Goal: Task Accomplishment & Management: Use online tool/utility

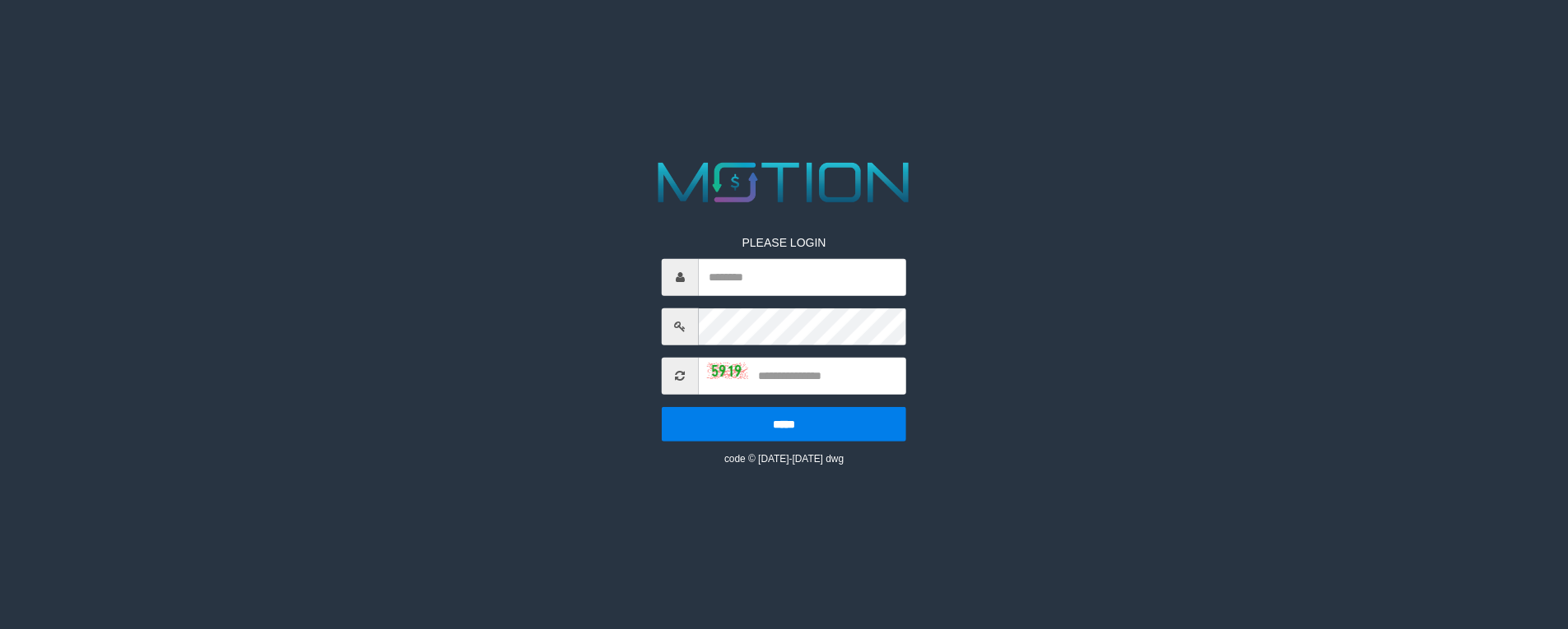
click at [757, 288] on input "text" at bounding box center [802, 278] width 207 height 37
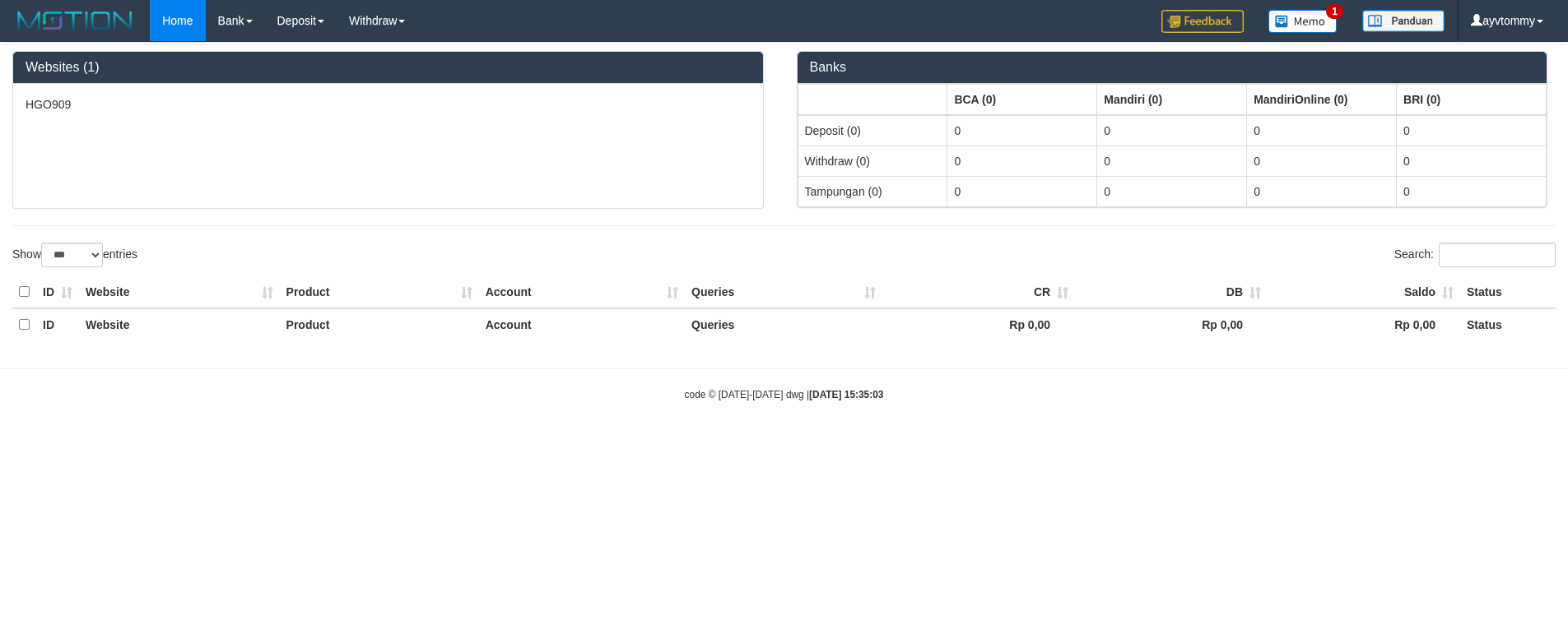
select select "***"
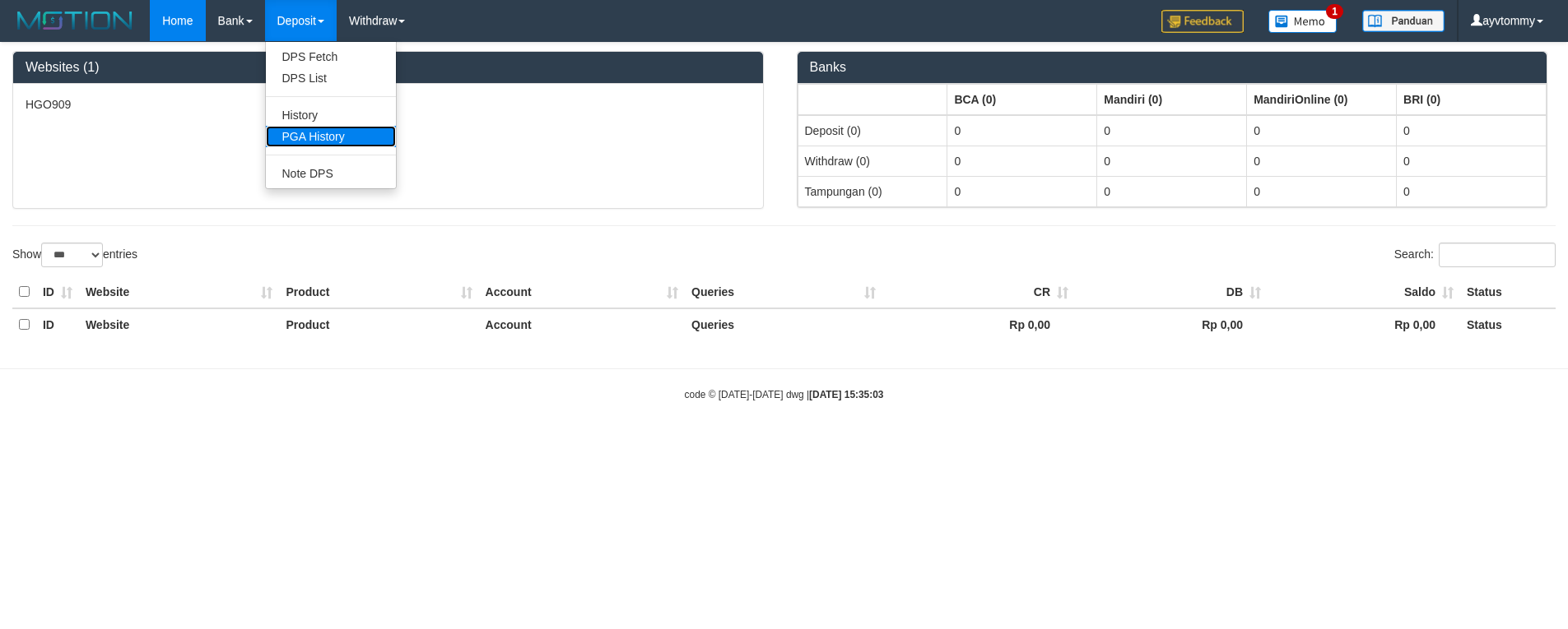
click at [339, 133] on link "PGA History" at bounding box center [331, 136] width 130 height 22
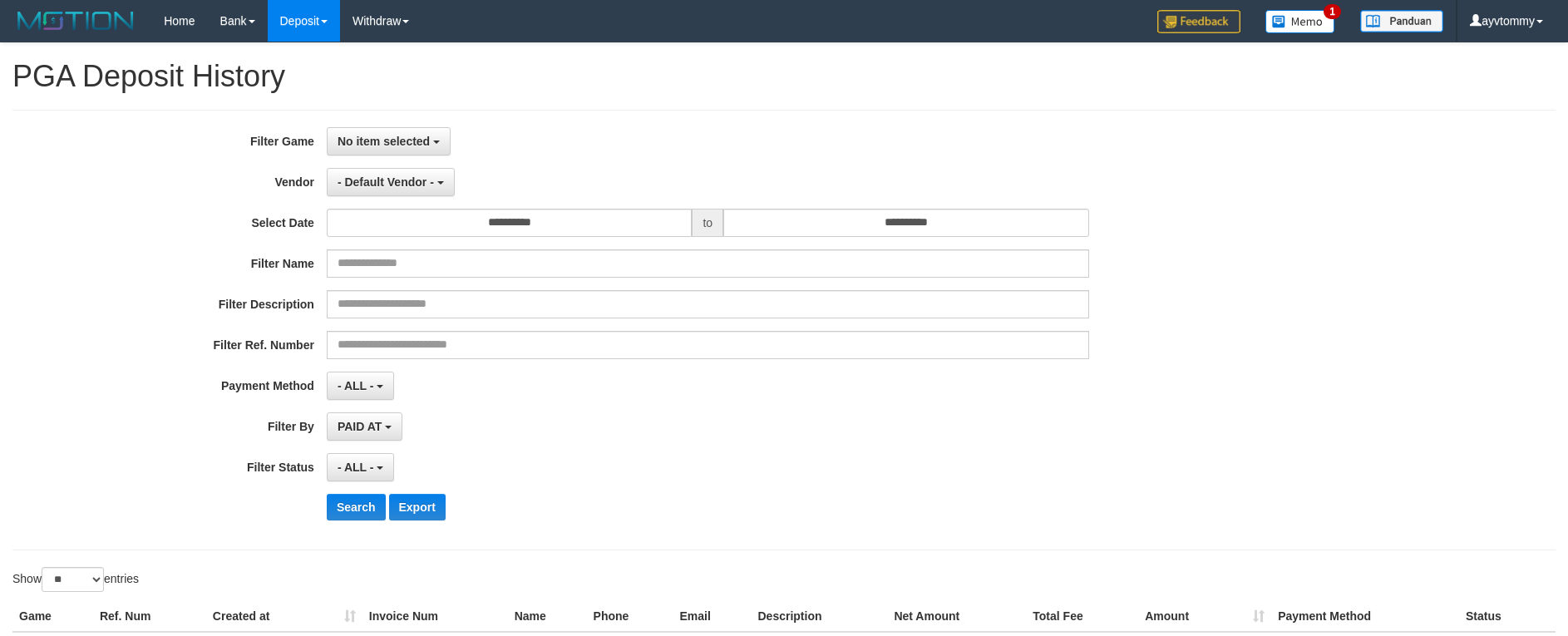
select select
select select "**"
click at [429, 290] on div "**********" at bounding box center [654, 329] width 1307 height 406
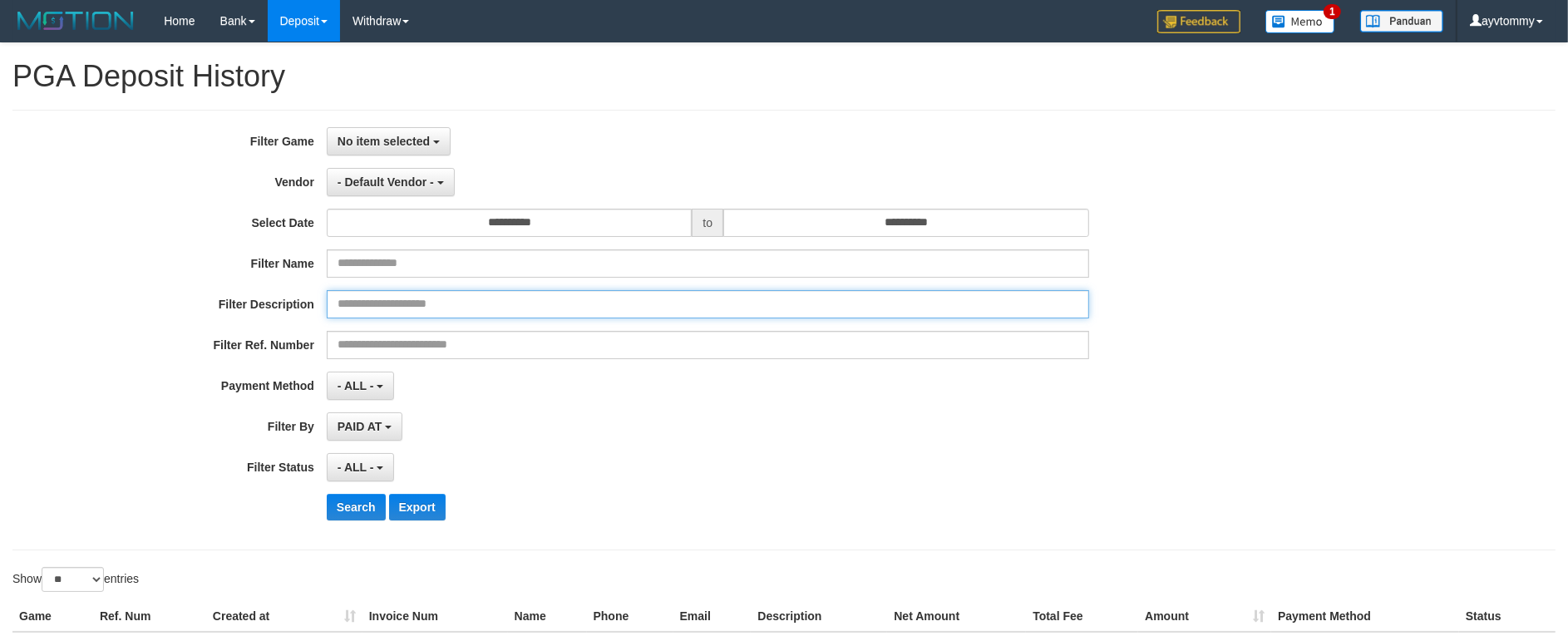
click at [424, 307] on input "text" at bounding box center [708, 305] width 763 height 29
paste input "********"
type input "********"
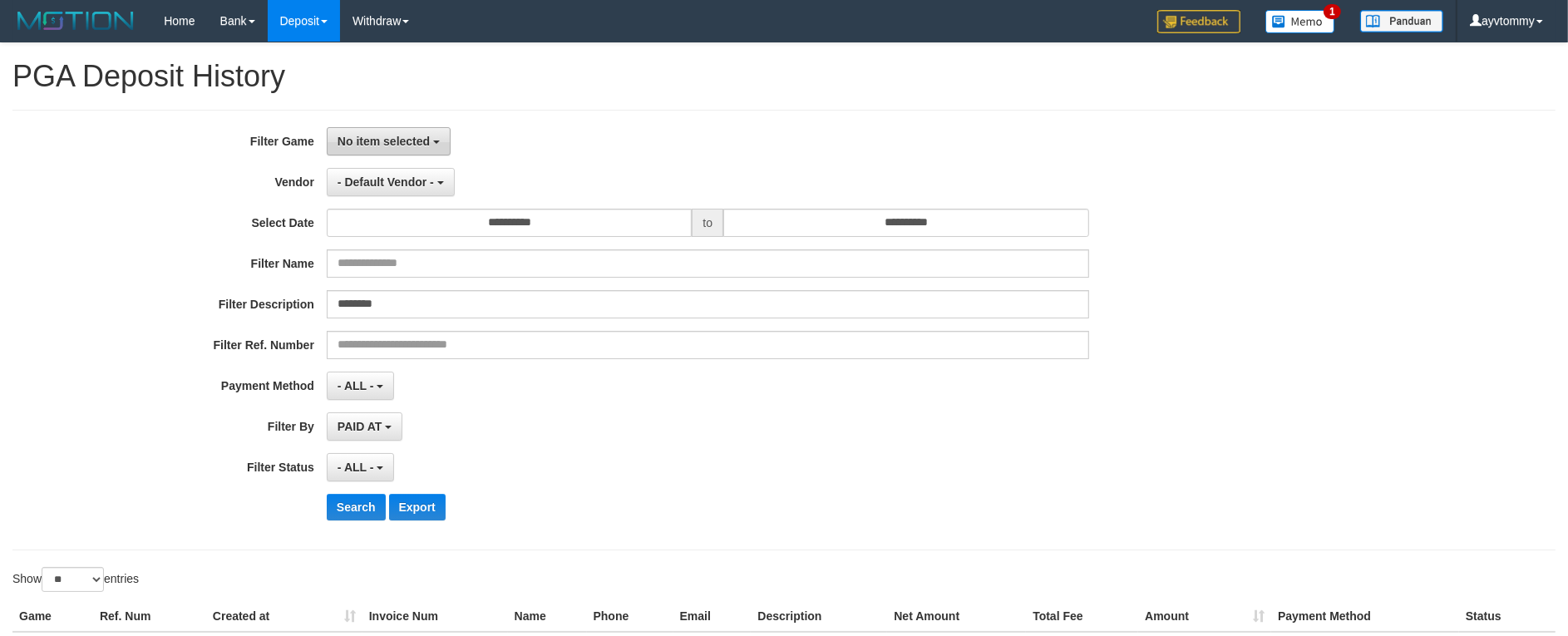
click at [417, 148] on button "No item selected" at bounding box center [389, 141] width 124 height 29
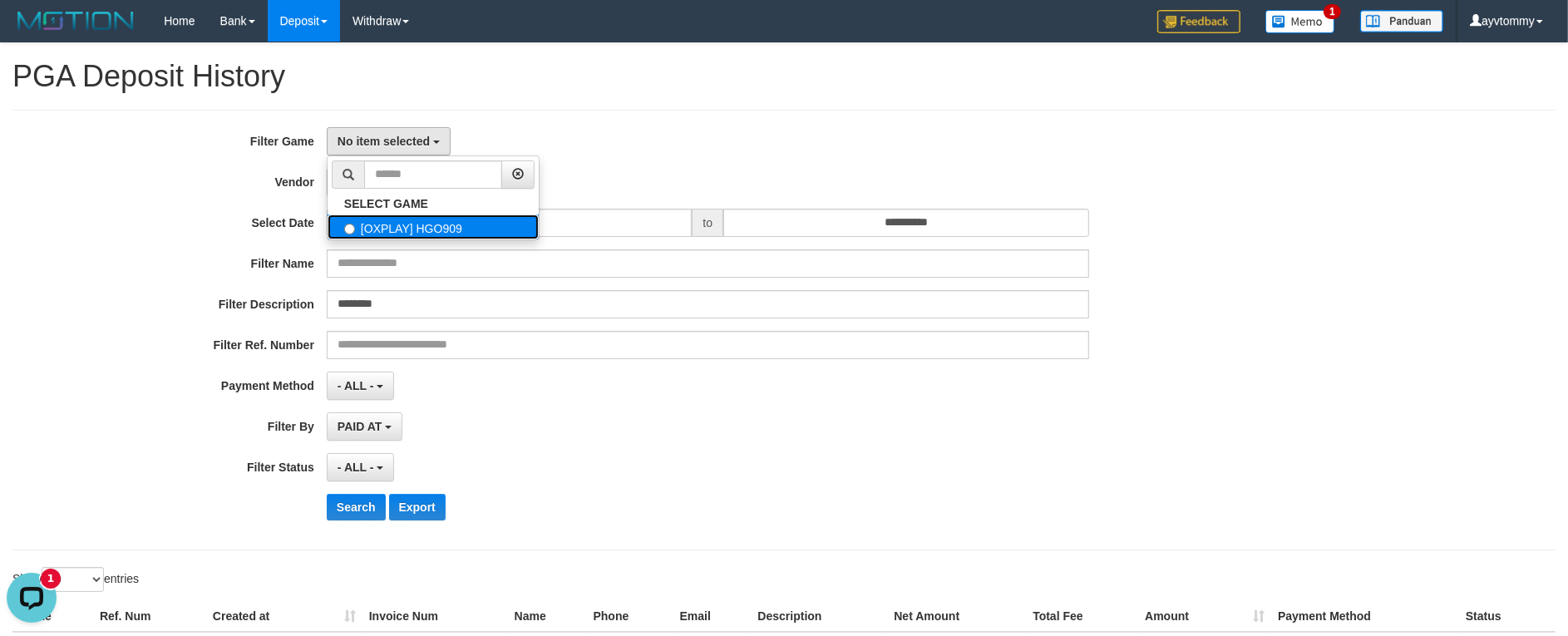
click at [412, 234] on label "[OXPLAY] HGO909" at bounding box center [432, 226] width 211 height 25
select select "***"
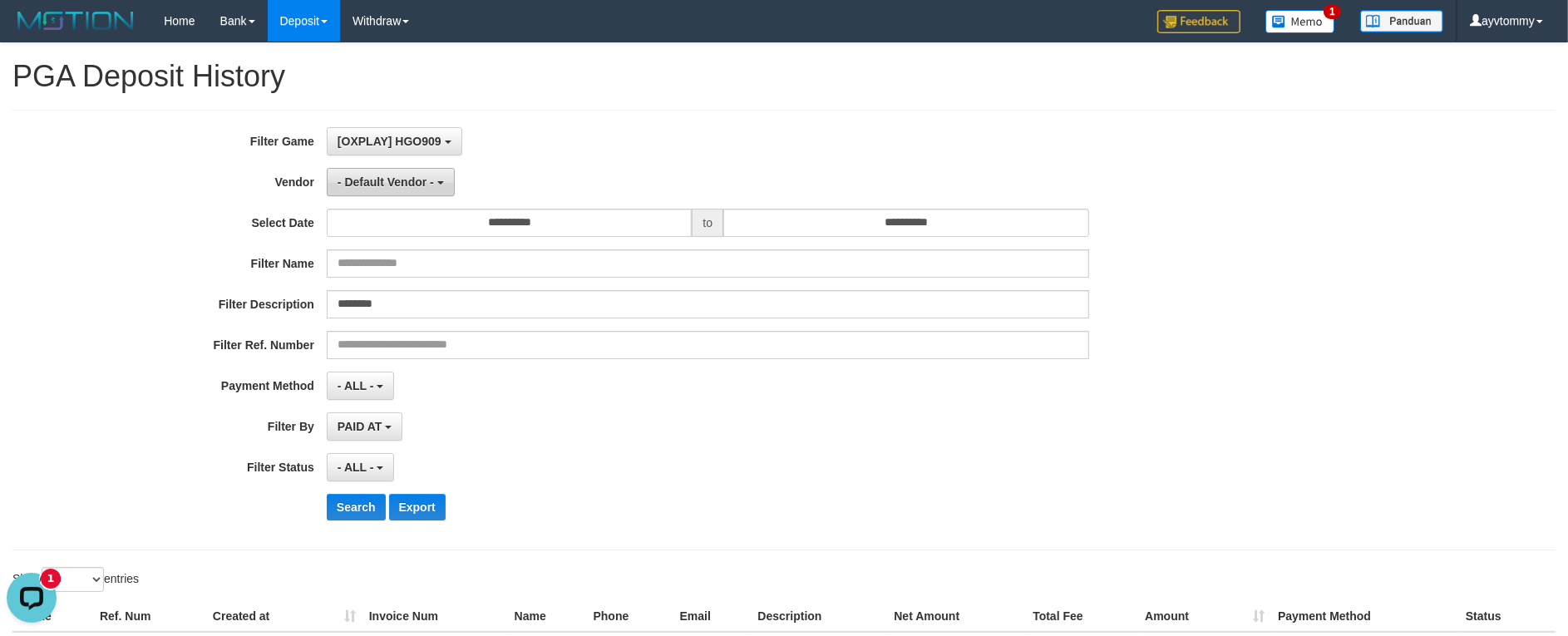
scroll to position [14, 0]
click at [385, 190] on button "- Default Vendor -" at bounding box center [391, 182] width 128 height 29
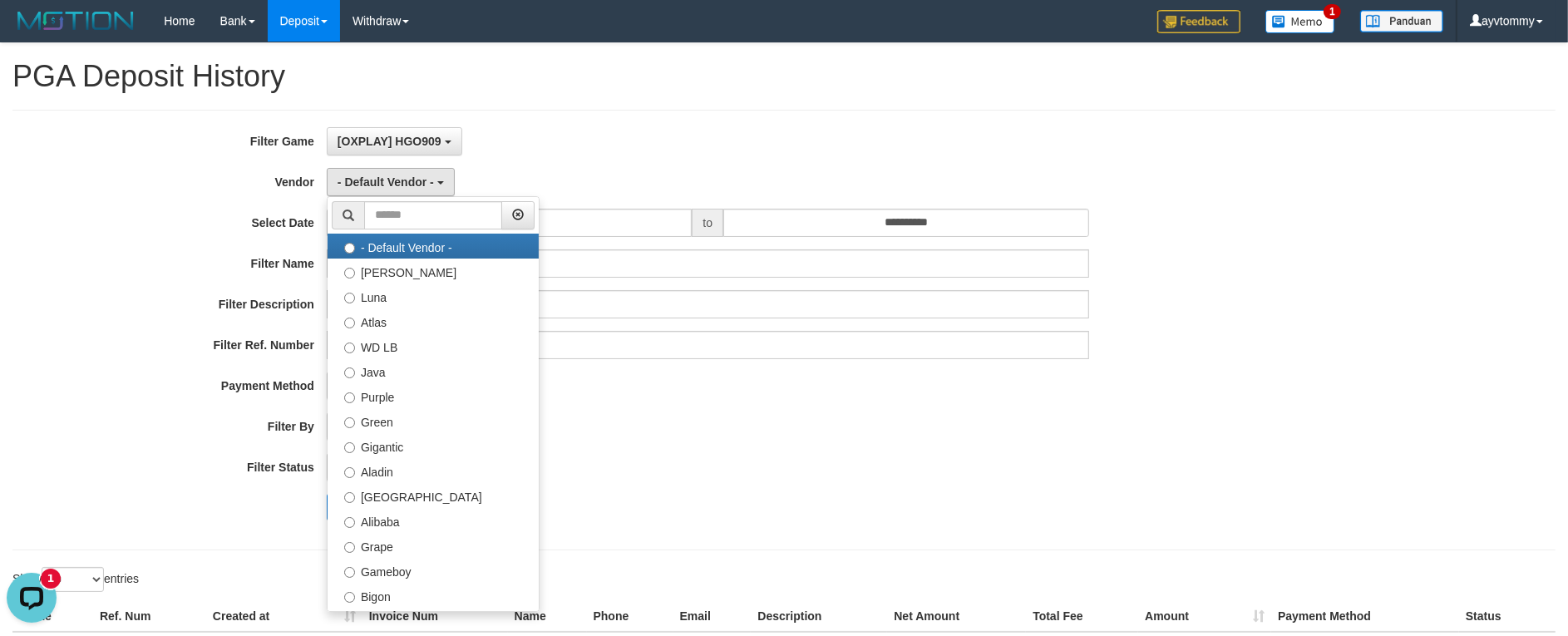
click at [569, 150] on div "[OXPLAY] HGO909 SELECT GAME [OXPLAY] HGO909" at bounding box center [708, 141] width 763 height 29
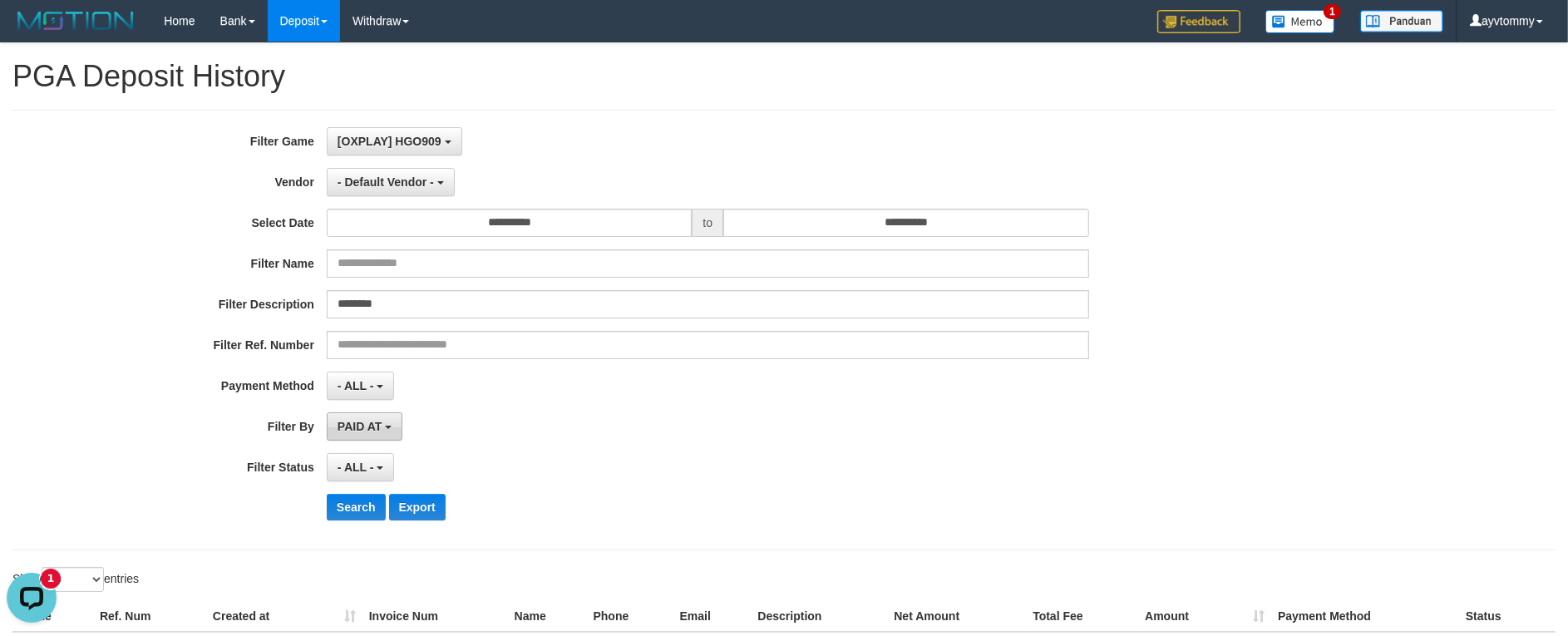
click at [376, 431] on span "PAID AT" at bounding box center [359, 426] width 44 height 13
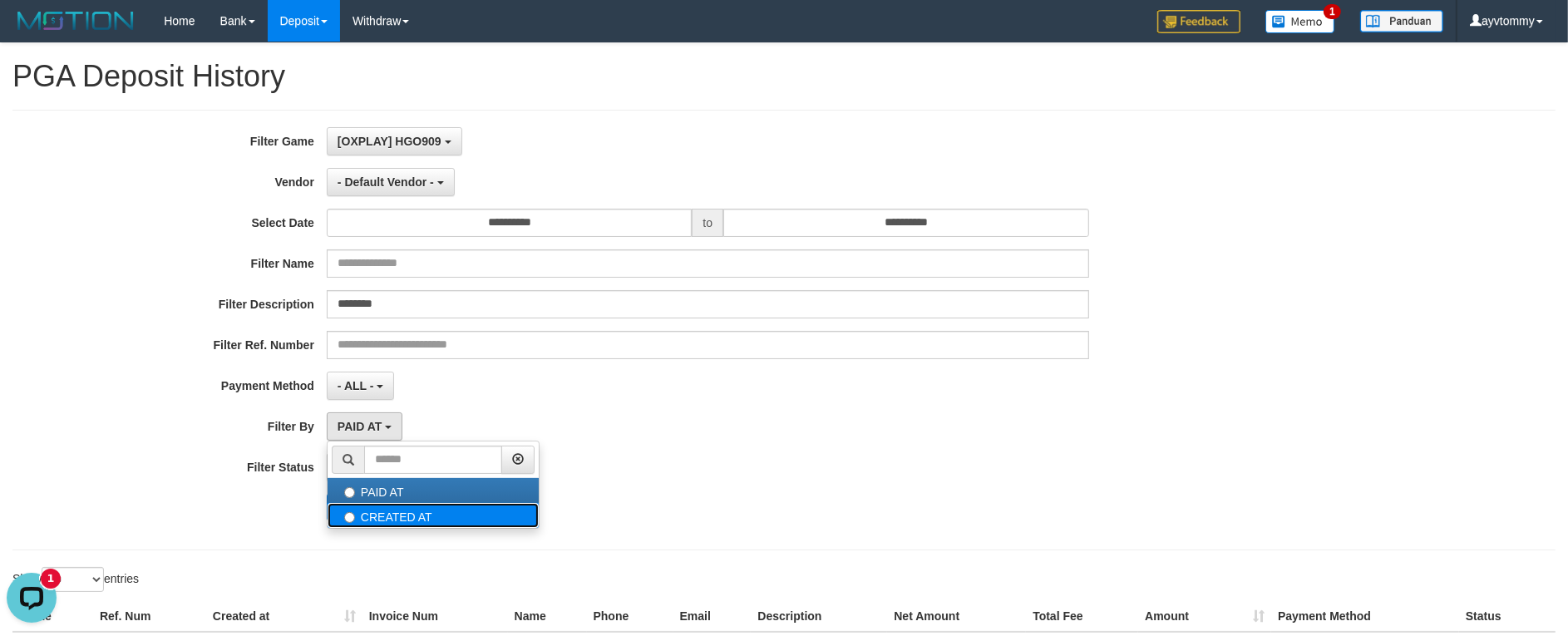
click at [384, 518] on label "CREATED AT" at bounding box center [432, 515] width 211 height 25
select select "*"
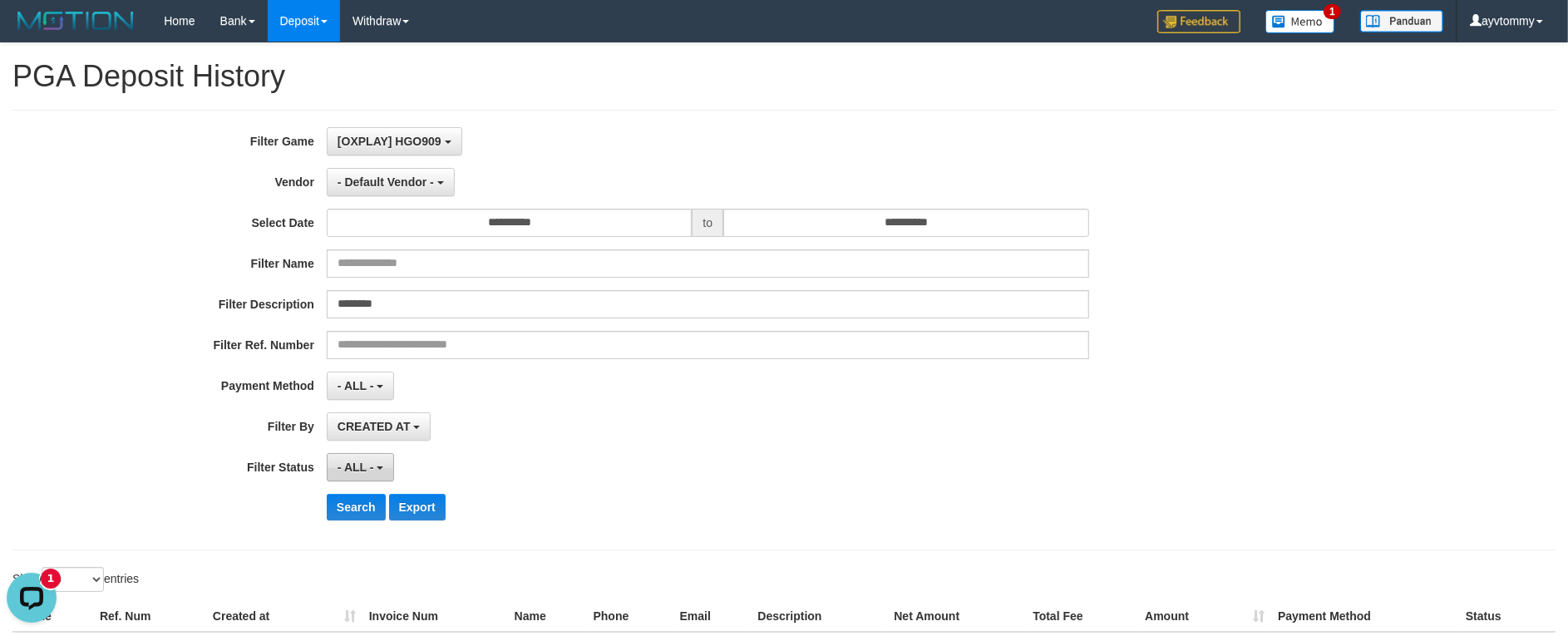
click at [363, 466] on span "- ALL -" at bounding box center [355, 467] width 37 height 13
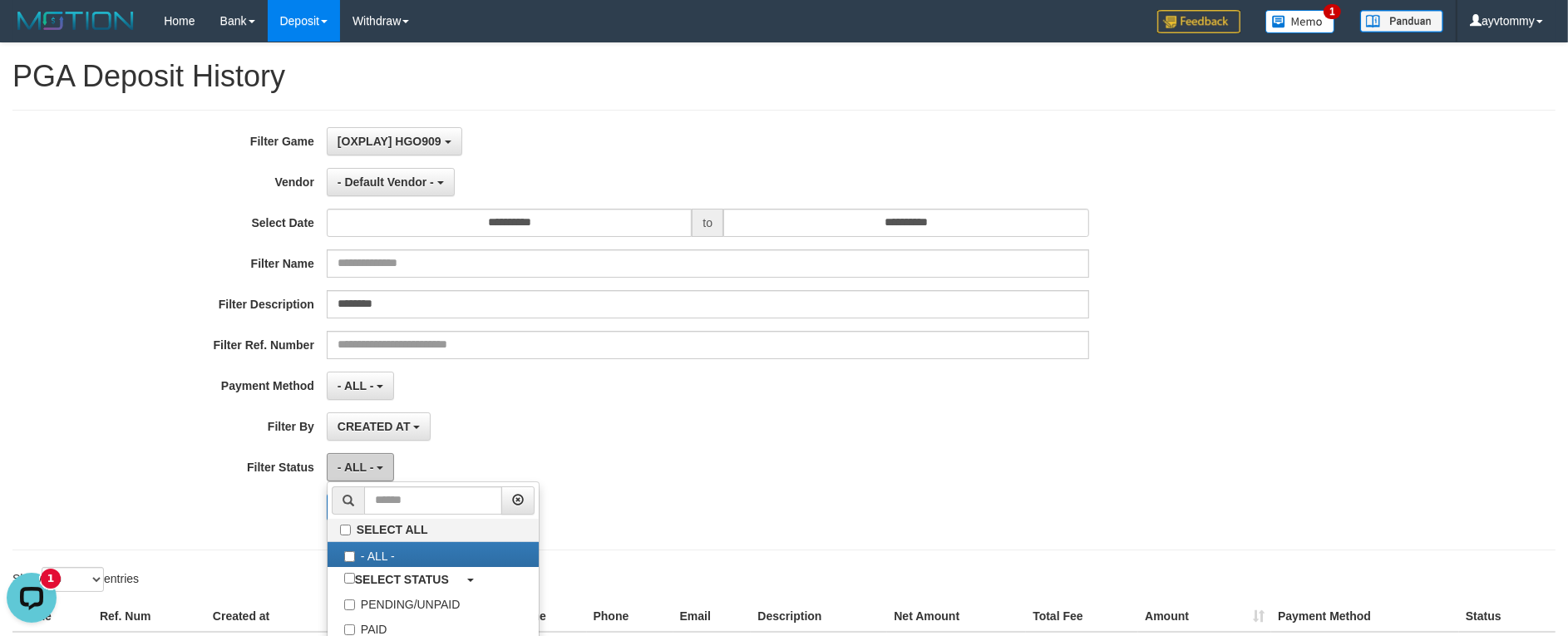
click at [363, 466] on span "- ALL -" at bounding box center [355, 467] width 37 height 13
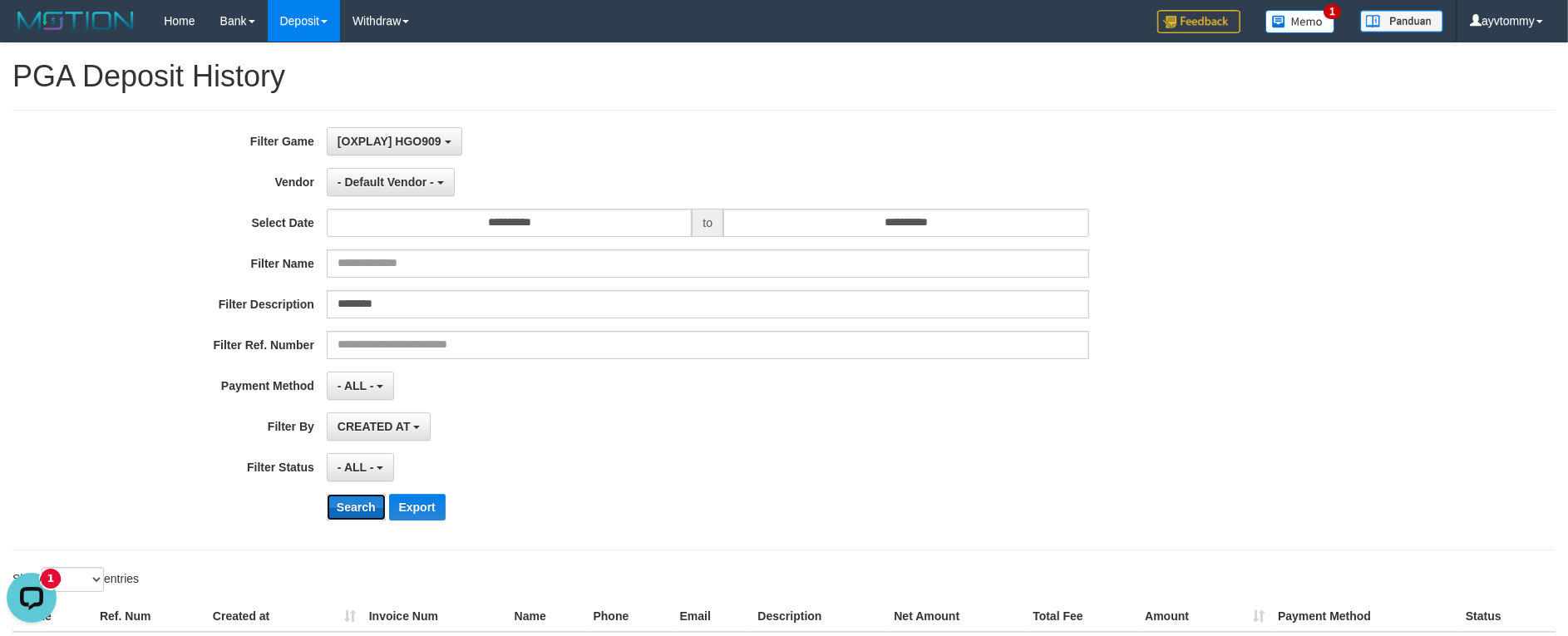
click at [347, 502] on button "Search" at bounding box center [357, 507] width 60 height 27
click at [418, 181] on span "- Default Vendor -" at bounding box center [385, 182] width 96 height 13
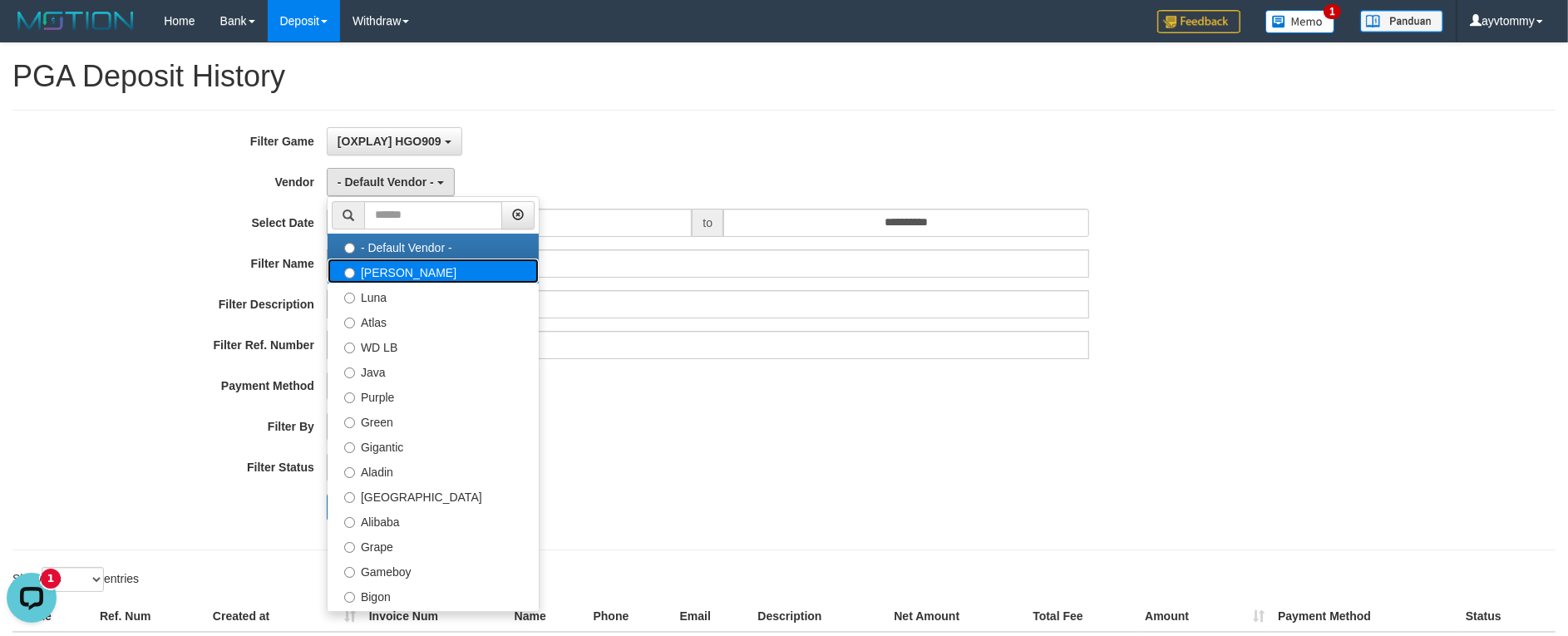
click at [395, 266] on label "Lucy" at bounding box center [432, 271] width 211 height 25
select select "**********"
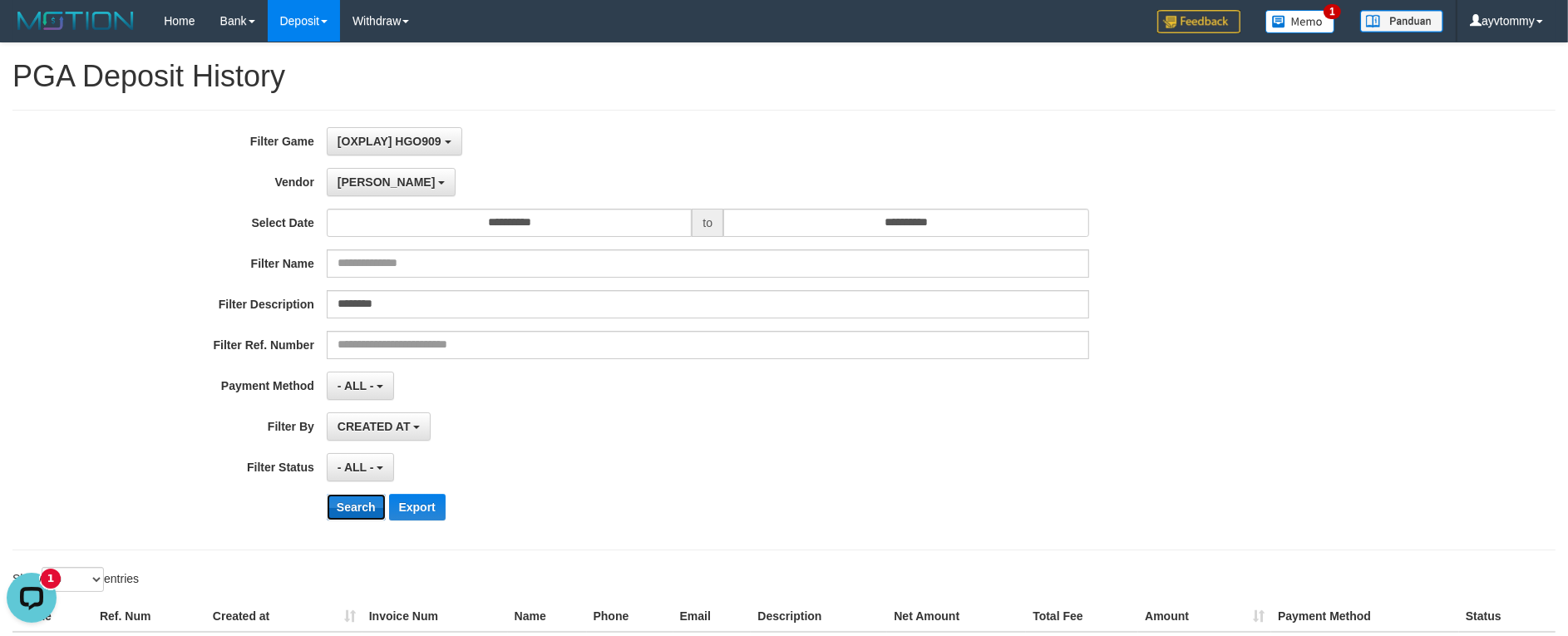
click at [360, 500] on button "Search" at bounding box center [357, 507] width 60 height 27
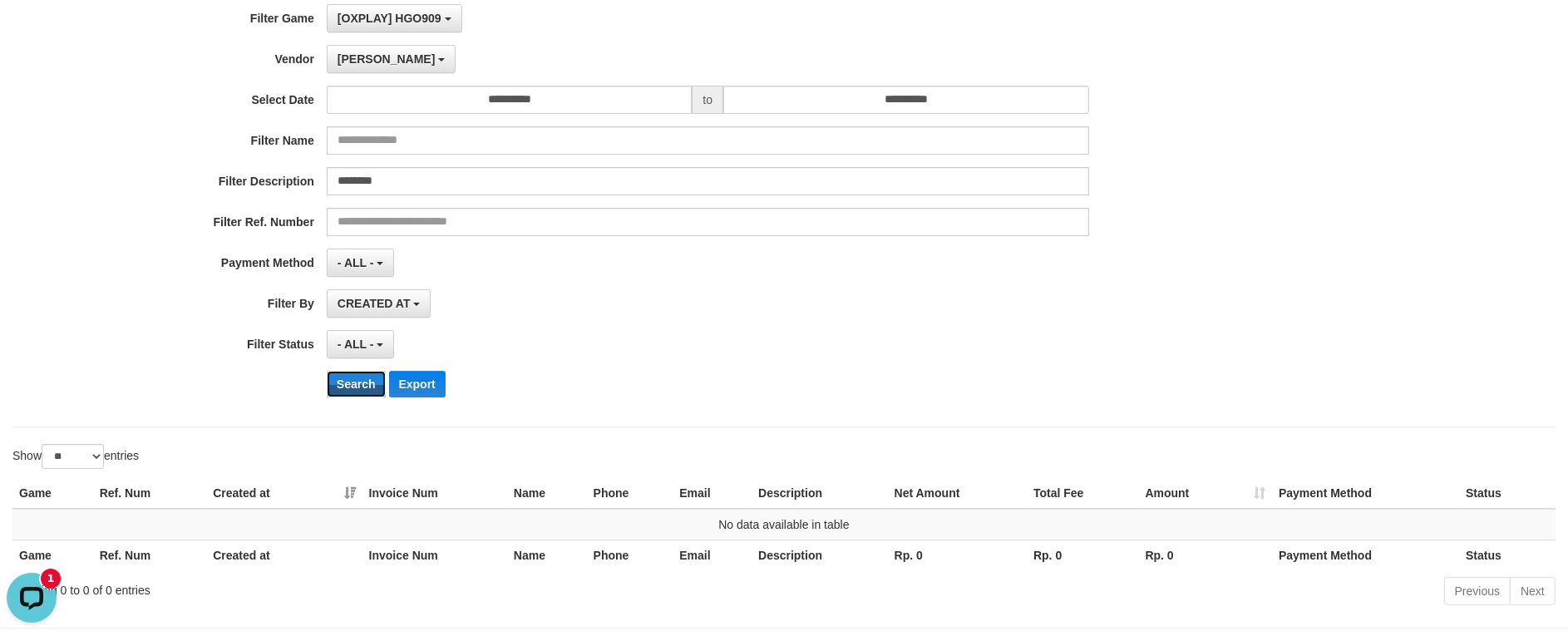
scroll to position [89, 0]
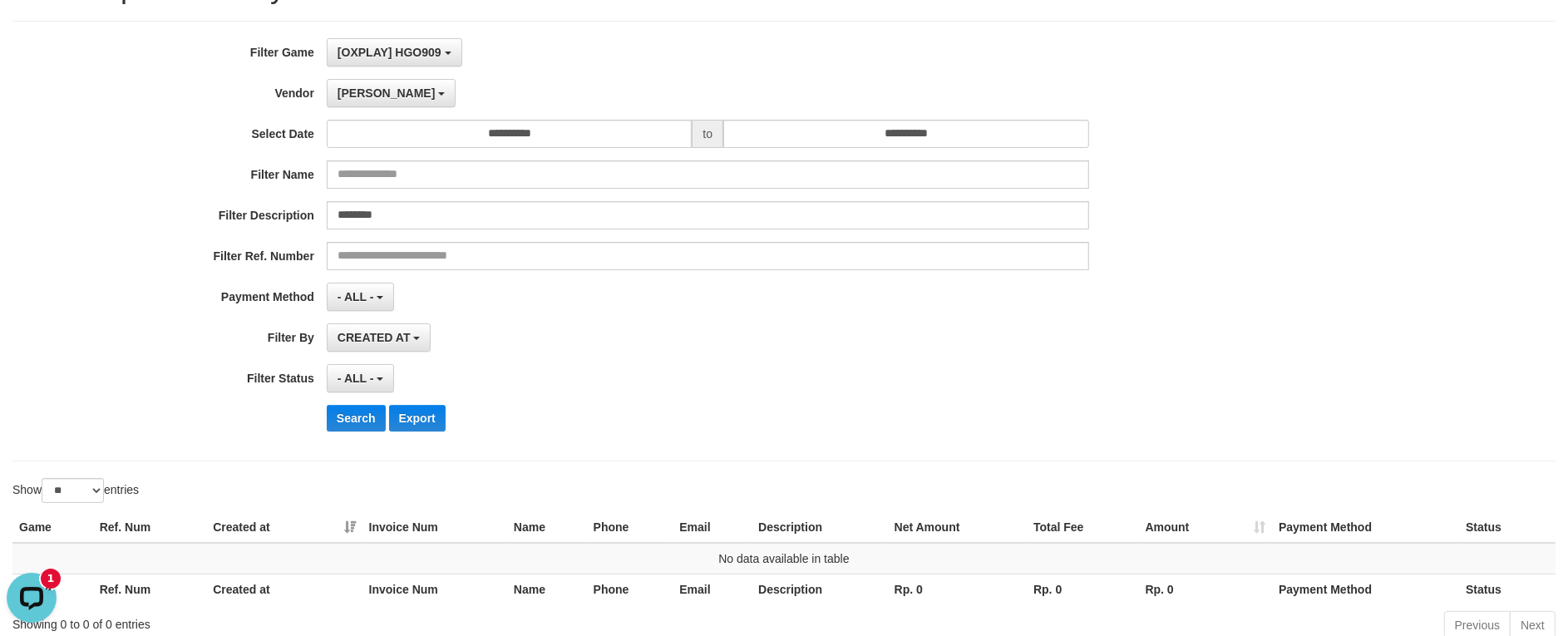
click at [367, 110] on div "**********" at bounding box center [654, 241] width 1307 height 406
click at [368, 89] on button "Lucy" at bounding box center [392, 93] width 129 height 29
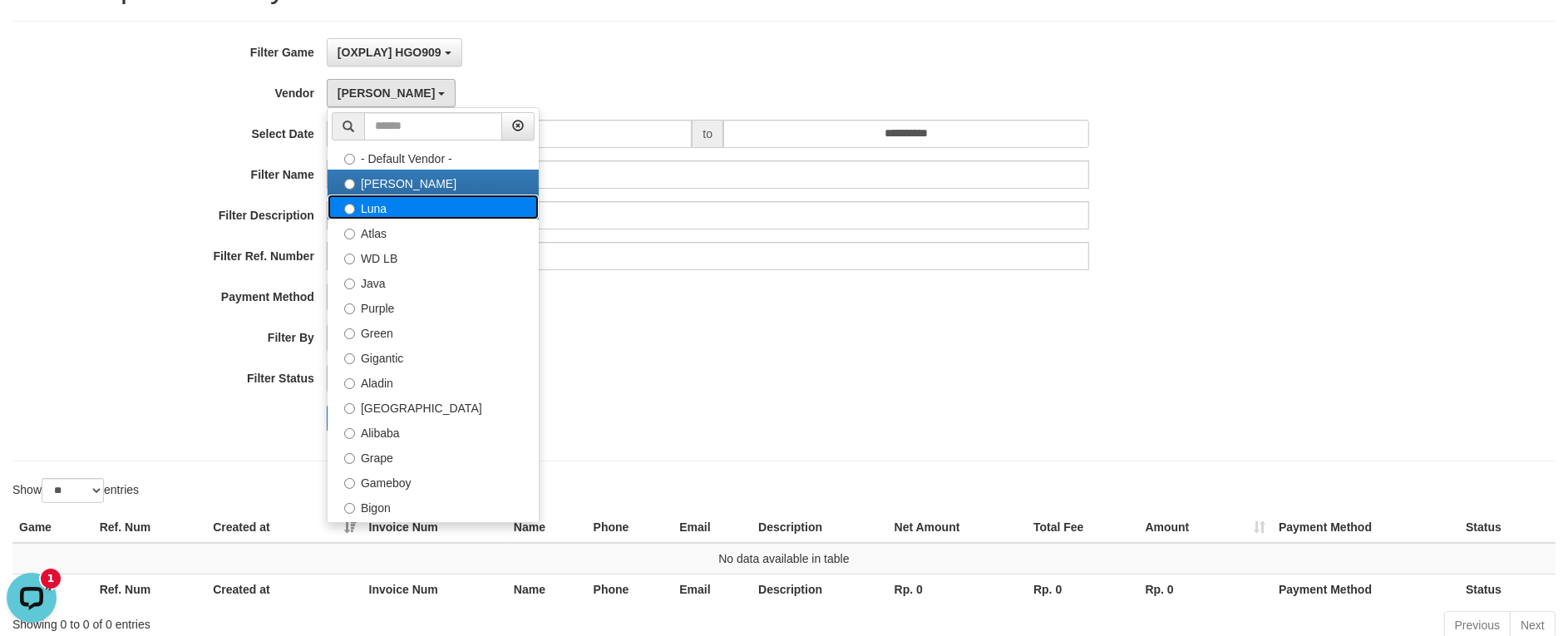
click at [375, 214] on label "Luna" at bounding box center [432, 206] width 211 height 25
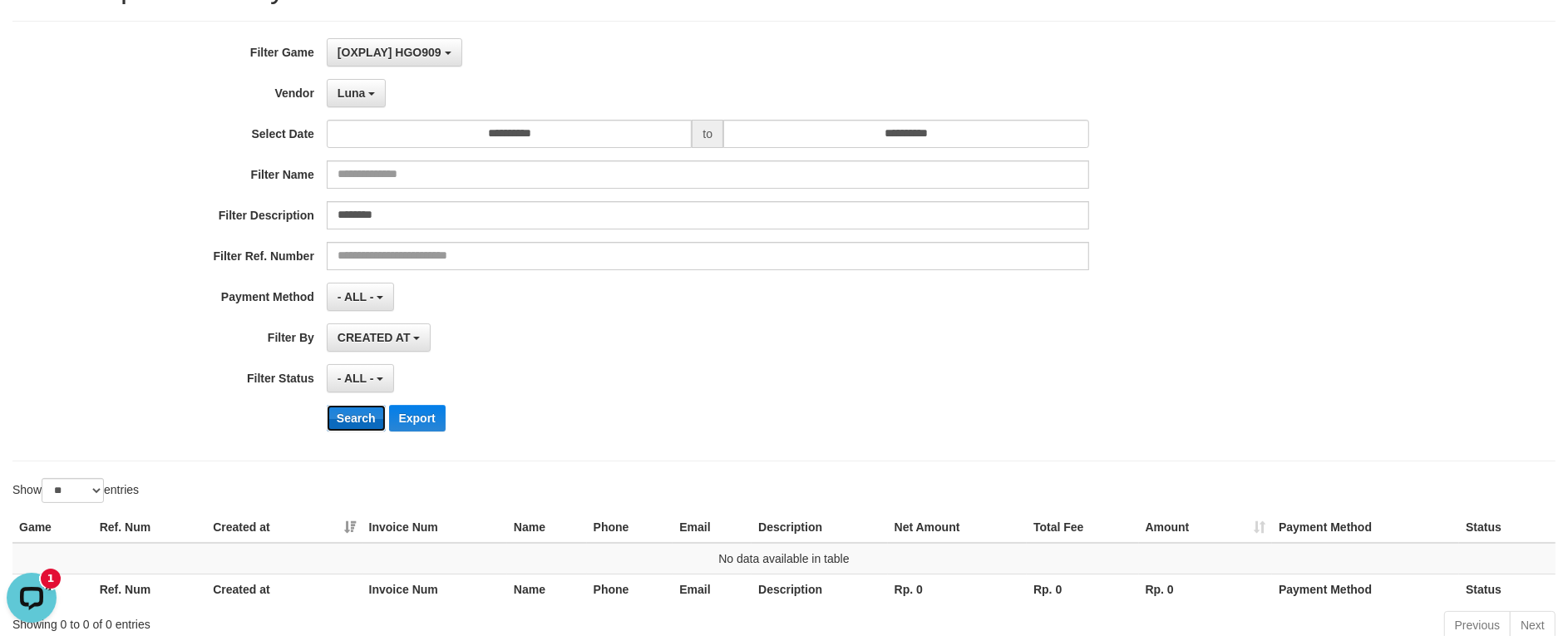
click at [372, 431] on button "Search" at bounding box center [357, 418] width 60 height 27
click at [363, 98] on span "Luna" at bounding box center [351, 92] width 28 height 13
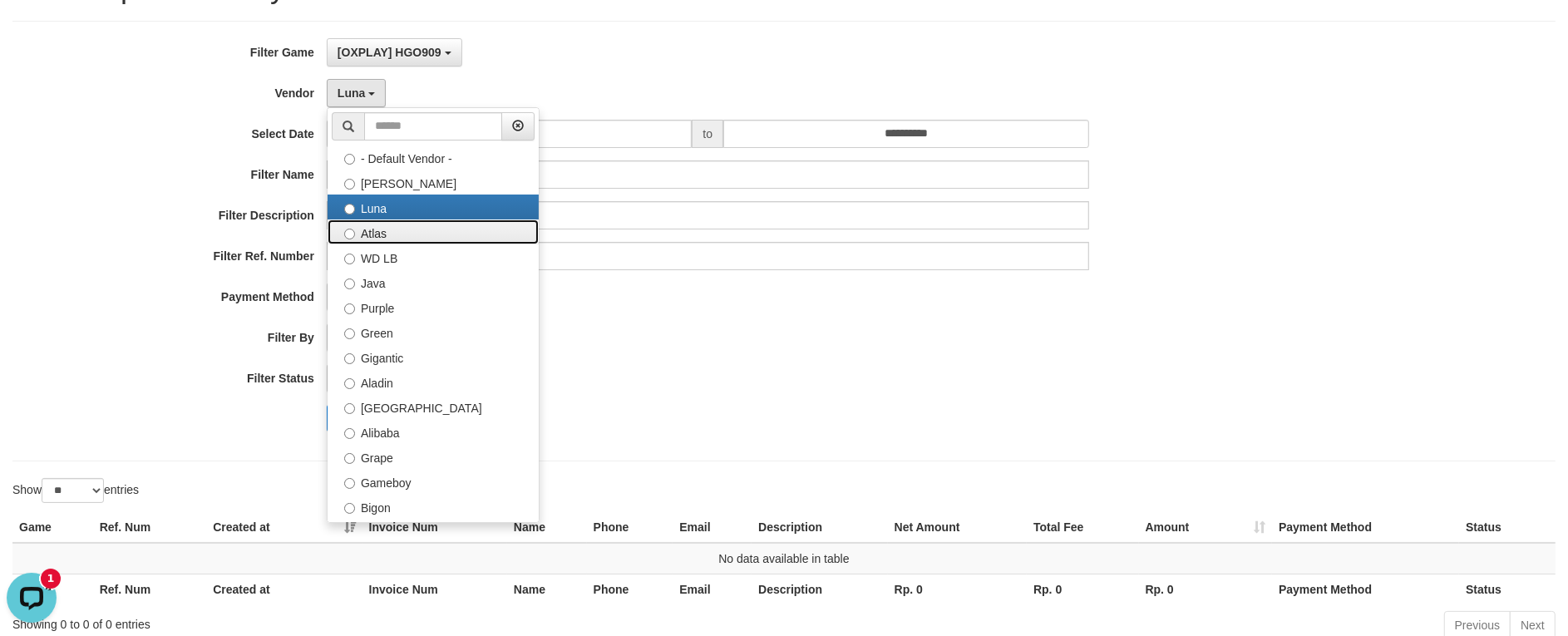
drag, startPoint x: 368, startPoint y: 229, endPoint x: 363, endPoint y: 255, distance: 26.5
click at [368, 229] on label "Atlas" at bounding box center [432, 231] width 211 height 25
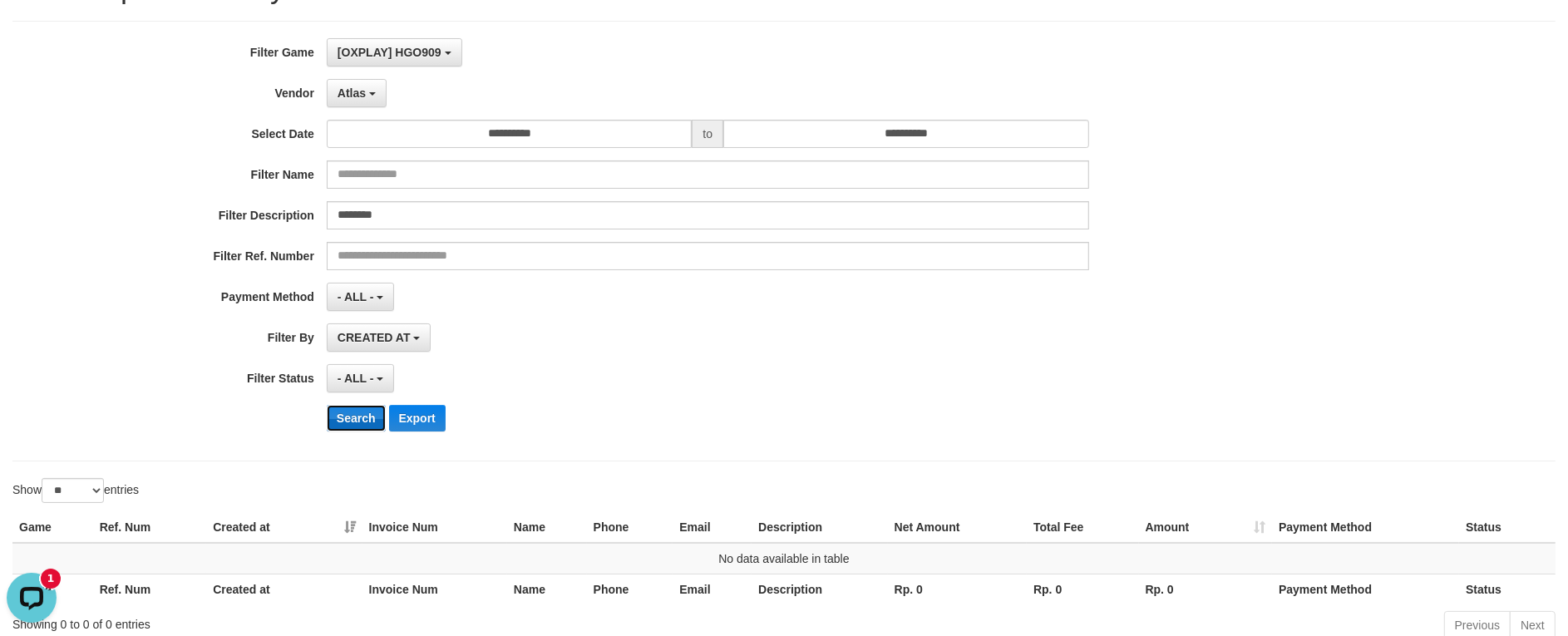
click at [358, 431] on button "Search" at bounding box center [357, 418] width 60 height 27
click at [367, 104] on button "Atlas" at bounding box center [357, 93] width 60 height 29
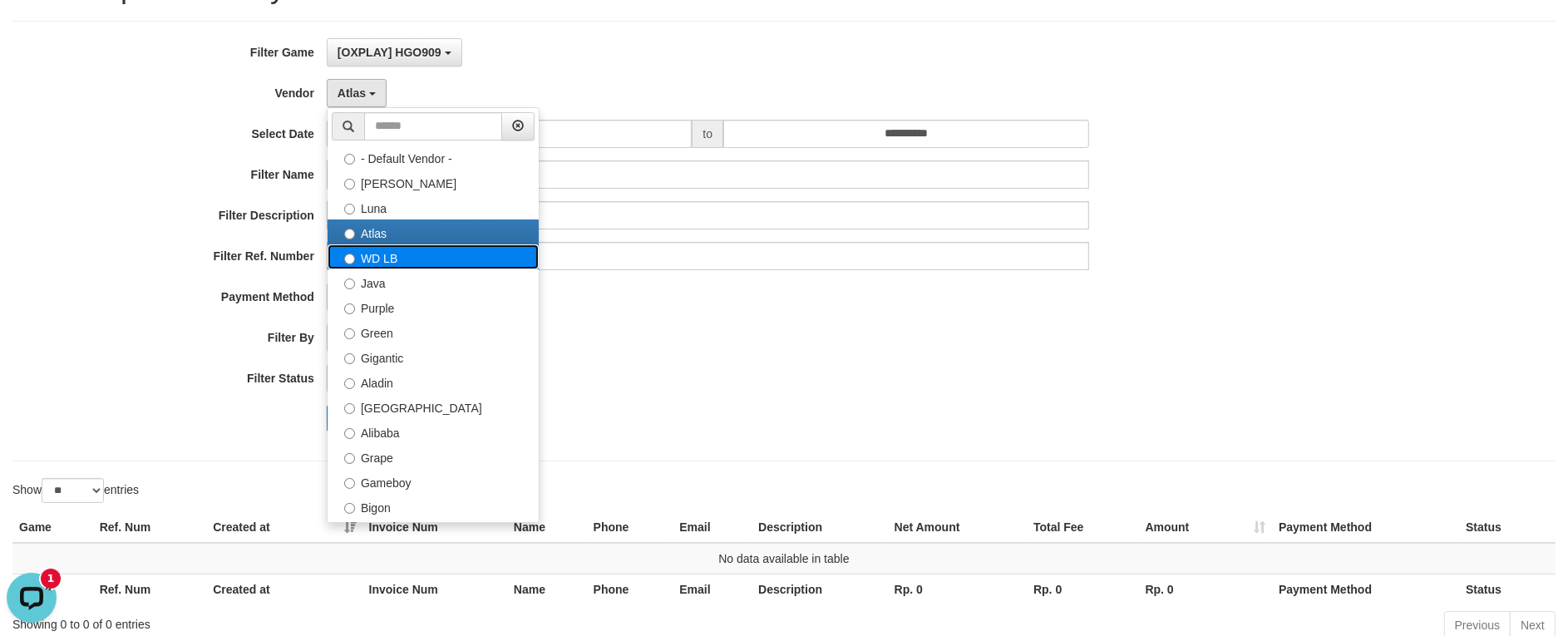
drag, startPoint x: 384, startPoint y: 262, endPoint x: 358, endPoint y: 391, distance: 131.6
click at [384, 260] on label "WD LB" at bounding box center [432, 257] width 211 height 25
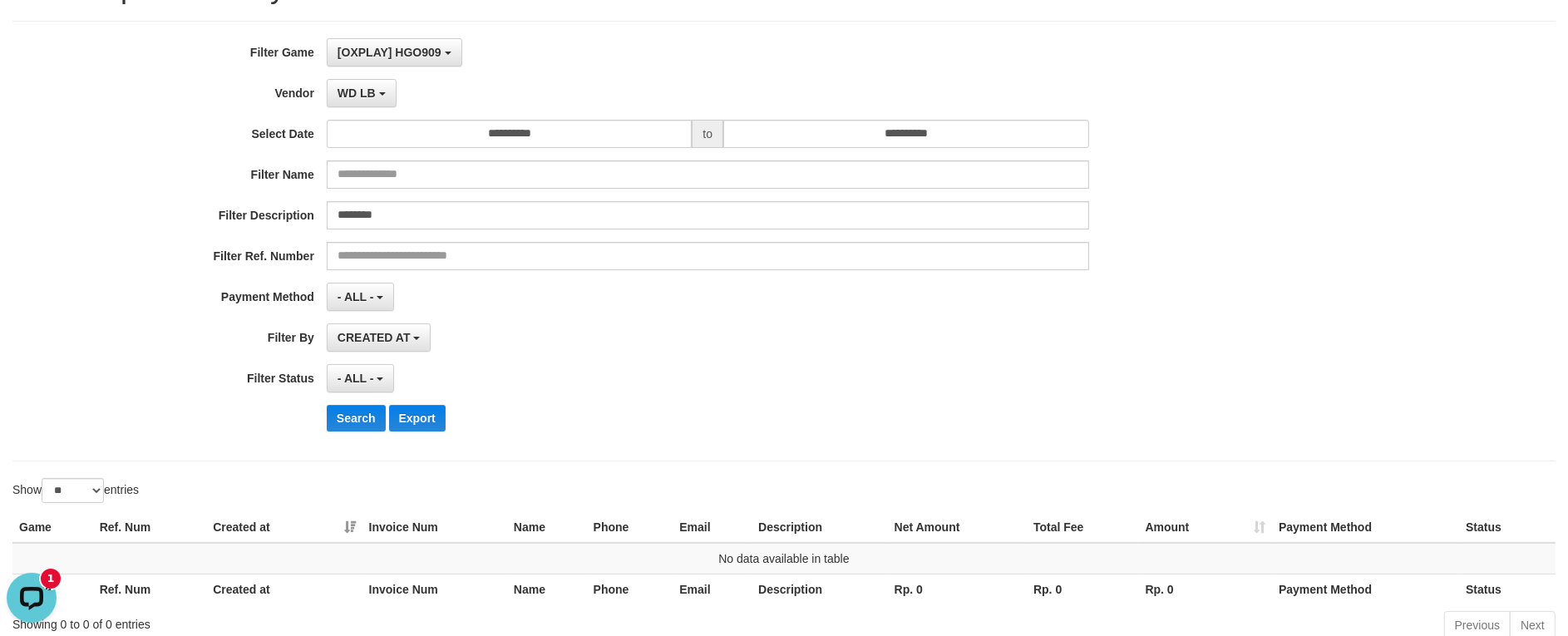
click at [343, 439] on div "**********" at bounding box center [654, 241] width 1307 height 406
click at [391, 95] on button "WD LB" at bounding box center [362, 93] width 69 height 29
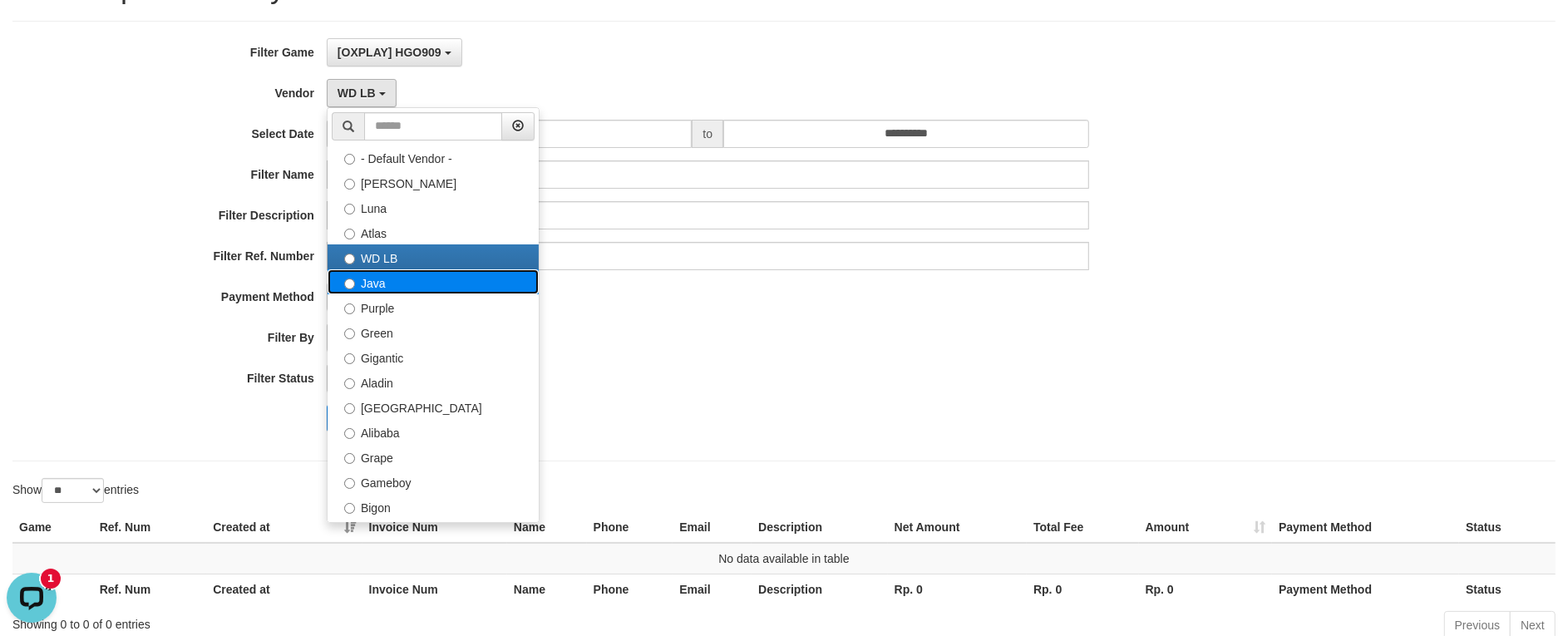
click at [395, 289] on label "Java" at bounding box center [432, 282] width 211 height 25
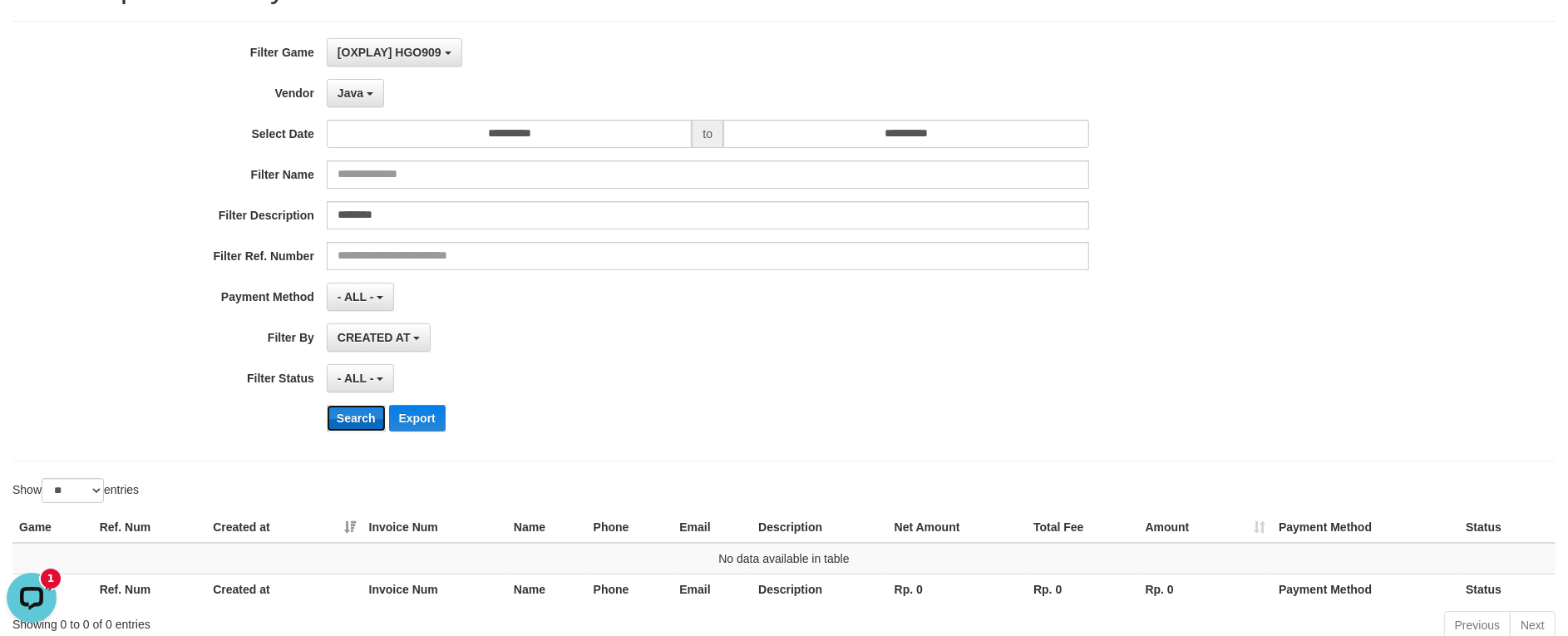
click at [362, 417] on button "Search" at bounding box center [357, 418] width 60 height 27
drag, startPoint x: 350, startPoint y: 90, endPoint x: 353, endPoint y: 122, distance: 32.1
click at [352, 90] on span "Java" at bounding box center [350, 92] width 26 height 13
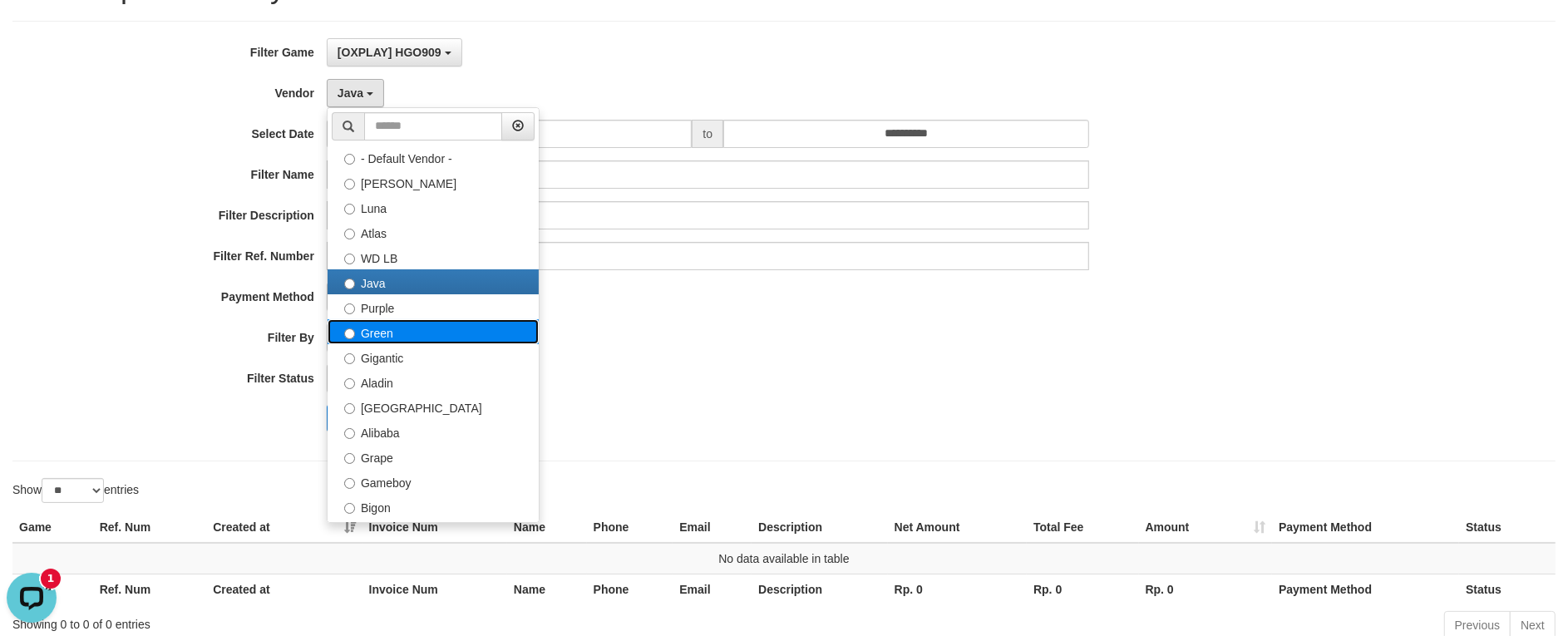
click at [392, 321] on label "Green" at bounding box center [432, 331] width 211 height 25
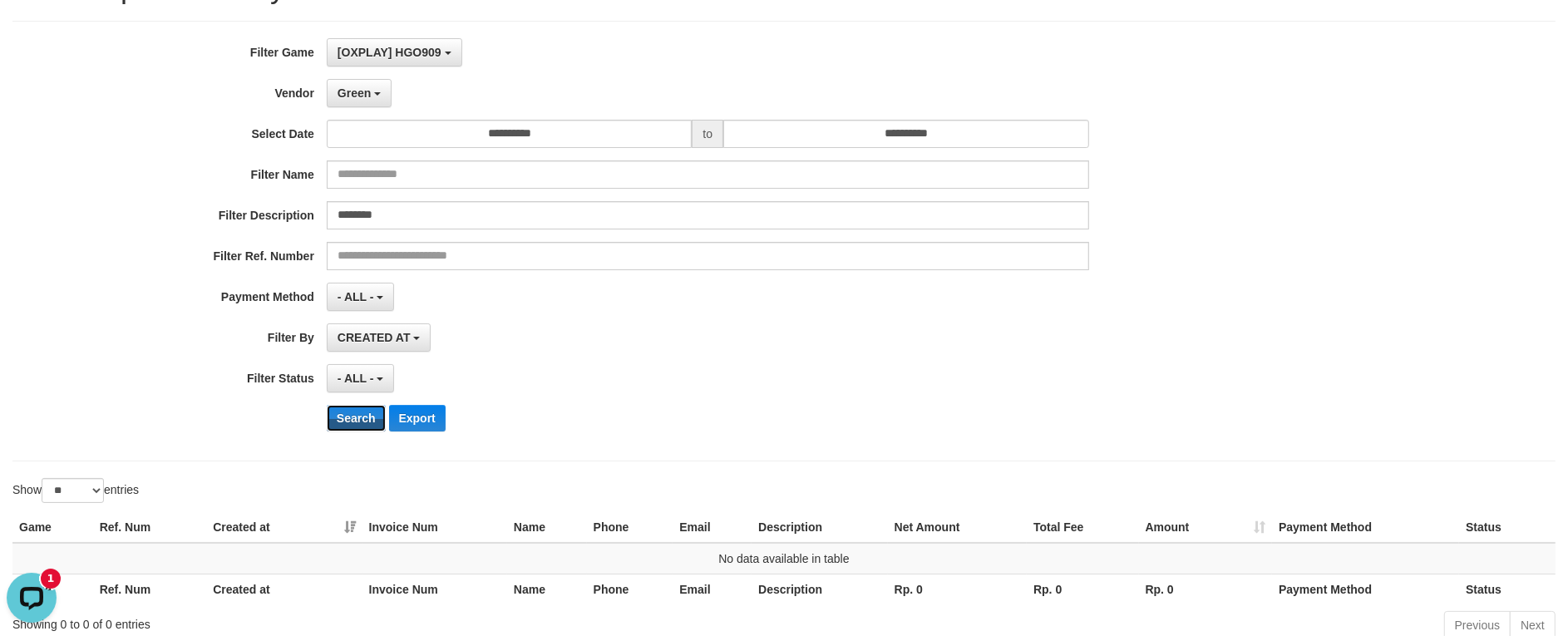
drag, startPoint x: 373, startPoint y: 418, endPoint x: 384, endPoint y: 355, distance: 64.0
click at [373, 419] on button "Search" at bounding box center [357, 418] width 60 height 27
drag, startPoint x: 374, startPoint y: 97, endPoint x: 400, endPoint y: 225, distance: 130.6
click at [374, 97] on button "Green" at bounding box center [359, 93] width 64 height 29
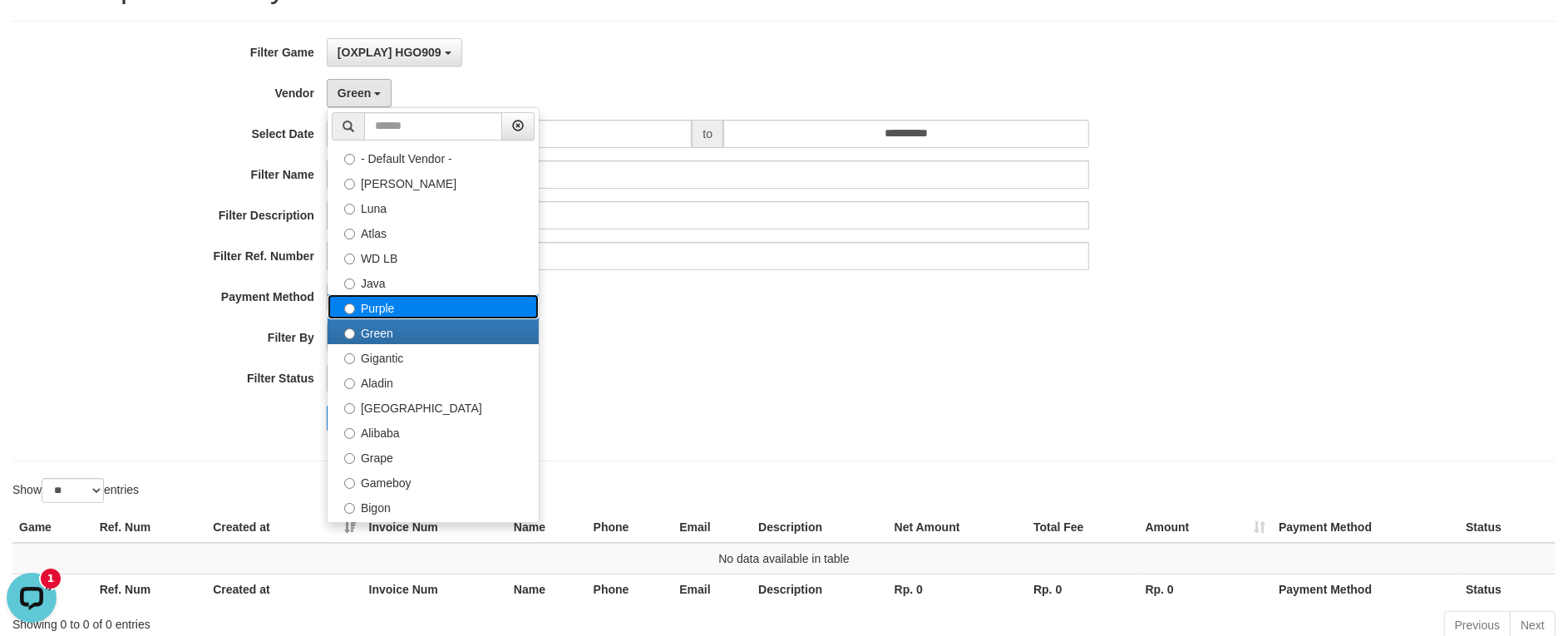
click at [419, 308] on label "Purple" at bounding box center [432, 307] width 211 height 25
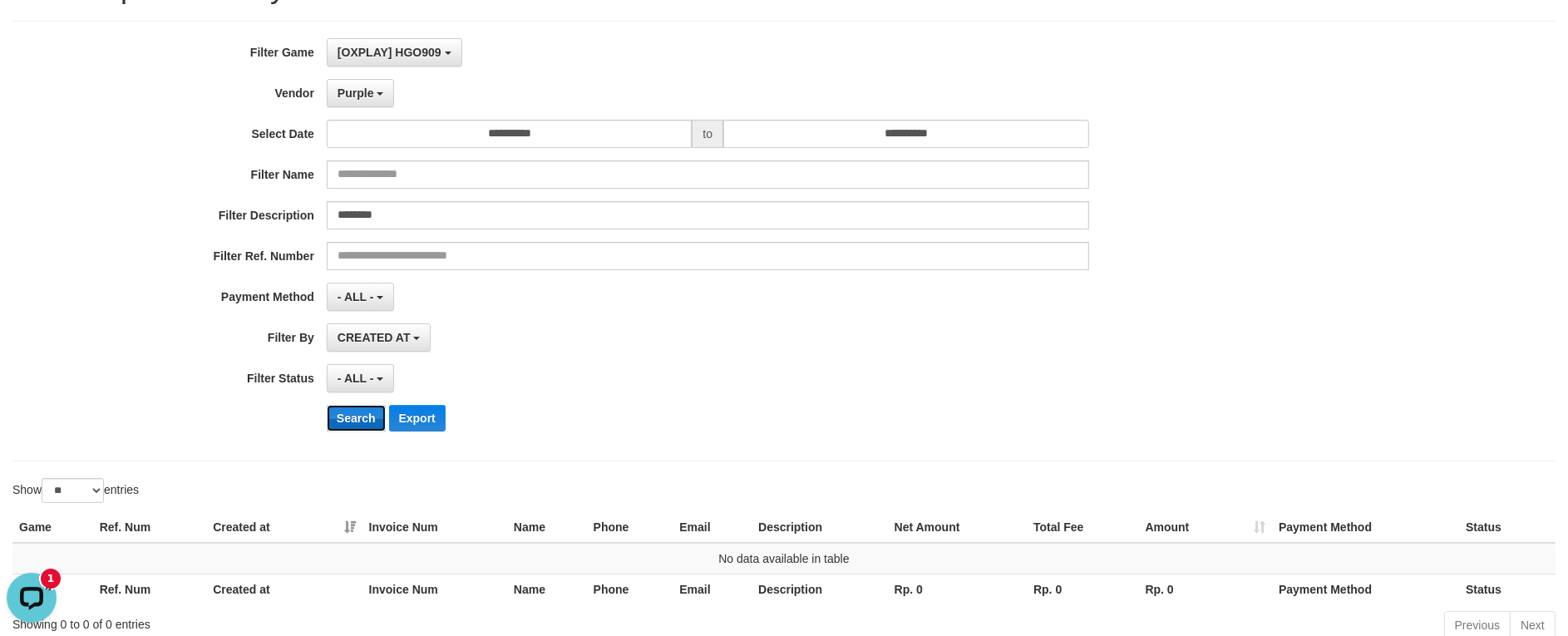
click at [343, 427] on button "Search" at bounding box center [357, 418] width 60 height 27
click at [371, 87] on span "Purple" at bounding box center [355, 92] width 37 height 13
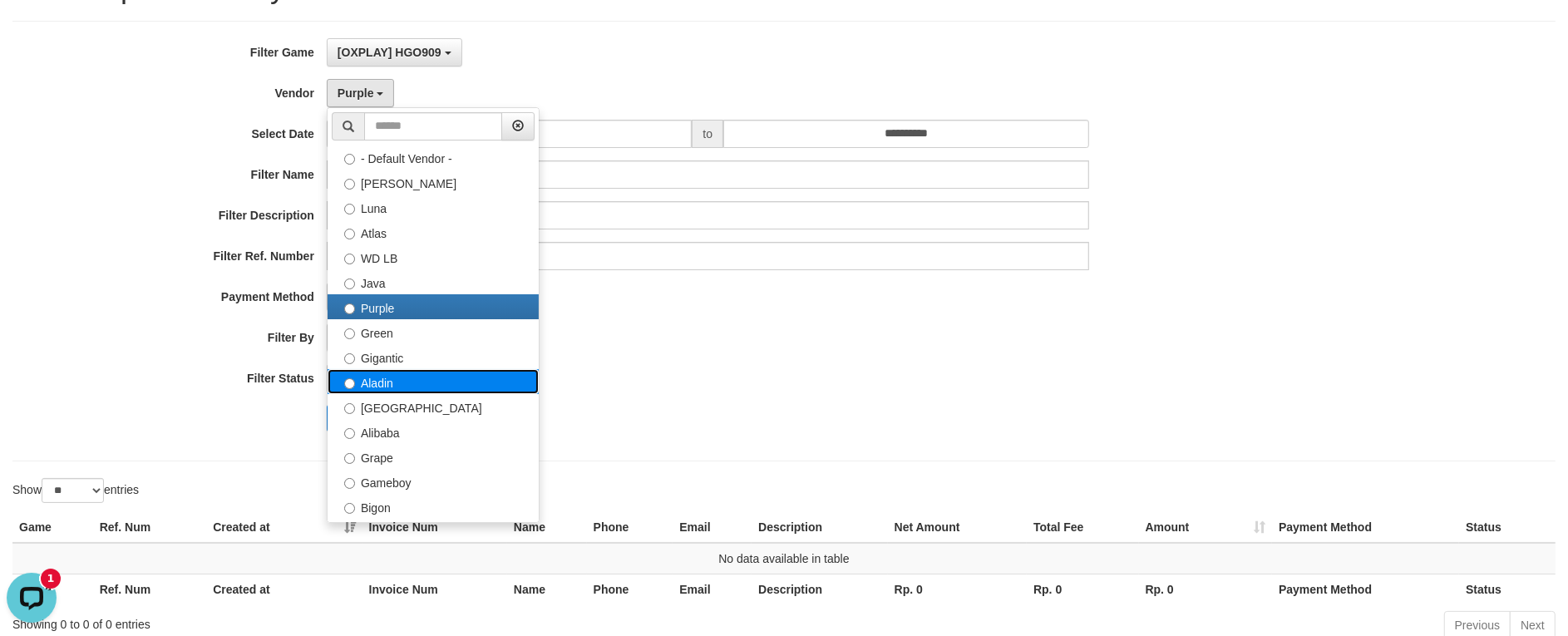
click at [397, 375] on label "Aladin" at bounding box center [432, 381] width 211 height 25
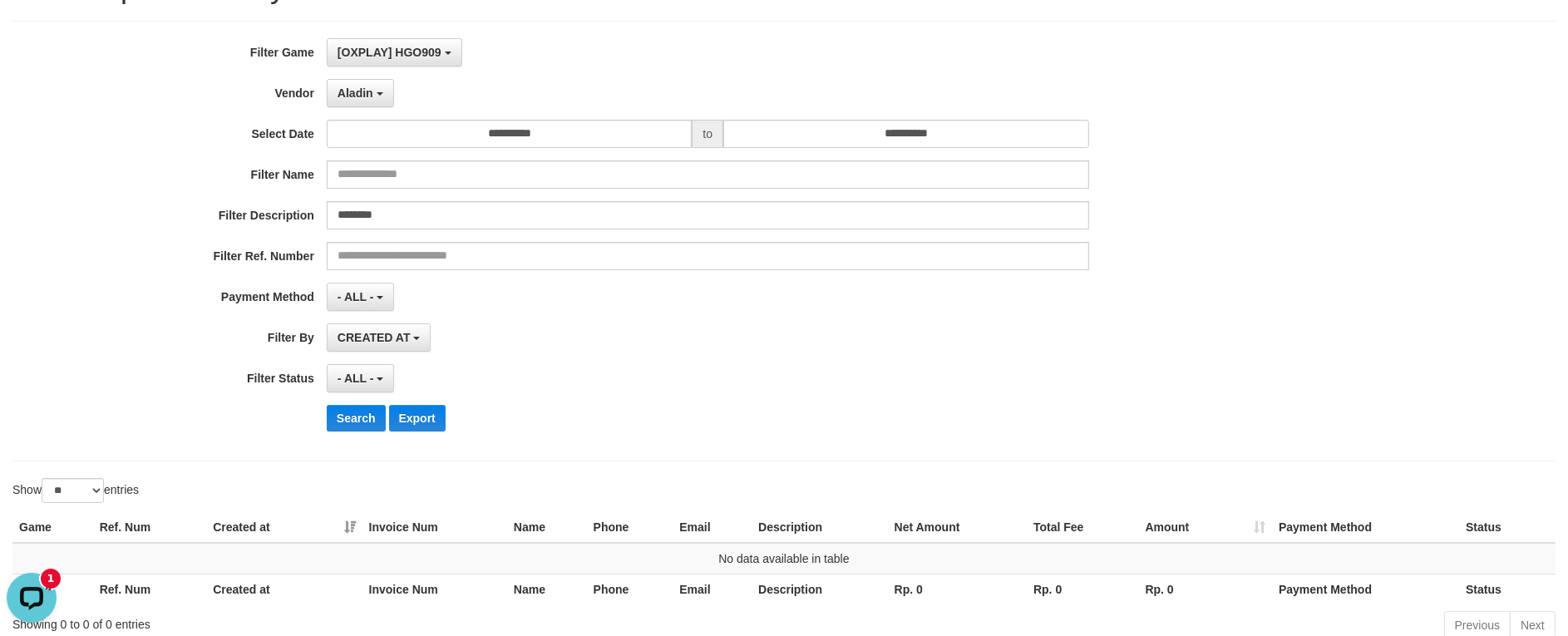
click at [354, 401] on div "**********" at bounding box center [654, 241] width 1307 height 406
click at [355, 421] on button "Search" at bounding box center [357, 418] width 60 height 27
drag, startPoint x: 379, startPoint y: 100, endPoint x: 368, endPoint y: 169, distance: 69.9
click at [379, 100] on button "Aladin" at bounding box center [361, 93] width 67 height 29
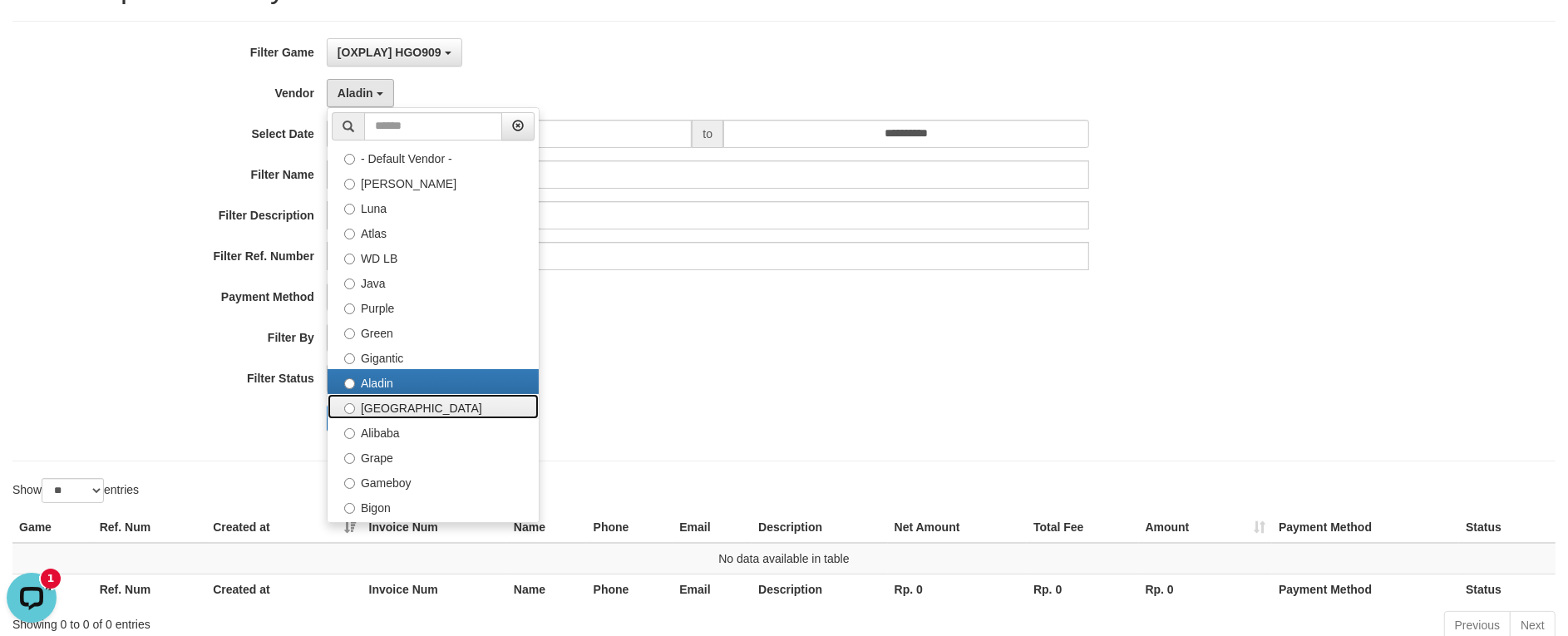
click at [374, 408] on label "Dubai" at bounding box center [432, 406] width 211 height 25
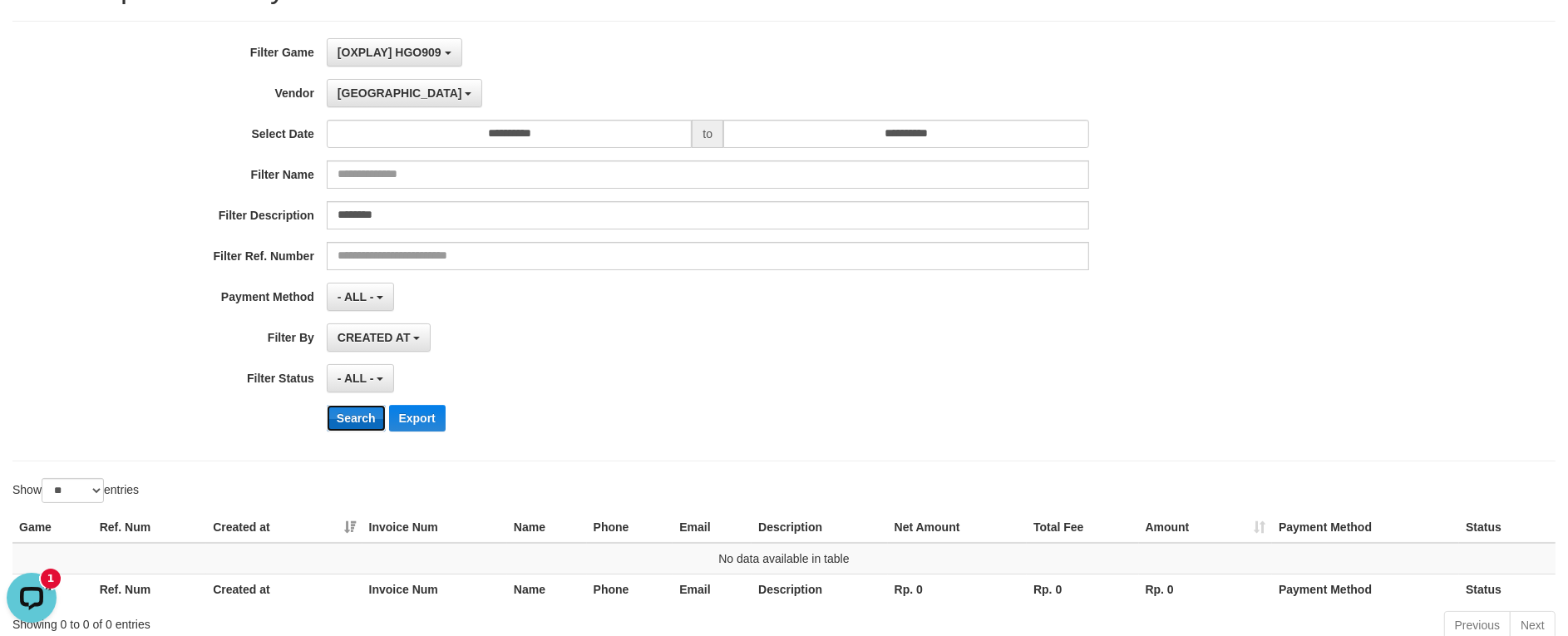
click at [360, 421] on button "Search" at bounding box center [357, 418] width 60 height 27
click at [358, 105] on button "Dubai" at bounding box center [405, 93] width 156 height 29
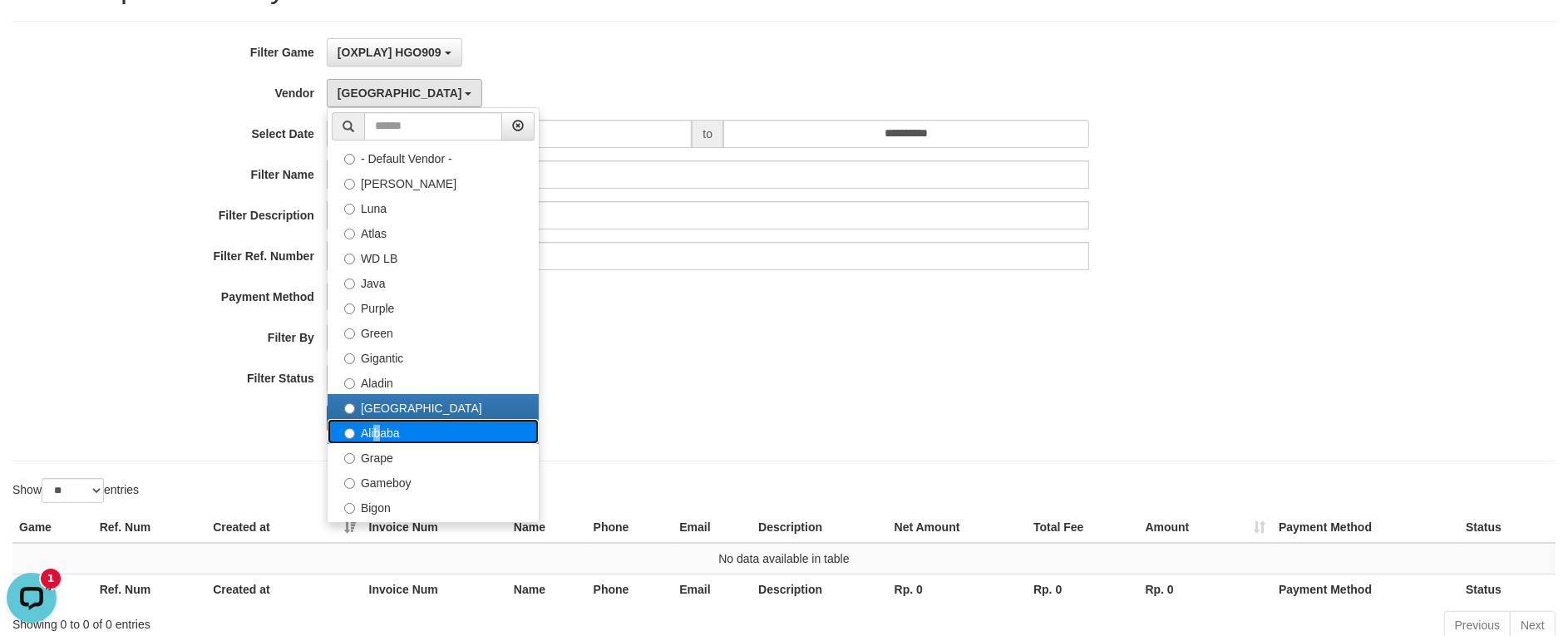
click at [372, 444] on label "Alibaba" at bounding box center [432, 432] width 211 height 25
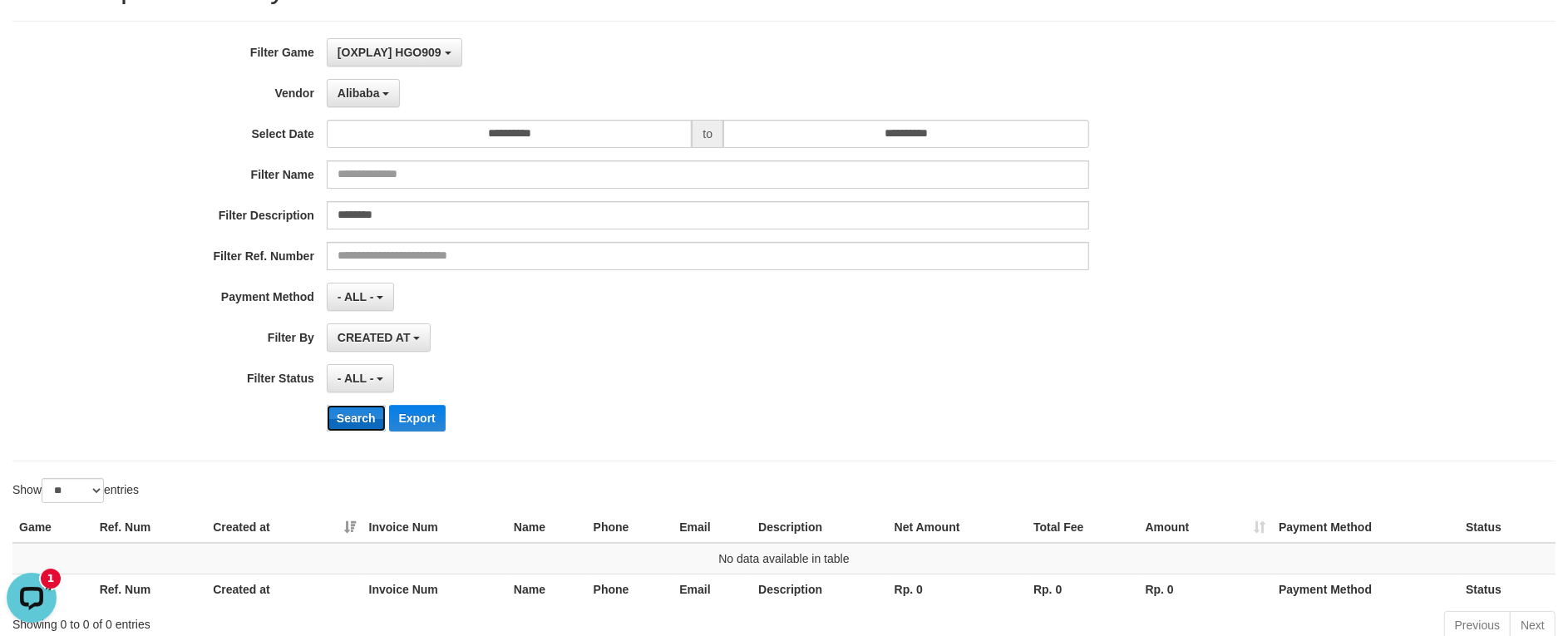
click at [347, 409] on button "Search" at bounding box center [357, 418] width 60 height 27
drag, startPoint x: 377, startPoint y: 113, endPoint x: 377, endPoint y: 101, distance: 12.0
click at [377, 112] on div "**********" at bounding box center [654, 241] width 1307 height 406
click at [375, 91] on span "Alibaba" at bounding box center [358, 92] width 43 height 13
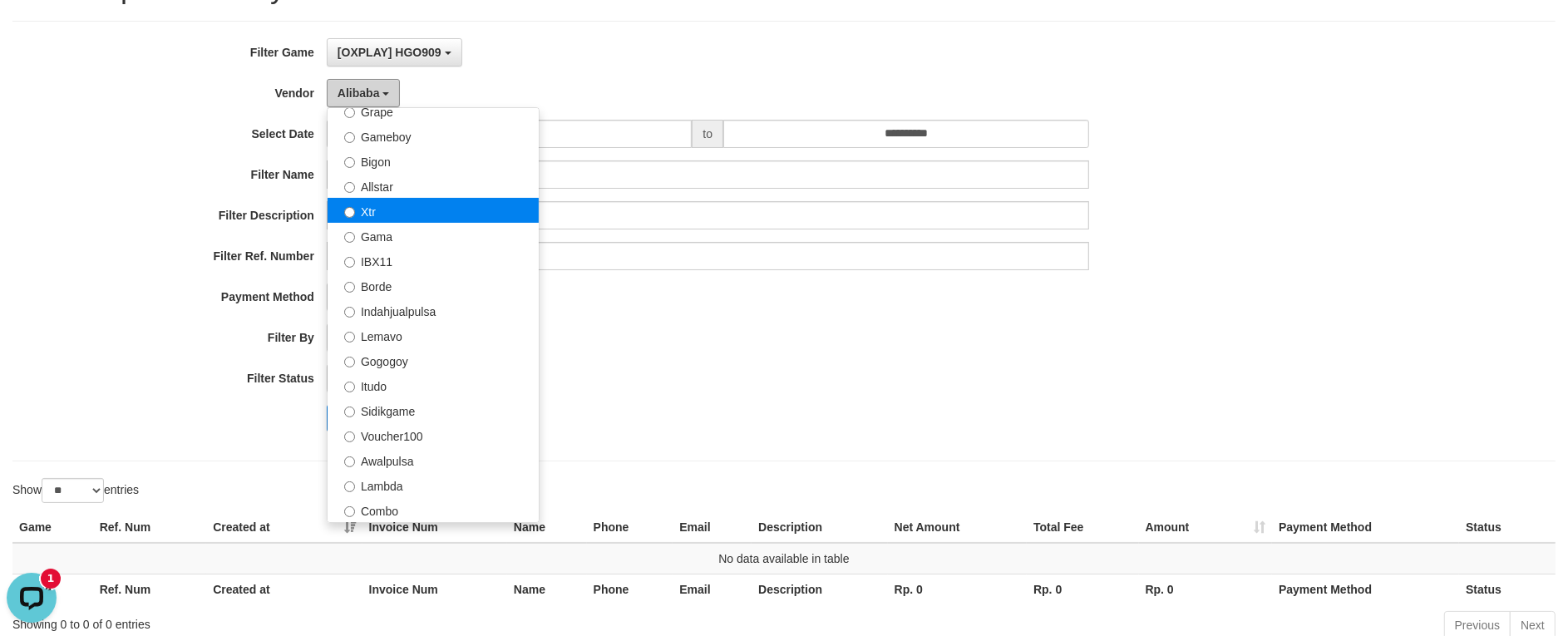
scroll to position [312, 0]
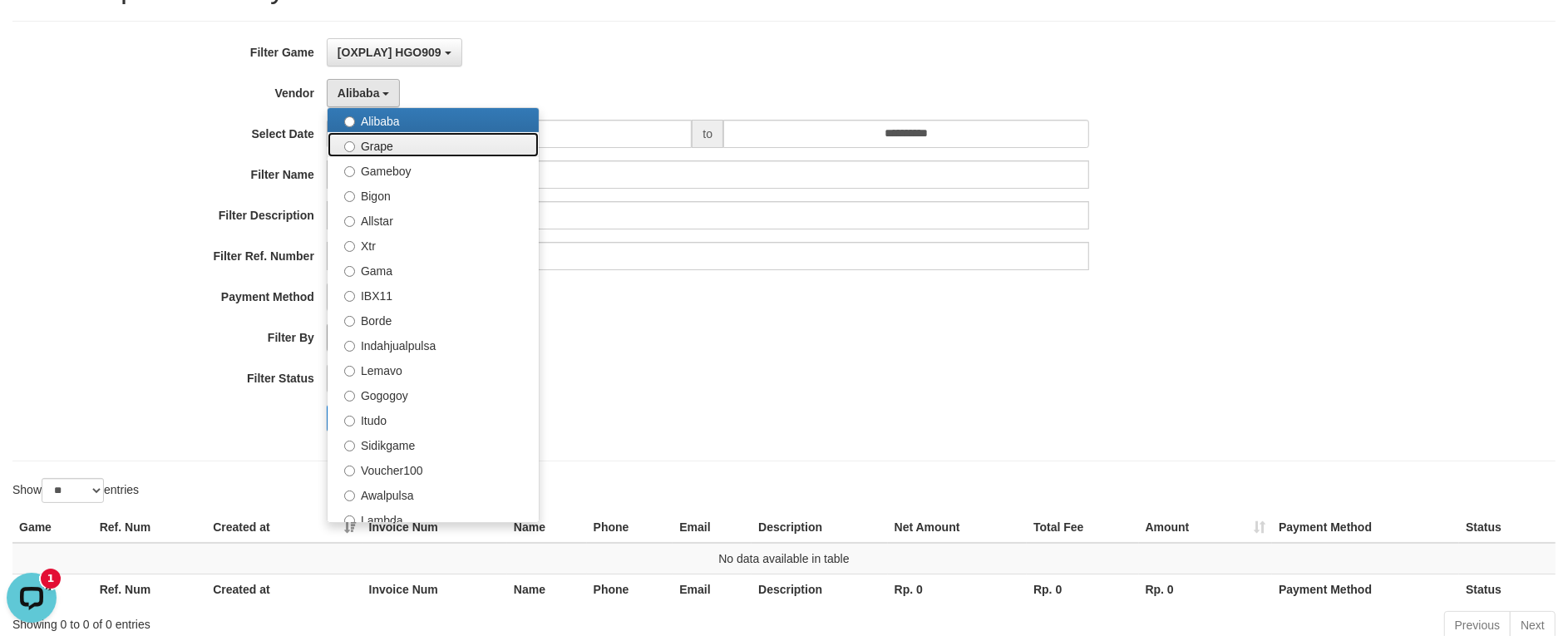
drag, startPoint x: 424, startPoint y: 140, endPoint x: 397, endPoint y: 328, distance: 189.9
click at [424, 140] on label "Grape" at bounding box center [432, 144] width 211 height 25
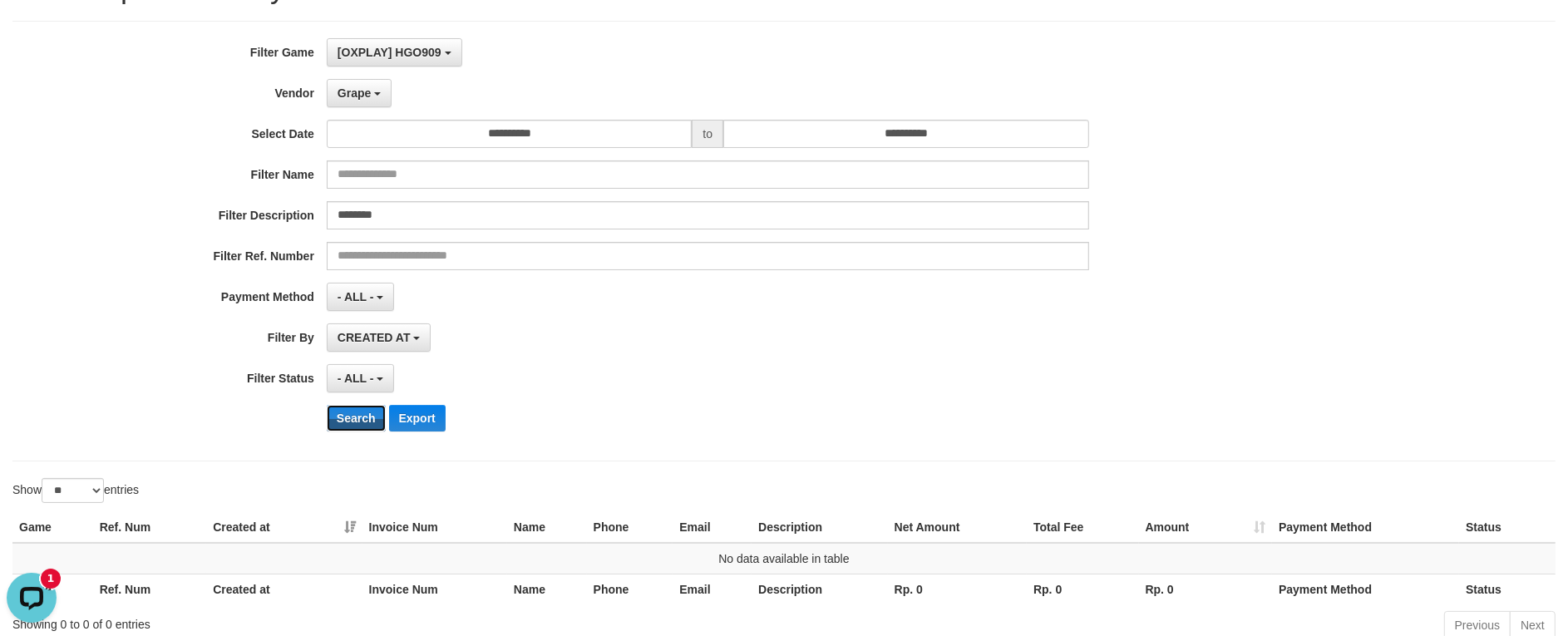
drag, startPoint x: 371, startPoint y: 430, endPoint x: 368, endPoint y: 405, distance: 25.2
click at [371, 429] on button "Search" at bounding box center [357, 418] width 60 height 27
click at [362, 104] on button "Grape" at bounding box center [359, 93] width 64 height 29
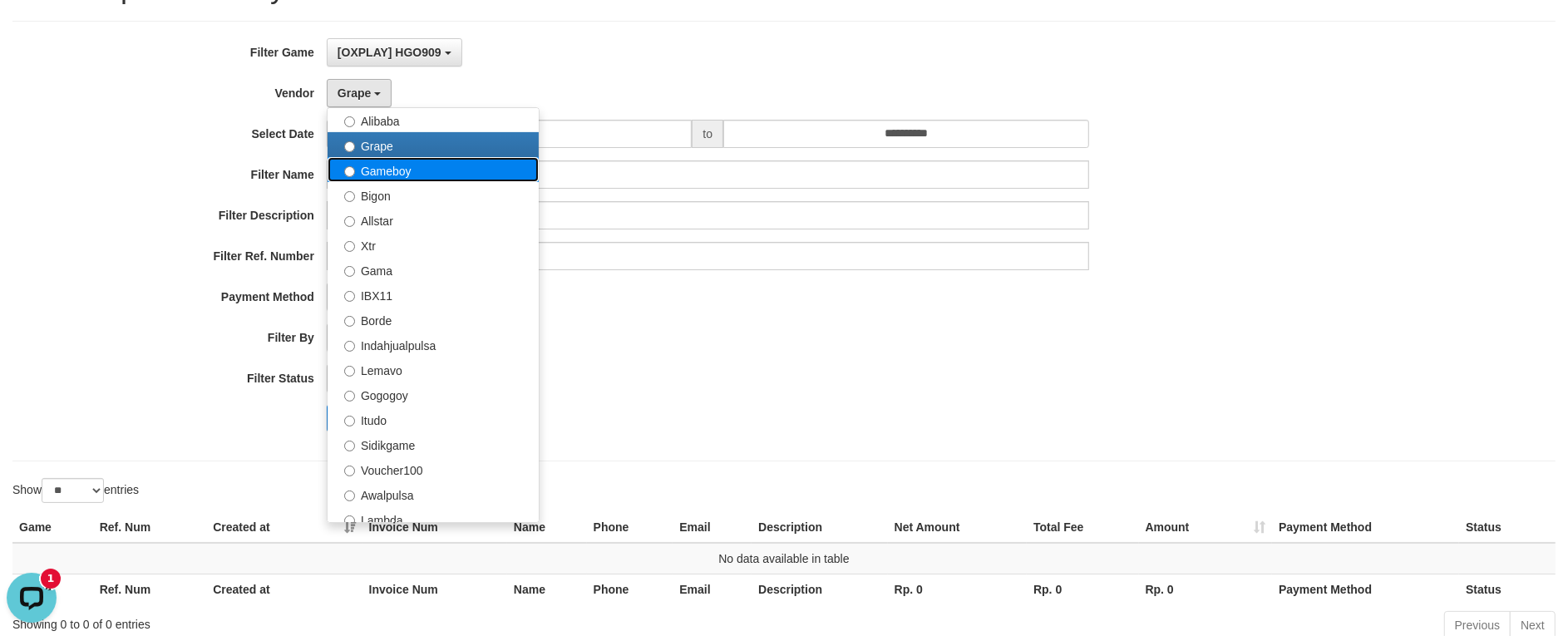
click at [379, 177] on label "Gameboy" at bounding box center [432, 169] width 211 height 25
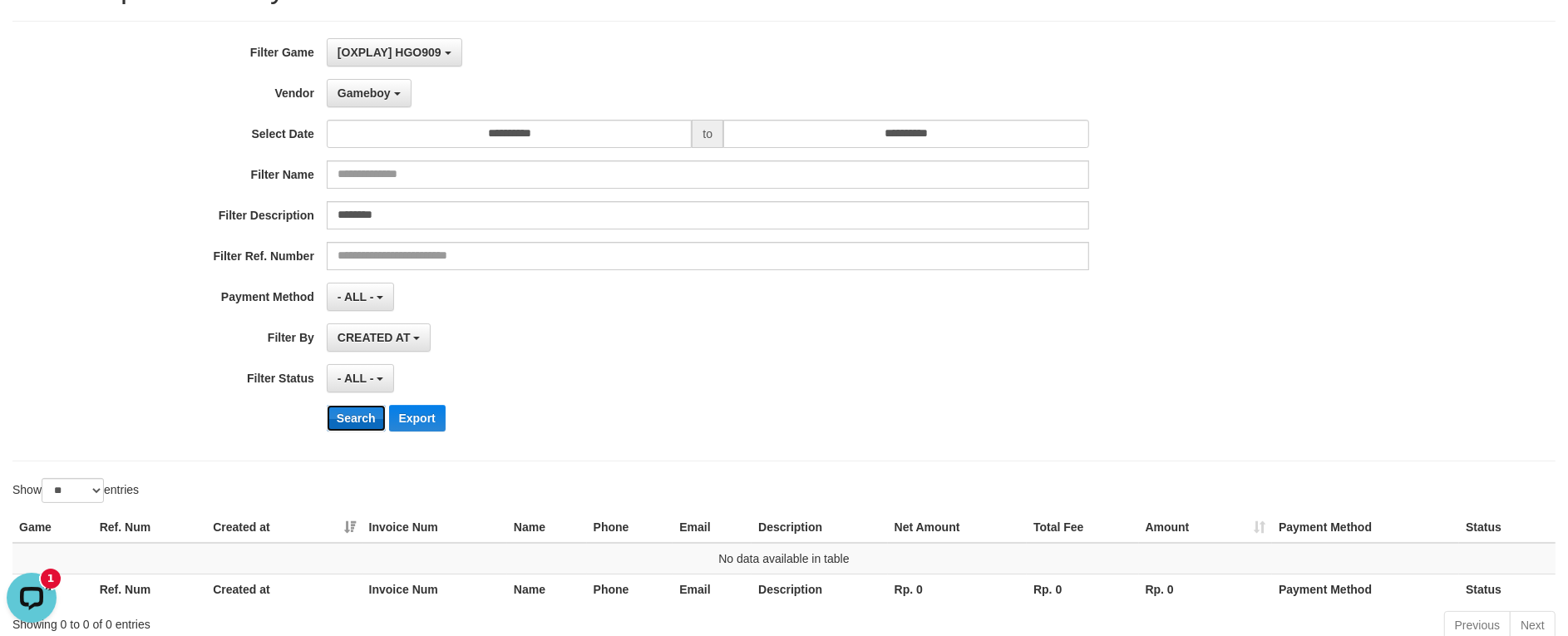
click at [363, 422] on button "Search" at bounding box center [357, 418] width 60 height 27
click at [400, 102] on button "Gameboy" at bounding box center [370, 93] width 85 height 29
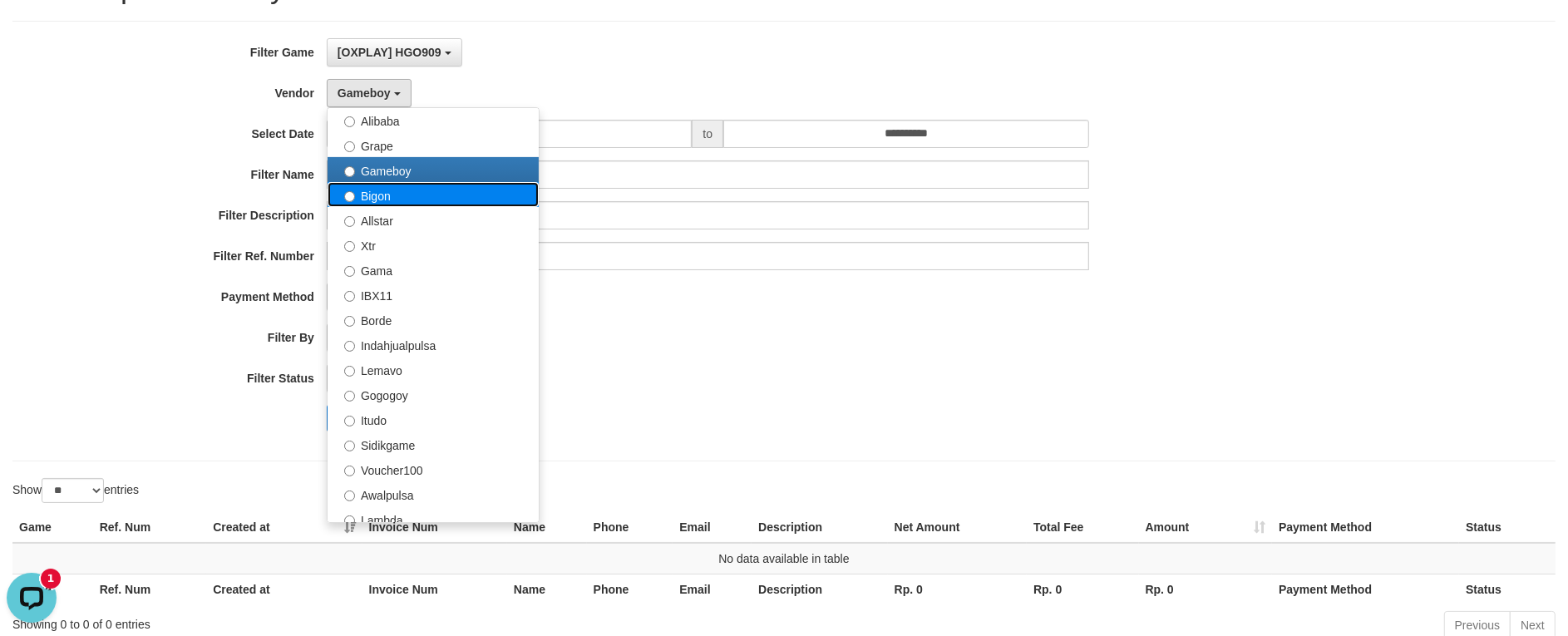
click at [405, 203] on label "Bigon" at bounding box center [432, 194] width 211 height 25
select select "**********"
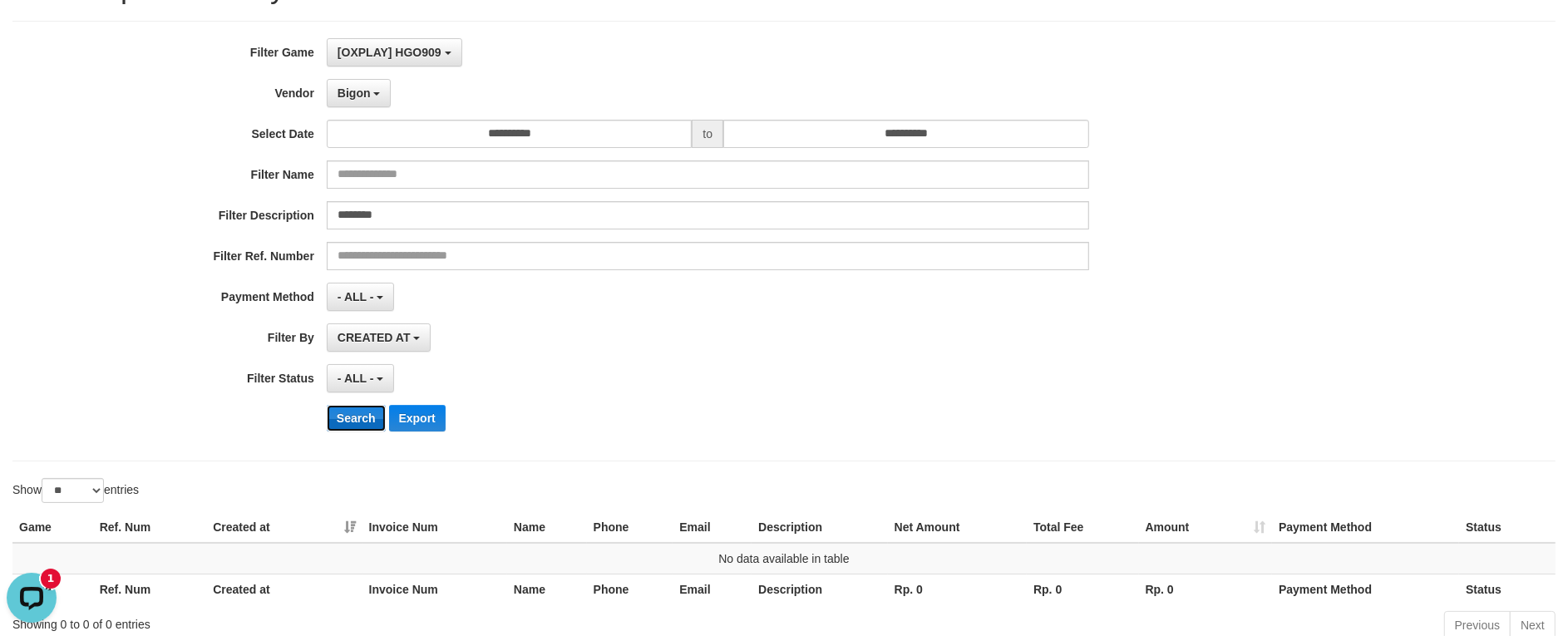
click at [359, 431] on button "Search" at bounding box center [357, 418] width 60 height 27
click at [352, 429] on button "Search" at bounding box center [357, 418] width 60 height 27
click at [368, 98] on span "Bigon" at bounding box center [354, 92] width 34 height 13
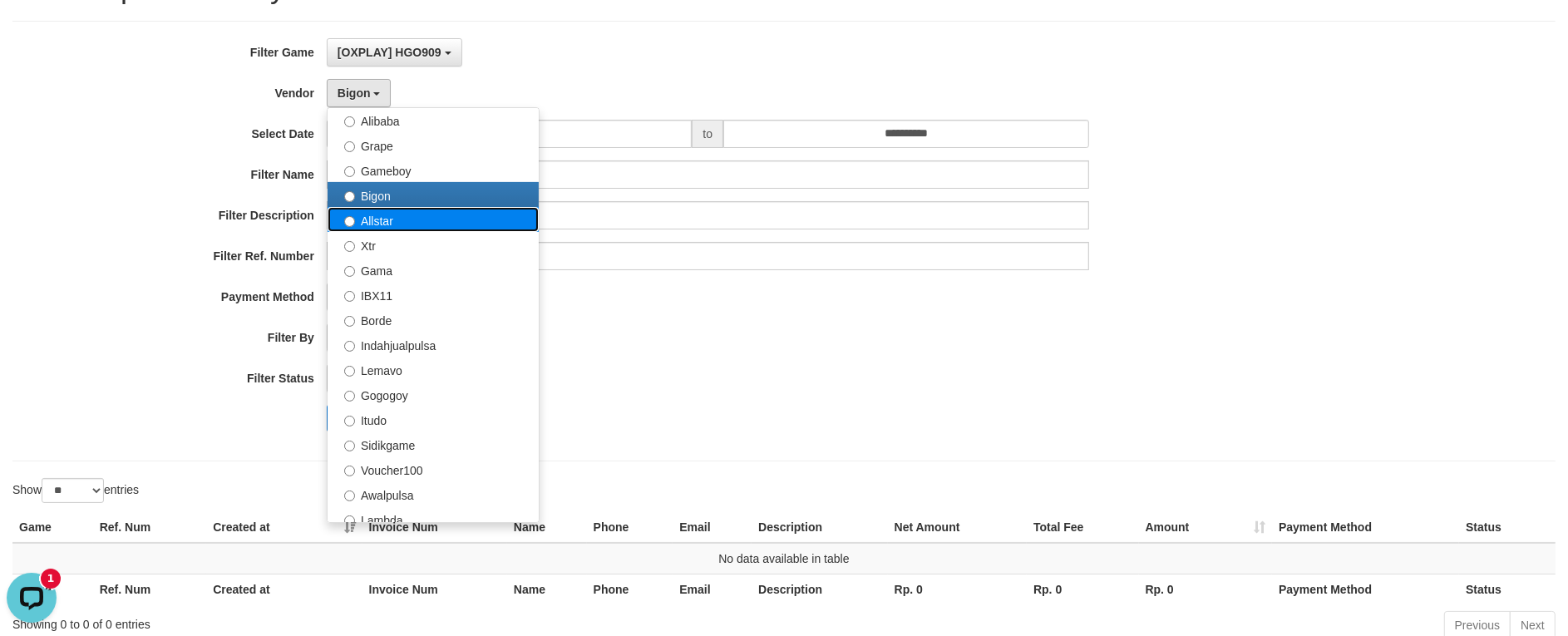
click at [395, 224] on label "Allstar" at bounding box center [432, 219] width 211 height 25
select select "**********"
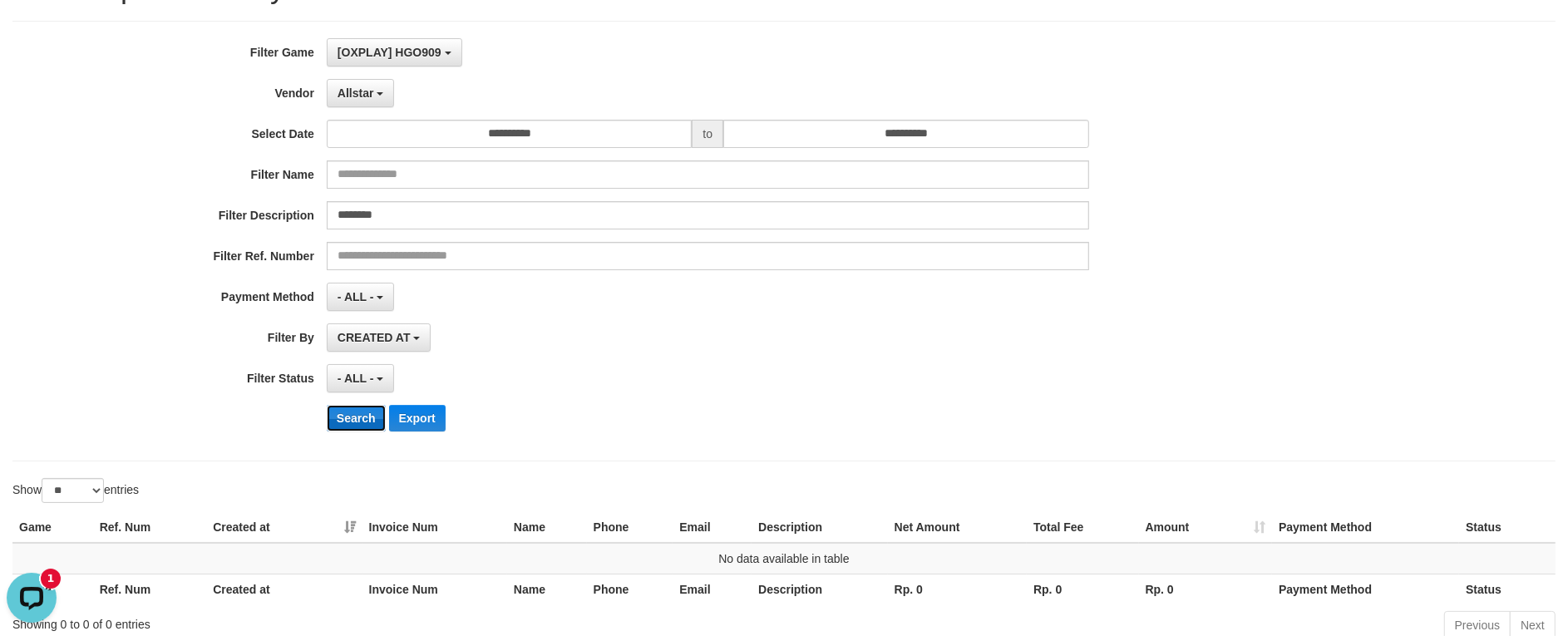
click at [363, 414] on button "Search" at bounding box center [357, 418] width 60 height 27
click at [364, 105] on button "Allstar" at bounding box center [361, 93] width 67 height 29
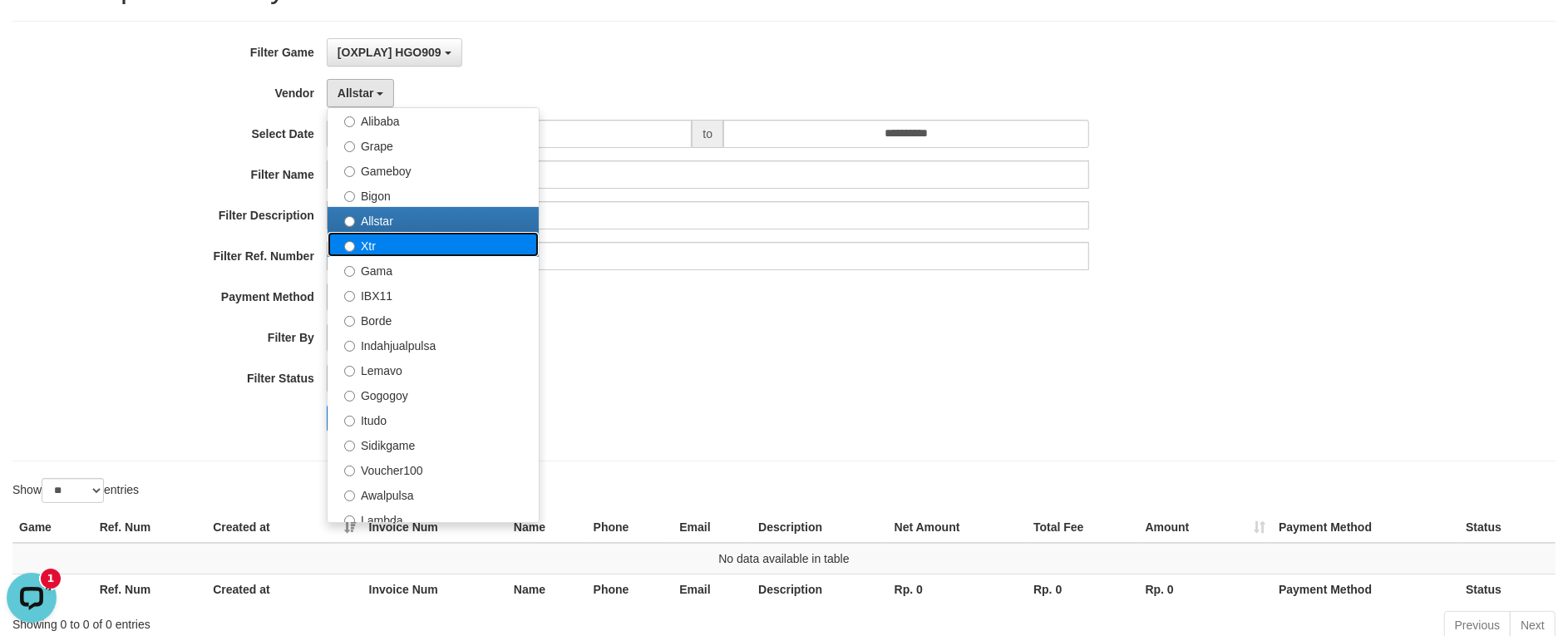
click at [380, 250] on label "Xtr" at bounding box center [432, 244] width 211 height 25
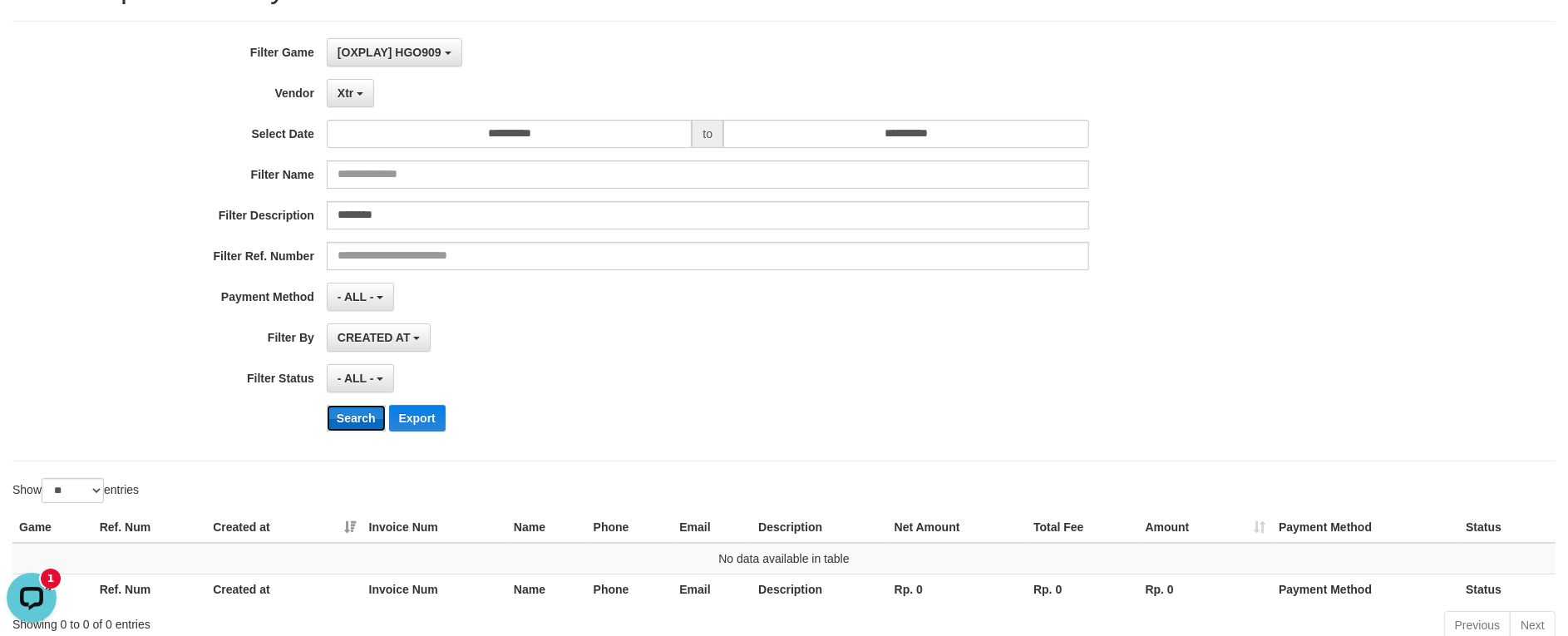
click at [356, 429] on button "Search" at bounding box center [357, 418] width 60 height 27
click at [354, 422] on button "Search" at bounding box center [357, 418] width 60 height 27
click at [333, 85] on button "Xtr" at bounding box center [351, 93] width 48 height 29
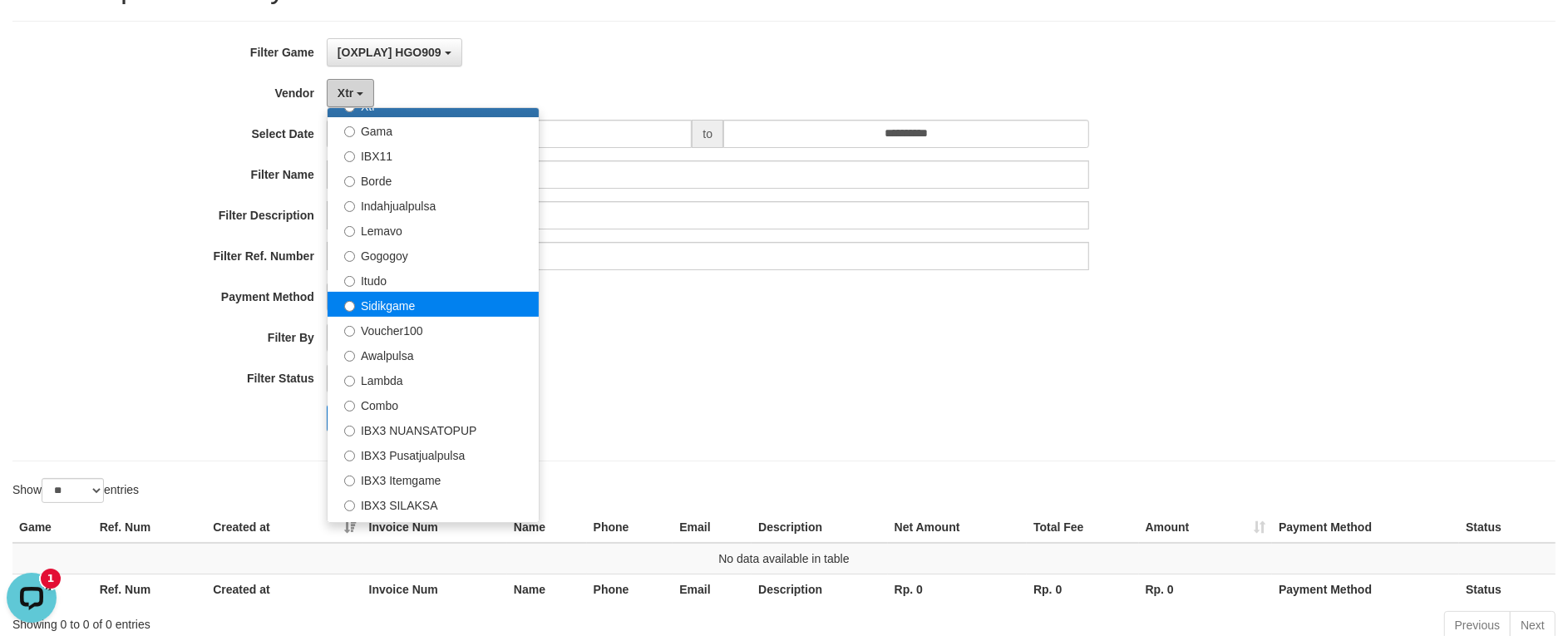
scroll to position [416, 0]
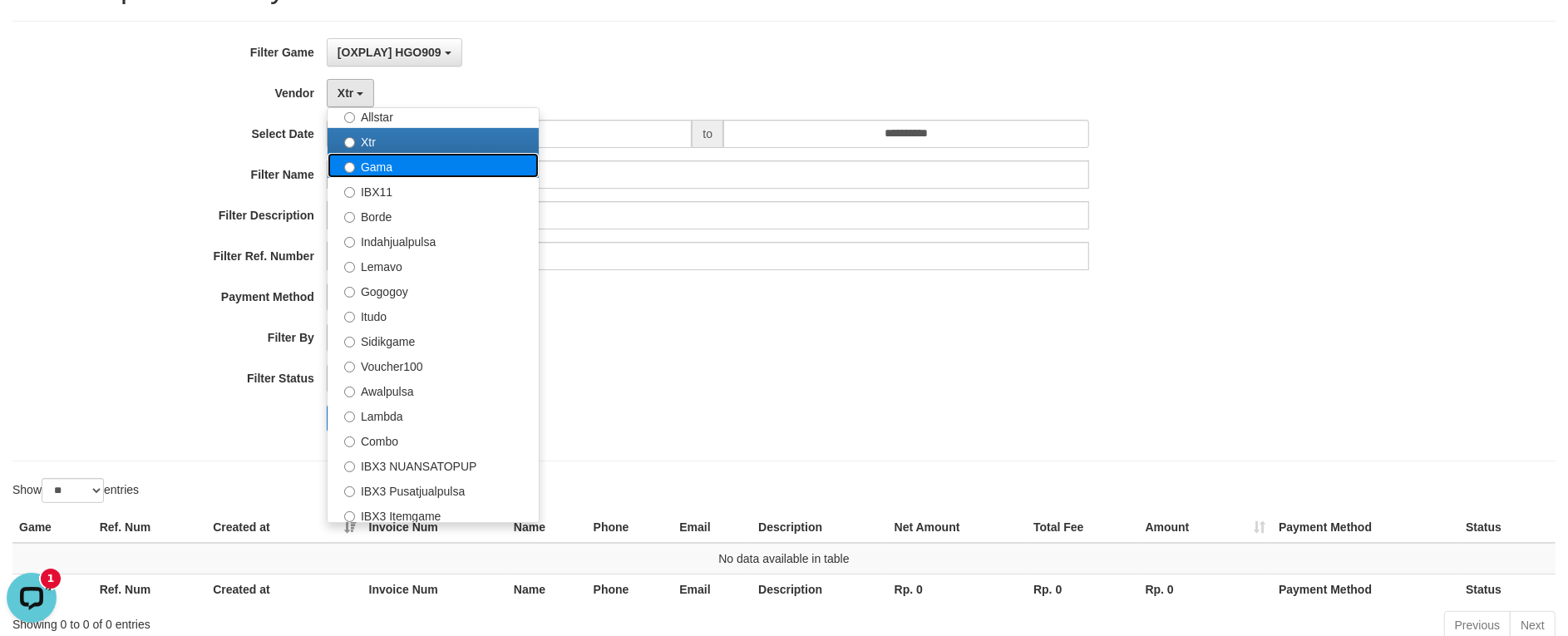
click at [409, 171] on label "Gama" at bounding box center [432, 165] width 211 height 25
select select "**********"
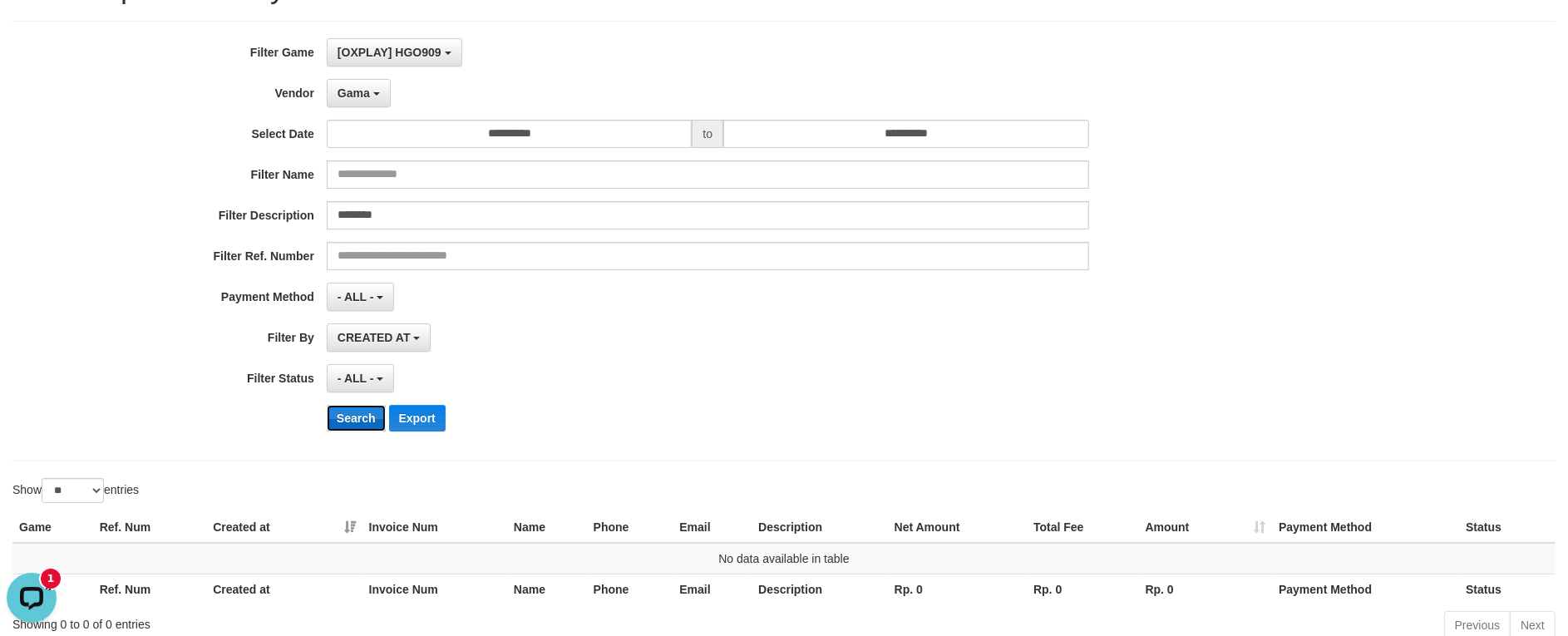
click at [356, 410] on button "Search" at bounding box center [357, 418] width 60 height 27
click at [339, 93] on span "Gama" at bounding box center [353, 92] width 33 height 13
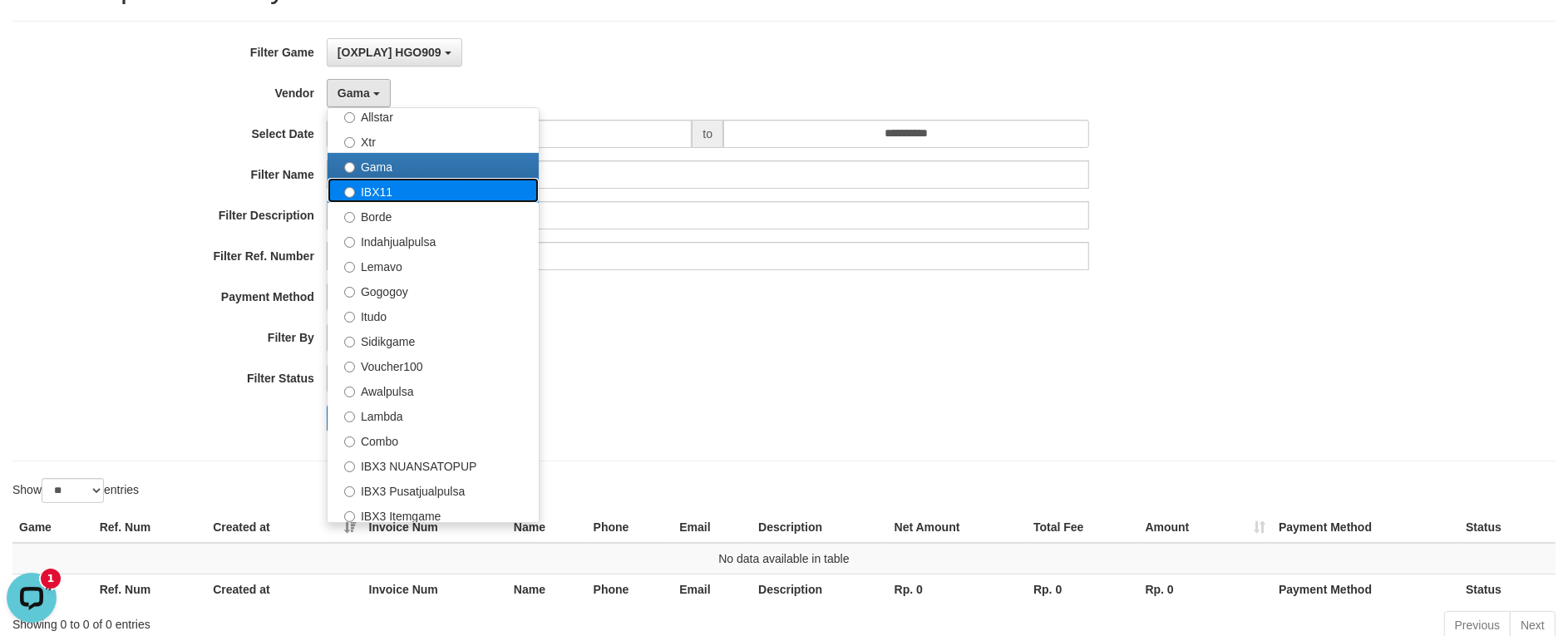
click at [387, 193] on label "IBX11" at bounding box center [432, 190] width 211 height 25
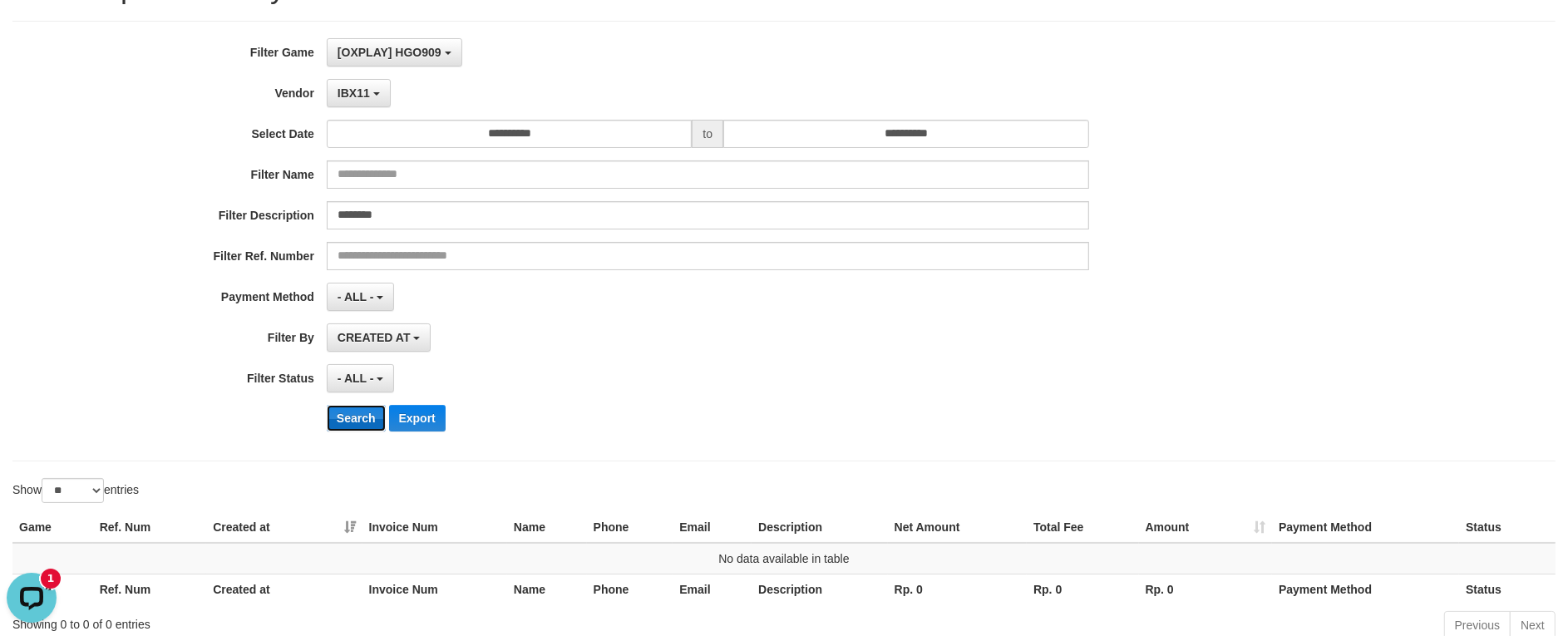
click at [355, 425] on button "Search" at bounding box center [357, 418] width 60 height 27
click at [358, 96] on span "IBX11" at bounding box center [353, 92] width 33 height 13
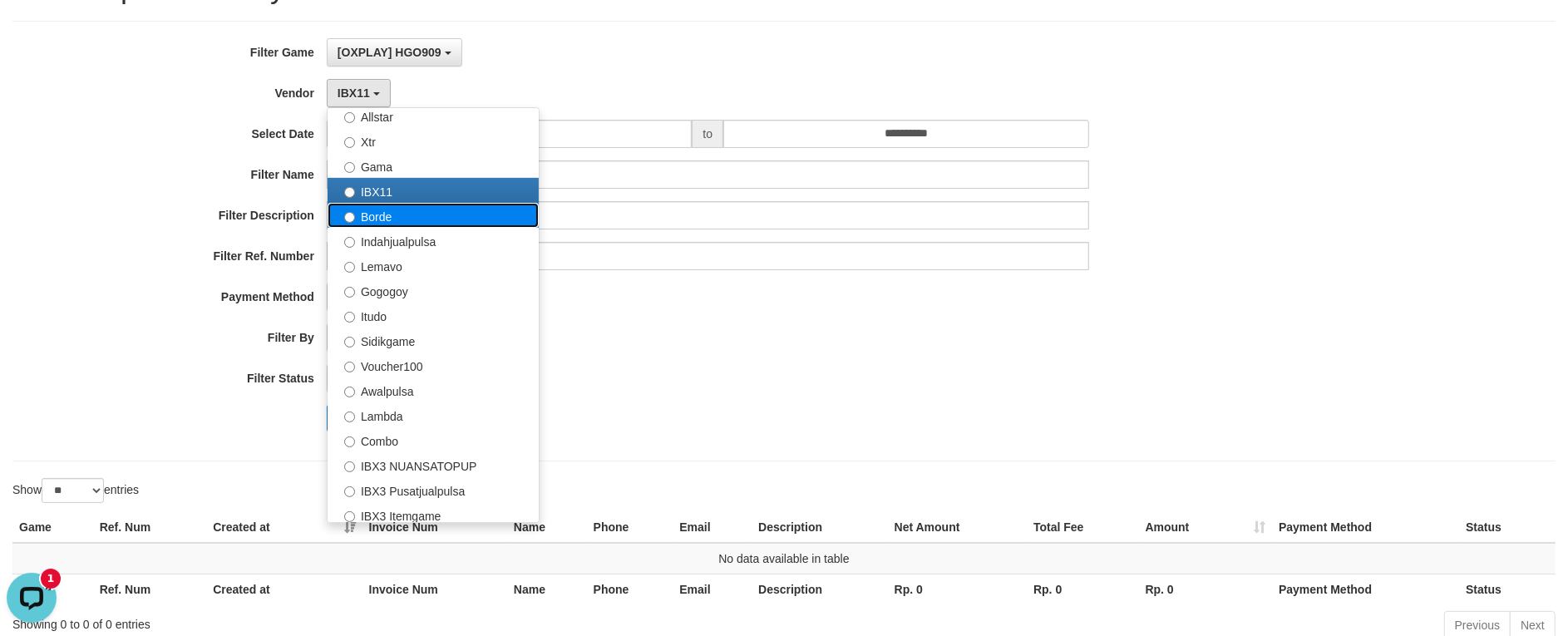
click at [384, 216] on label "Borde" at bounding box center [432, 215] width 211 height 25
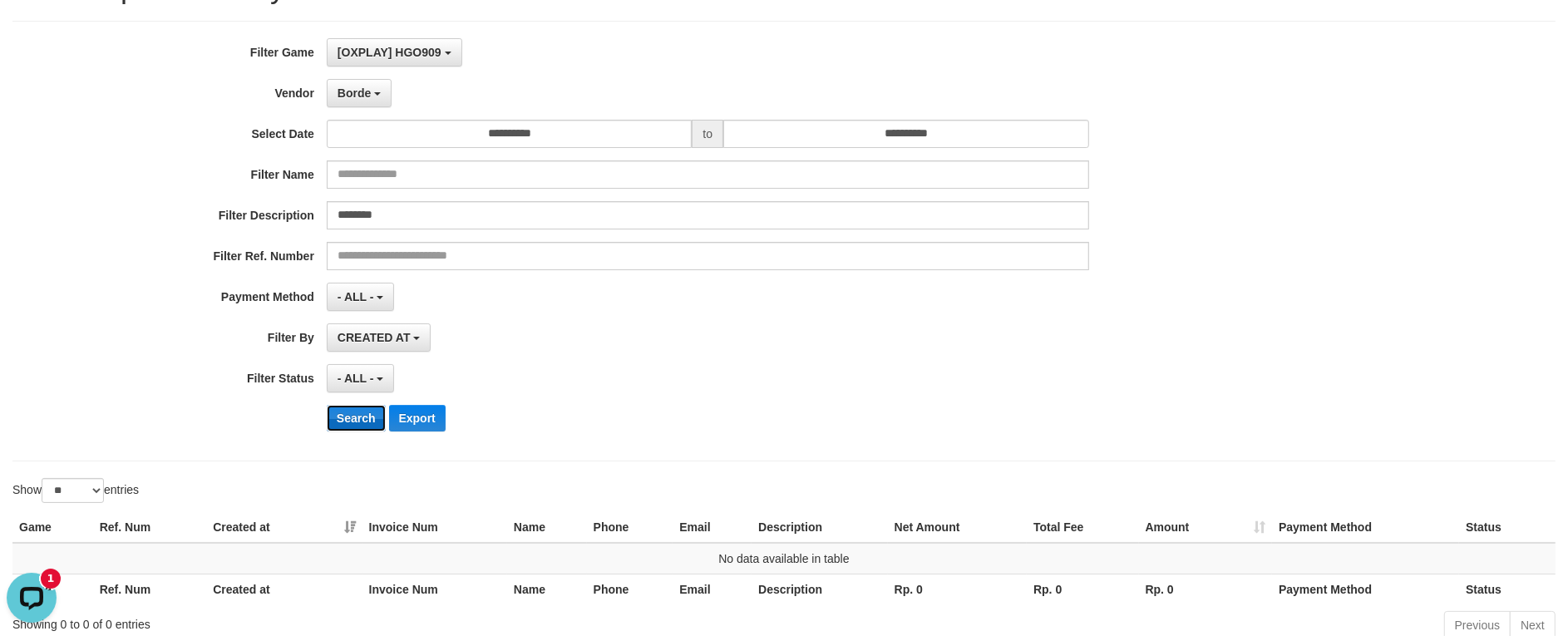
click at [347, 425] on button "Search" at bounding box center [357, 418] width 60 height 27
click at [376, 92] on b "button" at bounding box center [377, 93] width 7 height 3
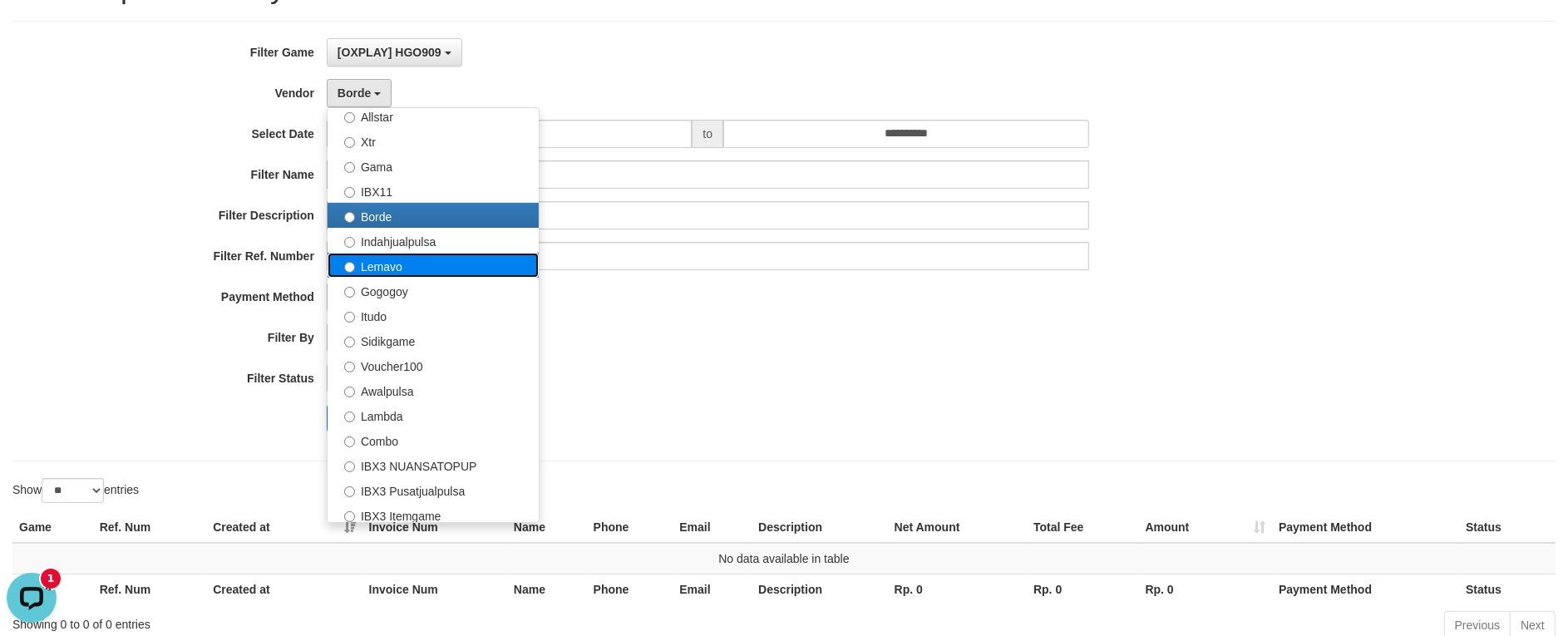
click at [379, 256] on label "Lemavo" at bounding box center [432, 265] width 211 height 25
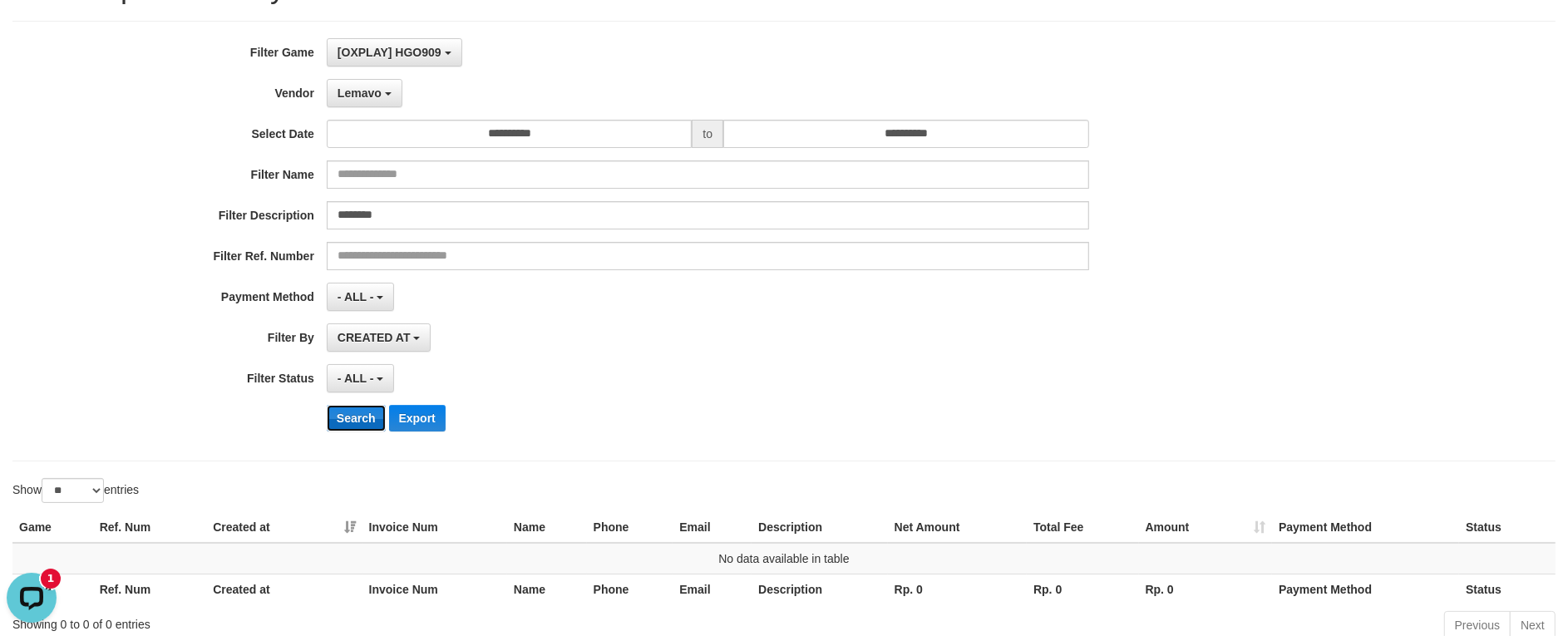
drag, startPoint x: 347, startPoint y: 423, endPoint x: 353, endPoint y: 416, distance: 9.2
click at [351, 422] on button "Search" at bounding box center [357, 418] width 60 height 27
drag, startPoint x: 366, startPoint y: 105, endPoint x: 364, endPoint y: 168, distance: 63.0
click at [366, 105] on button "Lemavo" at bounding box center [365, 93] width 75 height 29
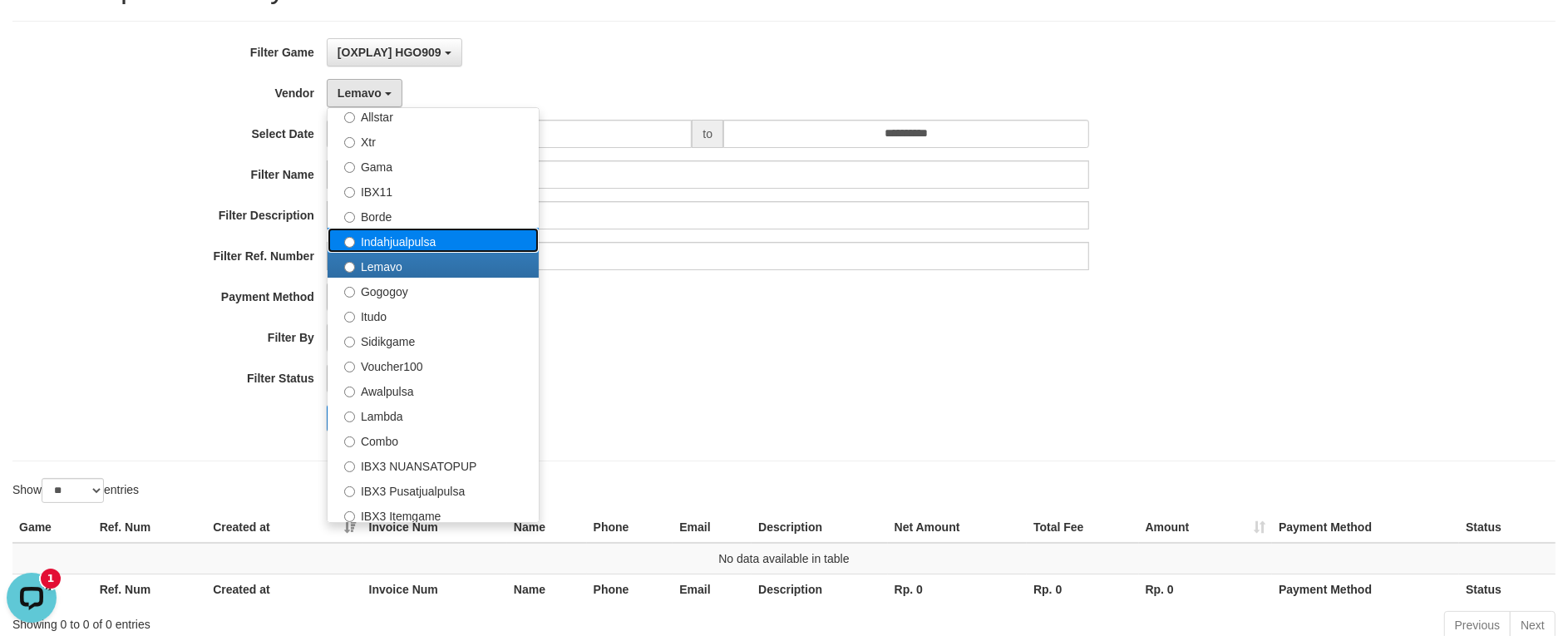
click at [387, 241] on label "Indahjualpulsa" at bounding box center [432, 240] width 211 height 25
select select "**********"
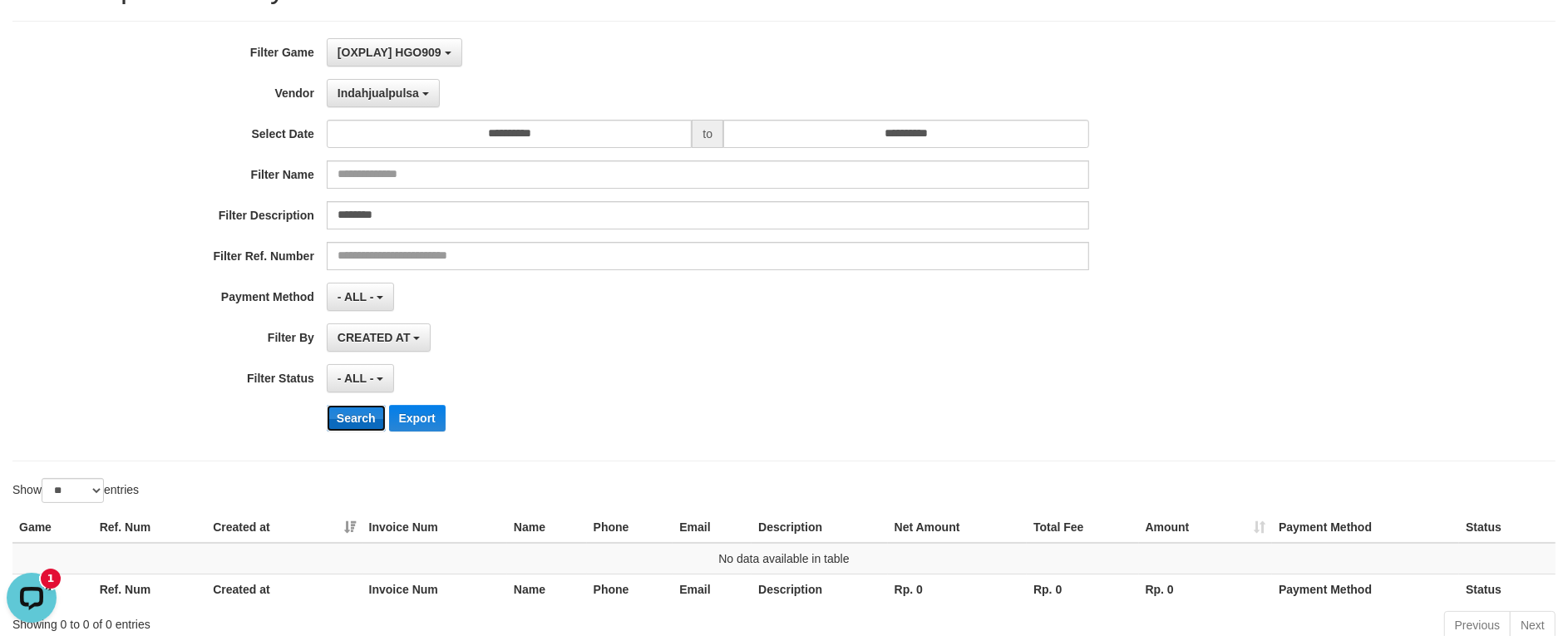
click at [364, 425] on button "Search" at bounding box center [357, 418] width 60 height 27
click at [400, 94] on span "Indahjualpulsa" at bounding box center [378, 92] width 81 height 13
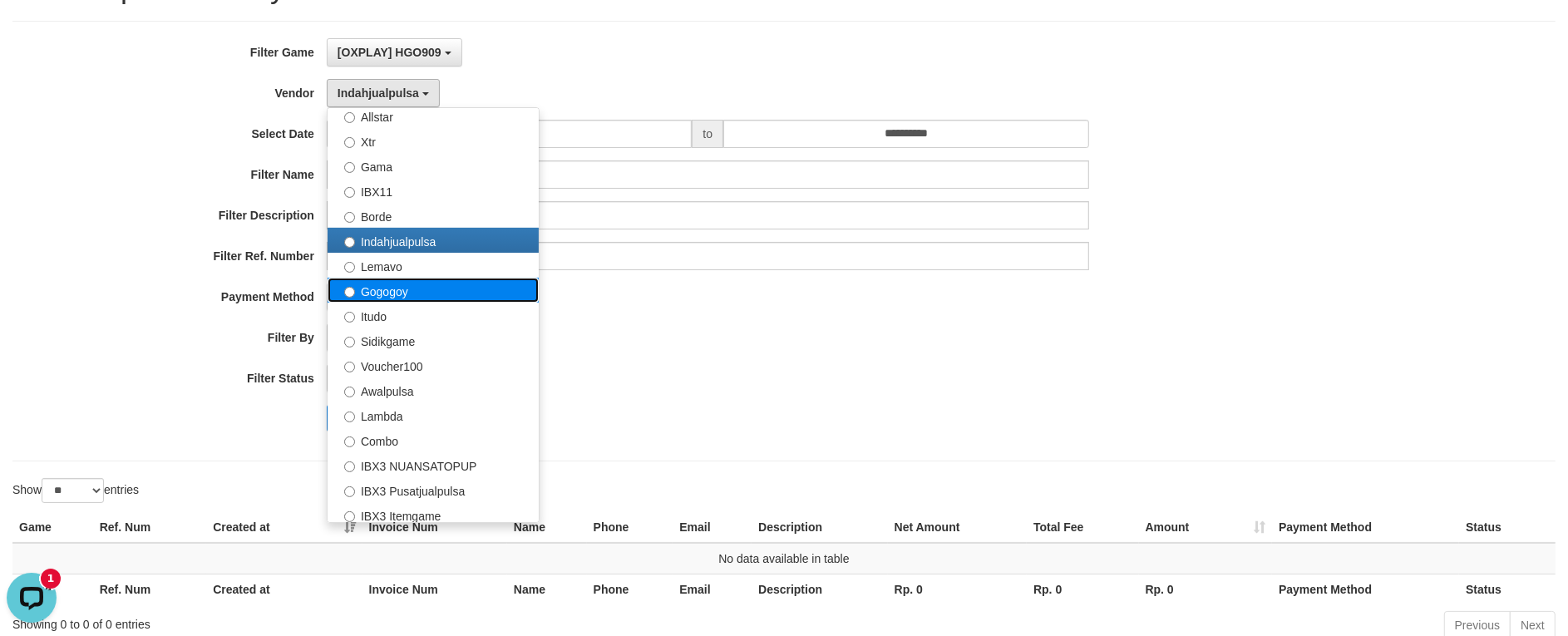
click at [420, 294] on label "Gogogoy" at bounding box center [432, 290] width 211 height 25
select select "**********"
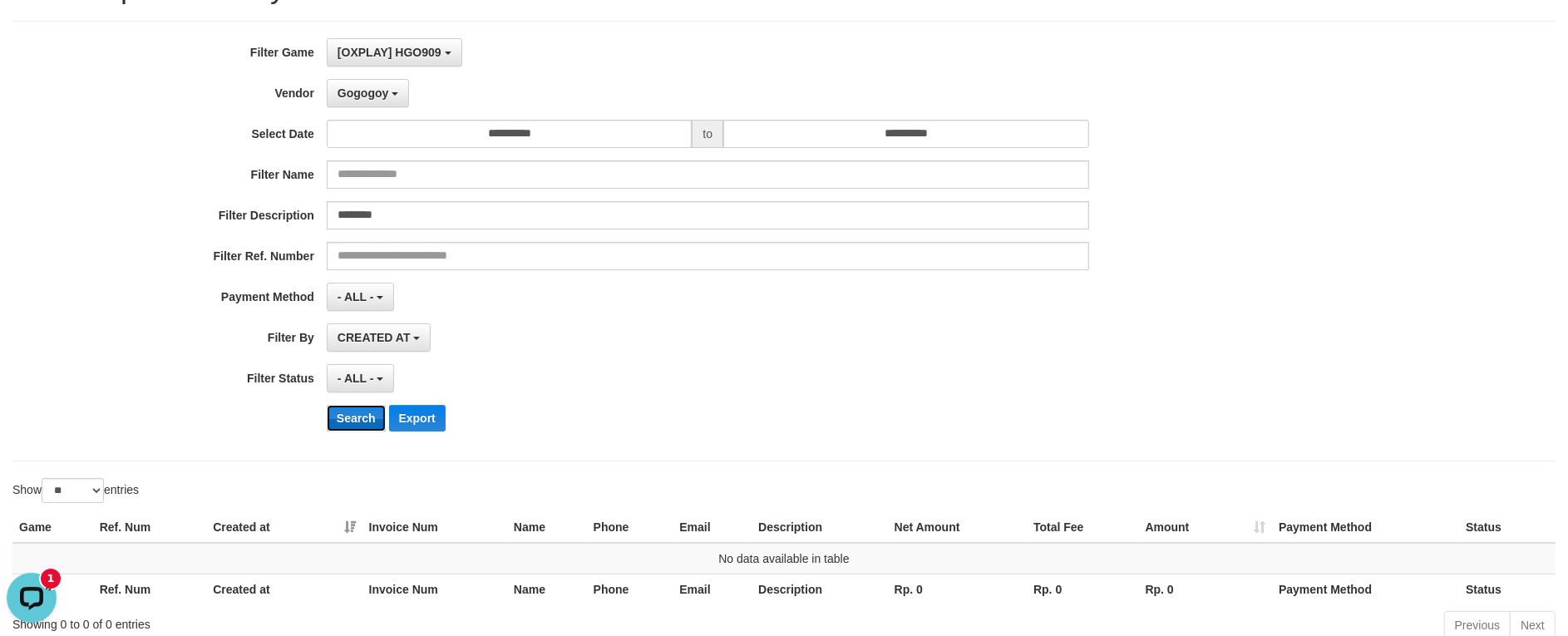
click at [356, 416] on button "Search" at bounding box center [357, 418] width 60 height 27
drag, startPoint x: 368, startPoint y: 95, endPoint x: 358, endPoint y: 214, distance: 119.4
click at [368, 95] on span "Gogogoy" at bounding box center [362, 92] width 51 height 13
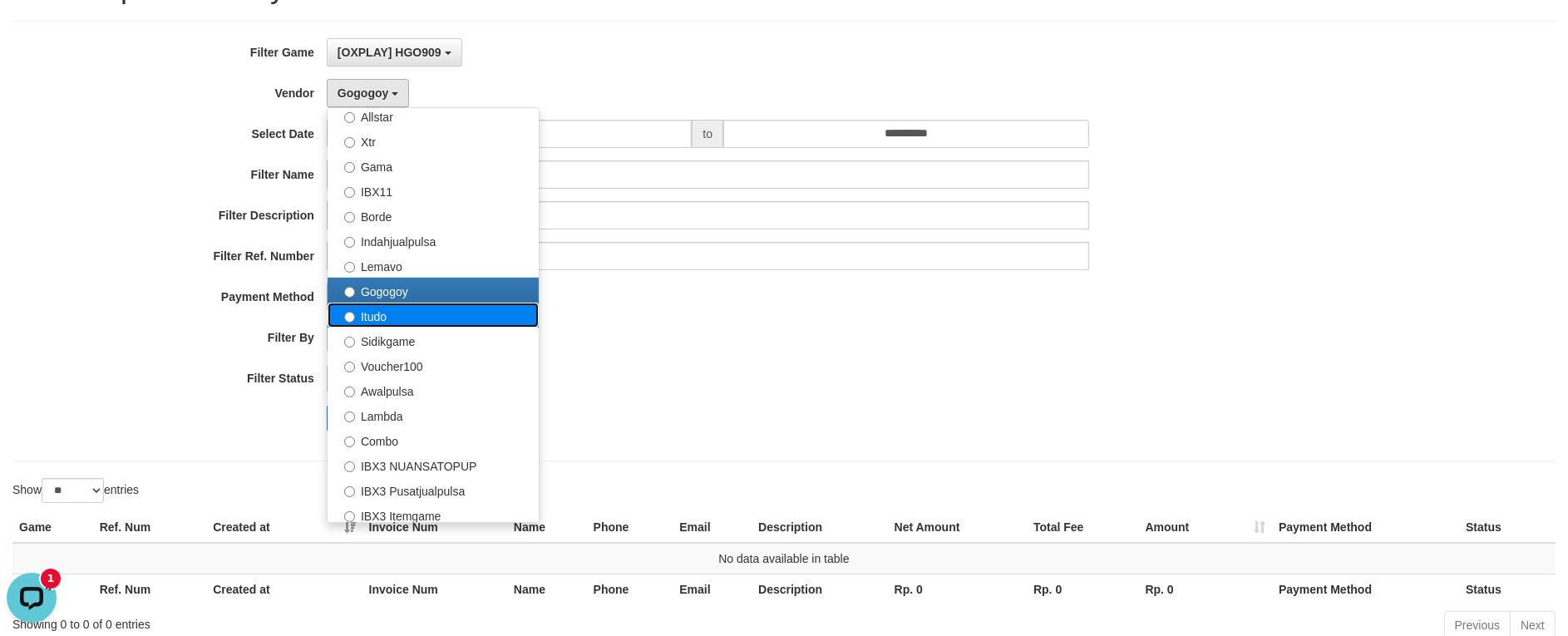
click at [373, 317] on label "Itudo" at bounding box center [432, 315] width 211 height 25
select select "**********"
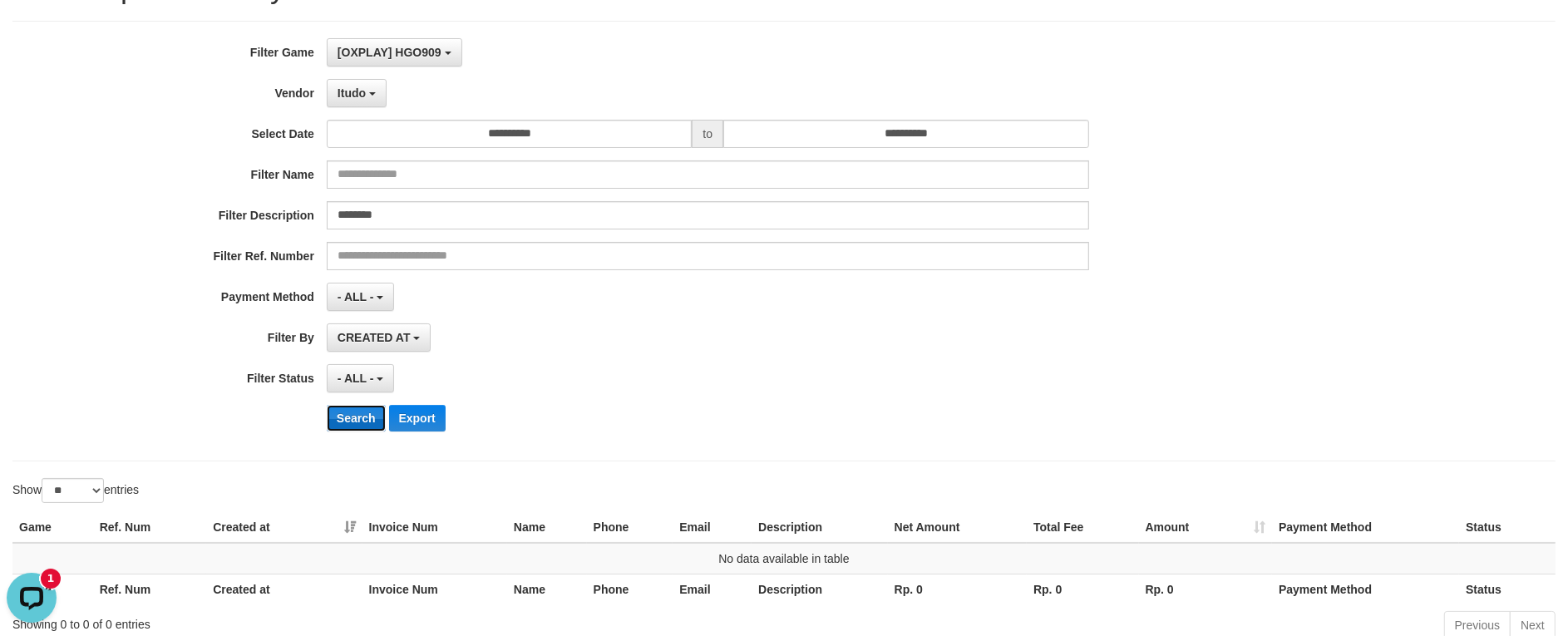
click at [362, 423] on button "Search" at bounding box center [357, 418] width 60 height 27
click at [349, 102] on button "Itudo" at bounding box center [357, 93] width 60 height 29
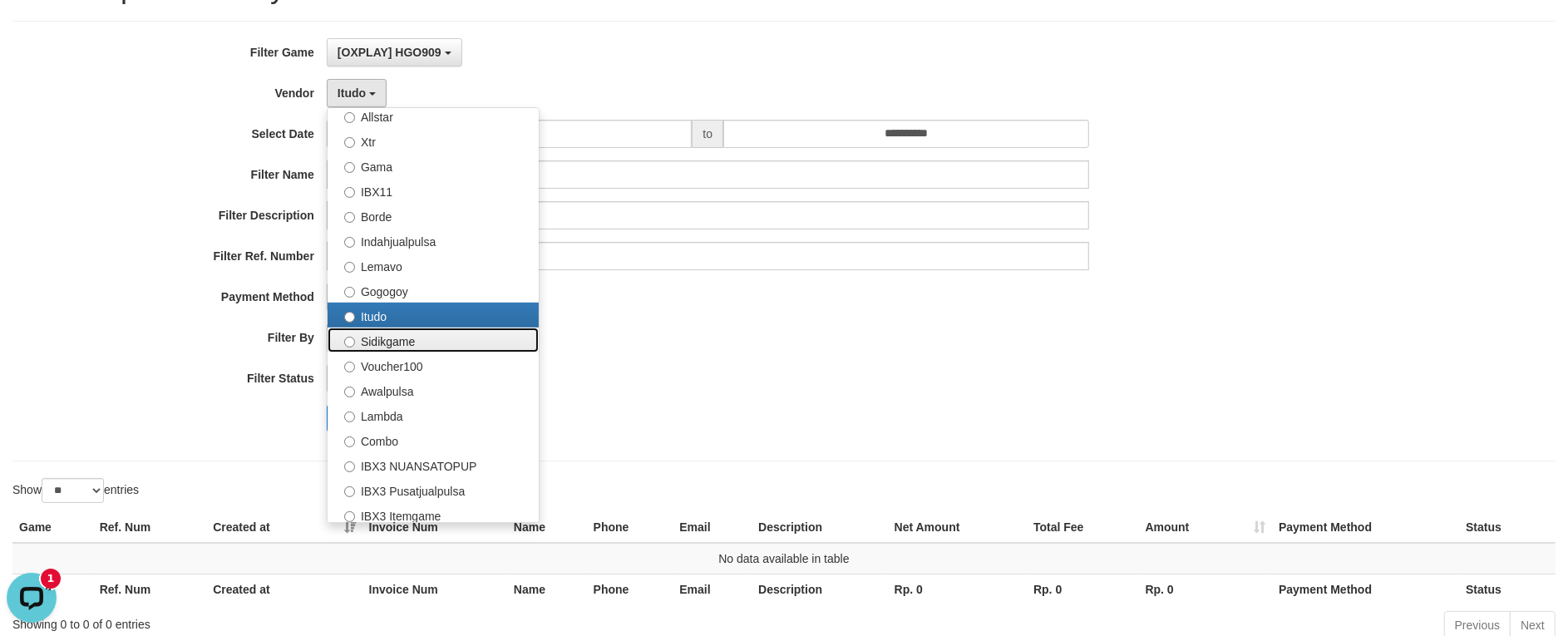
drag, startPoint x: 401, startPoint y: 342, endPoint x: 380, endPoint y: 400, distance: 61.7
click at [401, 342] on label "Sidikgame" at bounding box center [432, 339] width 211 height 25
select select "**********"
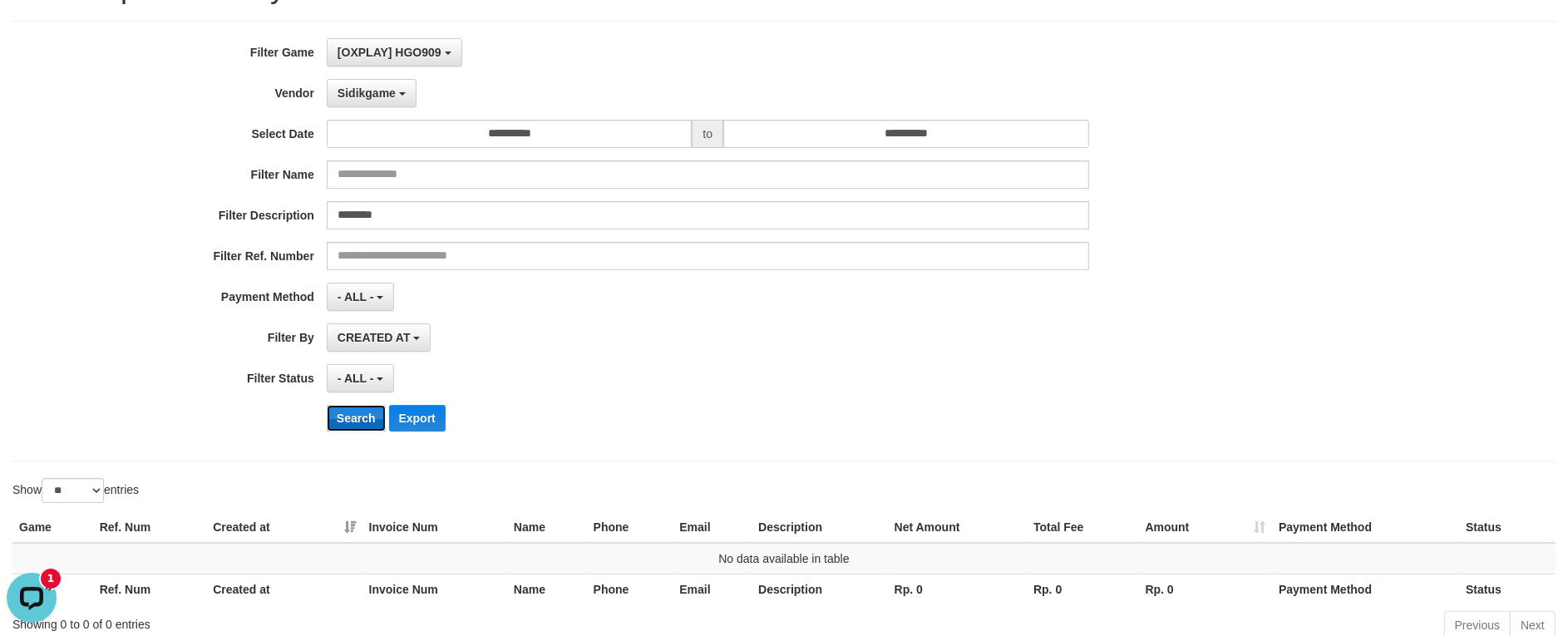
click at [380, 418] on button "Search" at bounding box center [357, 418] width 60 height 27
drag, startPoint x: 388, startPoint y: 105, endPoint x: 379, endPoint y: 297, distance: 192.2
click at [388, 105] on button "Sidikgame" at bounding box center [372, 93] width 90 height 29
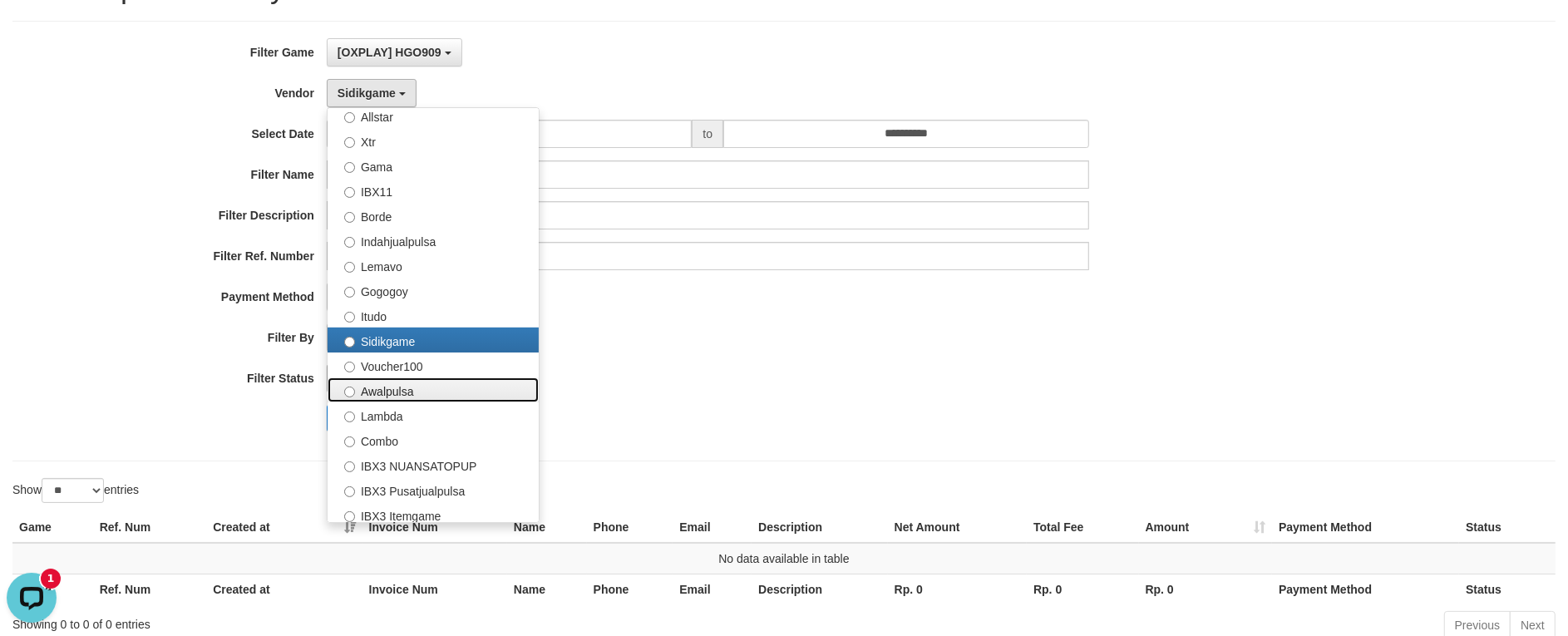
click at [387, 384] on label "Awalpulsa" at bounding box center [432, 390] width 211 height 25
select select "**********"
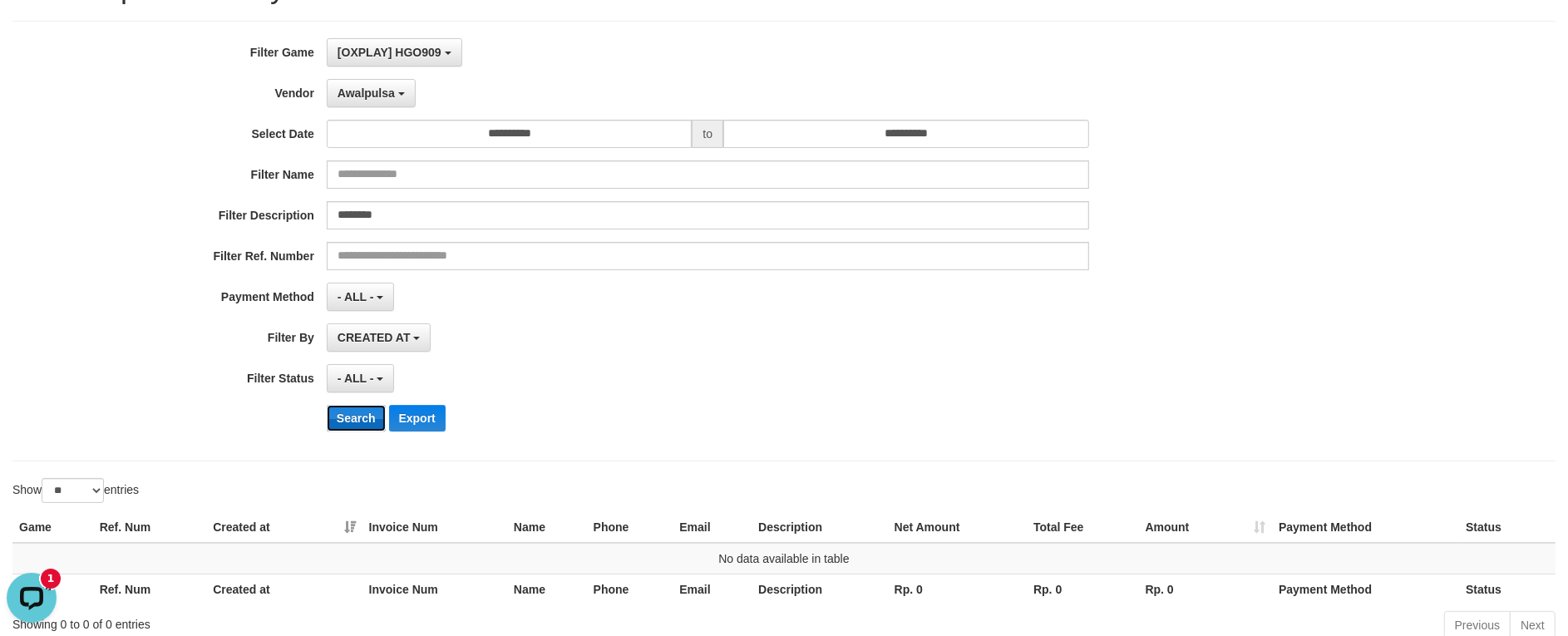
click at [353, 425] on button "Search" at bounding box center [357, 418] width 60 height 27
click at [377, 88] on span "Awalpulsa" at bounding box center [366, 92] width 58 height 13
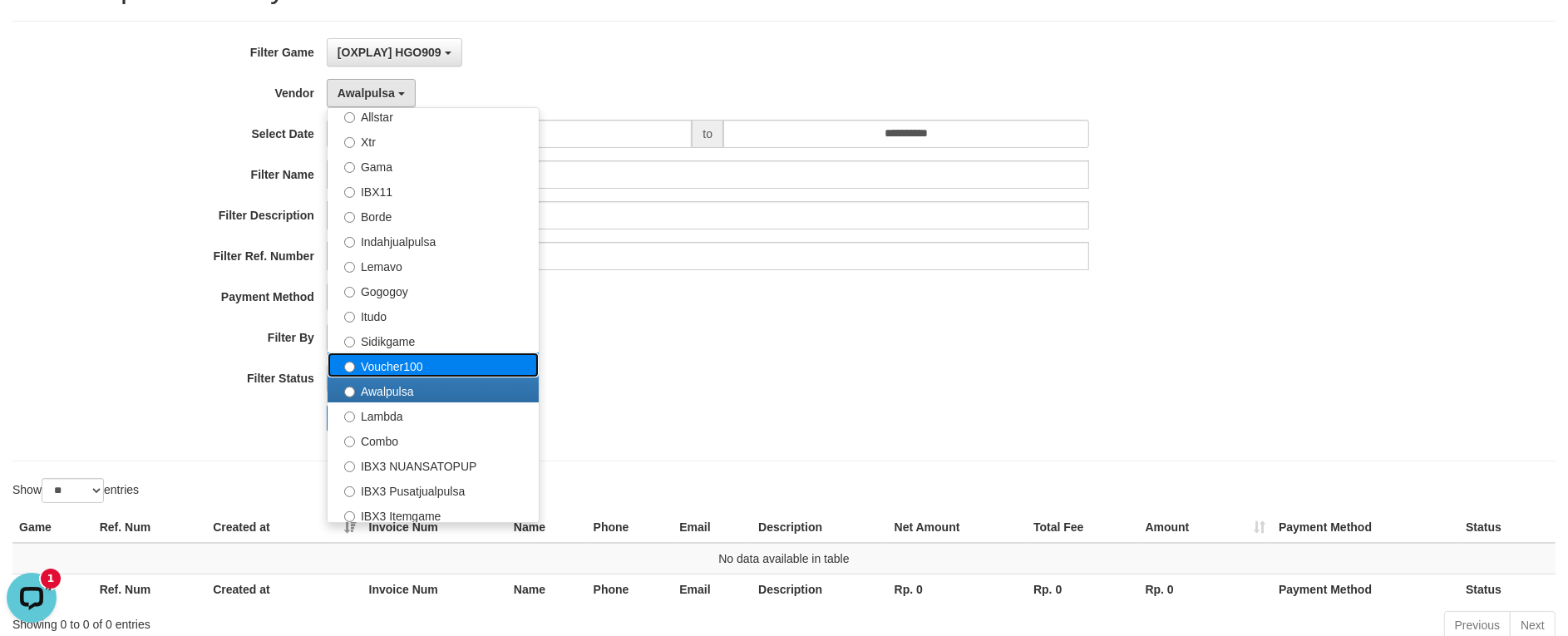
click at [387, 362] on label "Voucher100" at bounding box center [432, 365] width 211 height 25
select select "**********"
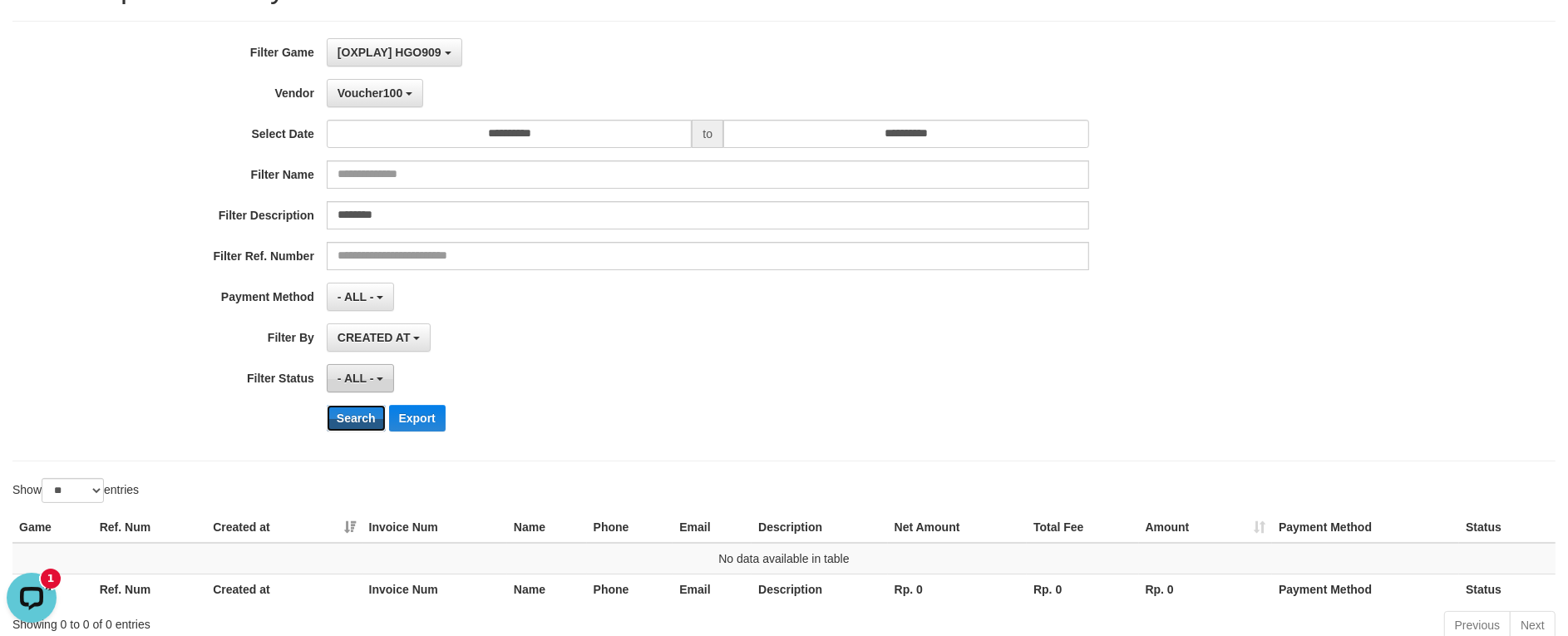
drag, startPoint x: 346, startPoint y: 419, endPoint x: 354, endPoint y: 372, distance: 47.7
click at [346, 419] on button "Search" at bounding box center [357, 418] width 60 height 27
click at [360, 106] on button "Voucher100" at bounding box center [375, 93] width 96 height 29
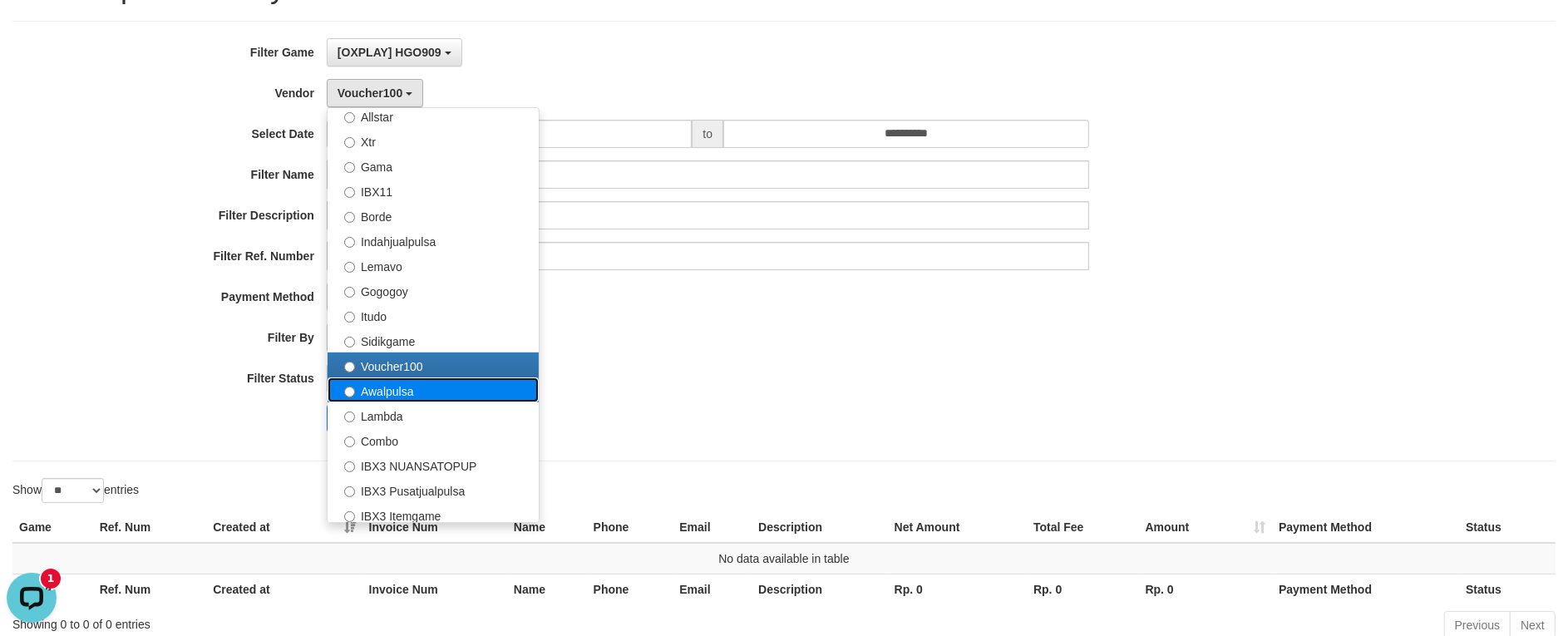
click at [371, 391] on label "Awalpulsa" at bounding box center [432, 390] width 211 height 25
select select "**********"
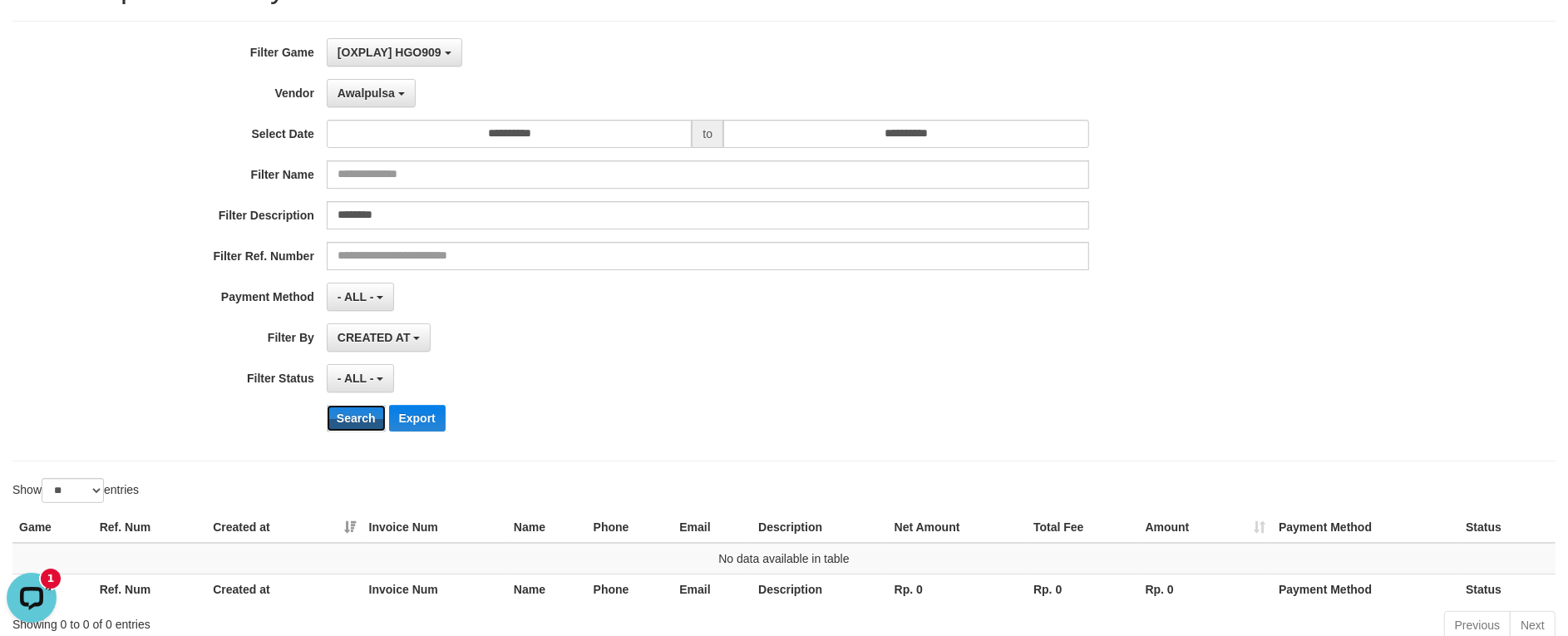
drag, startPoint x: 345, startPoint y: 419, endPoint x: 364, endPoint y: 246, distance: 174.0
click at [345, 420] on button "Search" at bounding box center [357, 418] width 60 height 27
click at [375, 108] on div "**********" at bounding box center [654, 241] width 1307 height 406
drag, startPoint x: 389, startPoint y: 94, endPoint x: 385, endPoint y: 239, distance: 145.1
click at [389, 94] on span "Awalpulsa" at bounding box center [366, 92] width 58 height 13
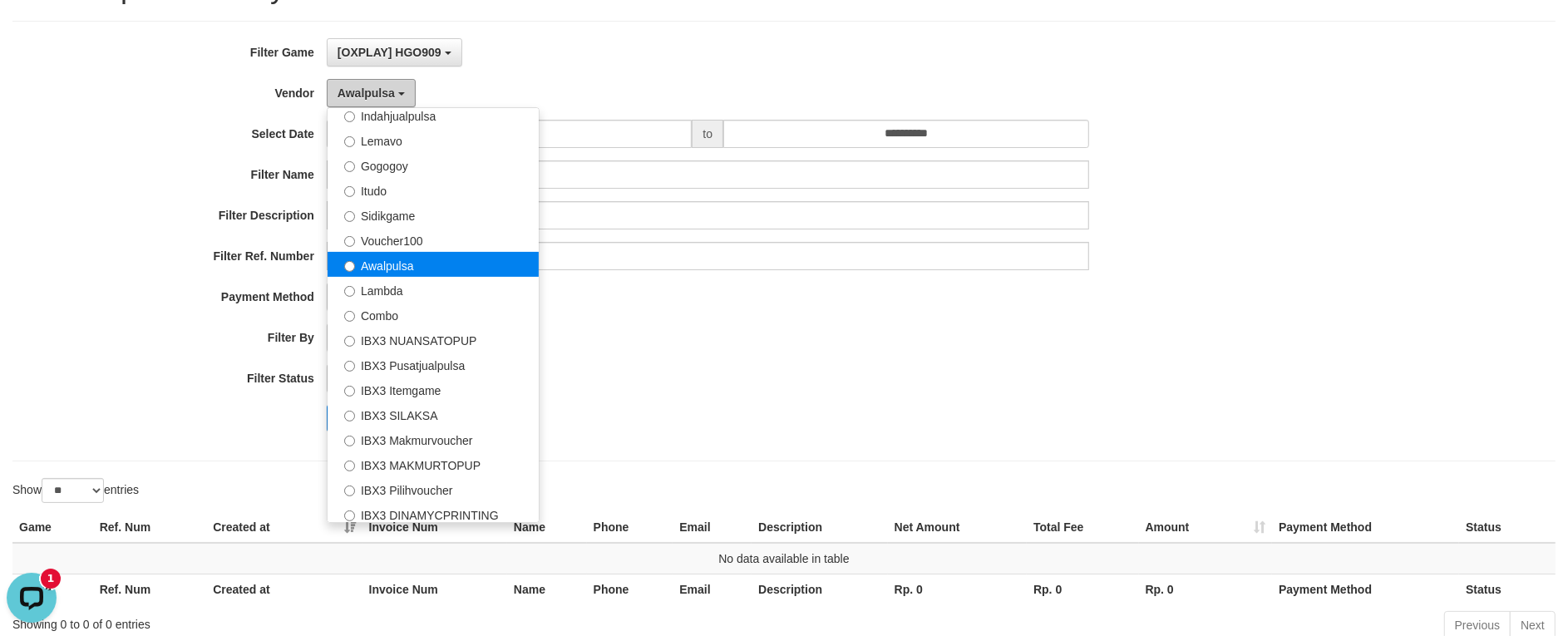
scroll to position [546, 0]
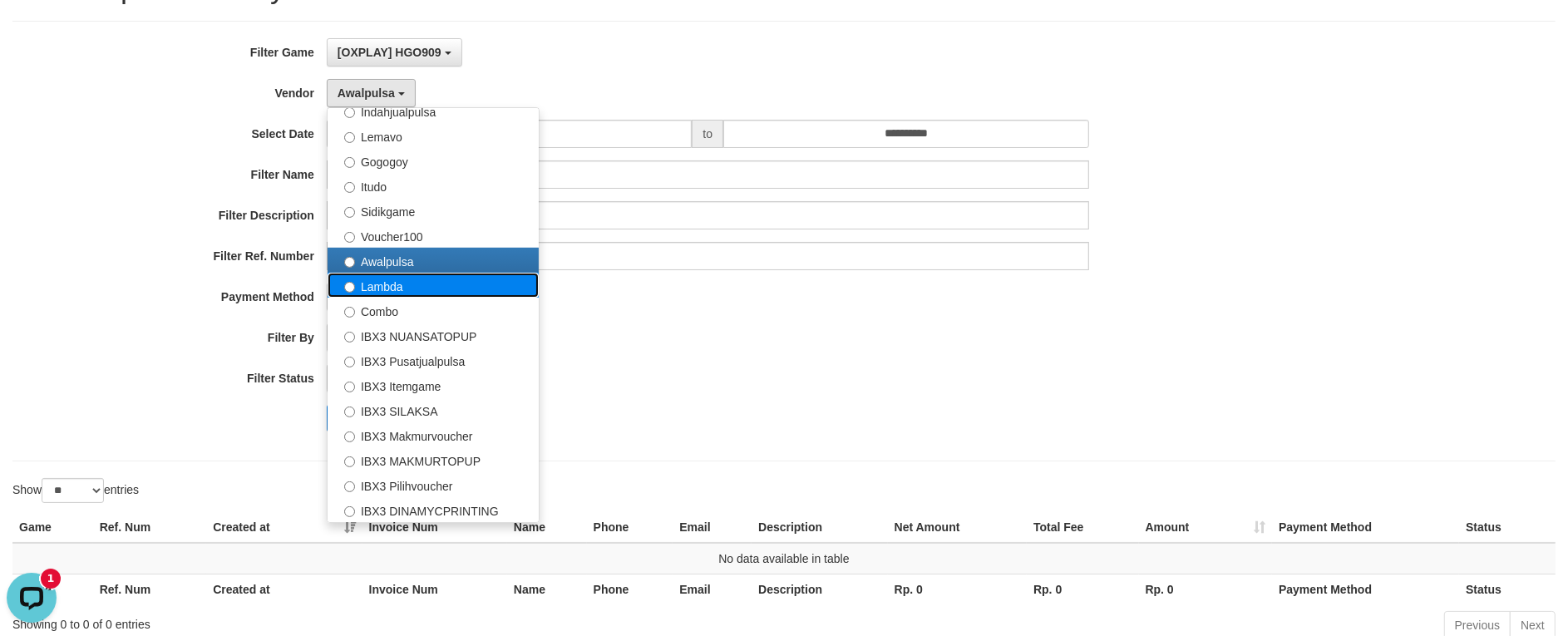
click at [405, 289] on label "Lambda" at bounding box center [432, 285] width 211 height 25
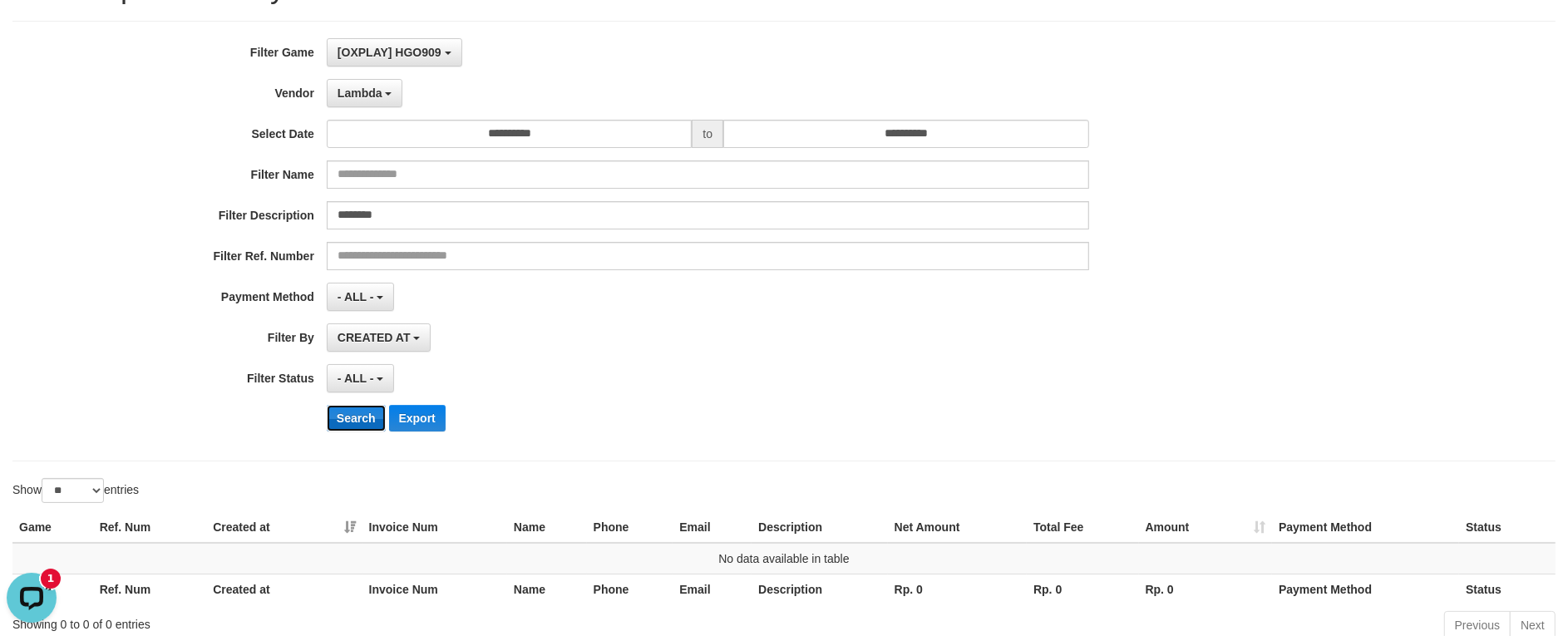
drag, startPoint x: 355, startPoint y: 419, endPoint x: 362, endPoint y: 389, distance: 30.8
click at [354, 420] on button "Search" at bounding box center [357, 418] width 60 height 27
click at [355, 97] on span "Lambda" at bounding box center [359, 92] width 45 height 13
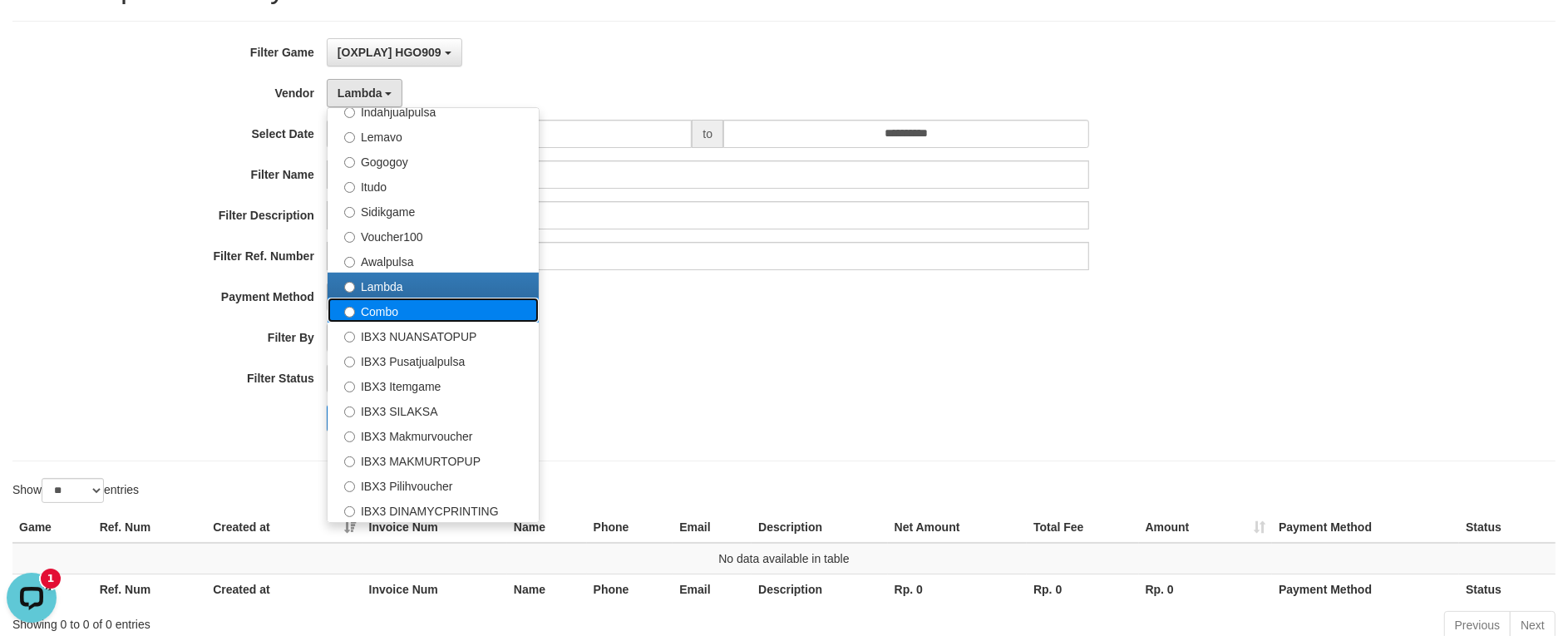
click at [368, 310] on label "Combo" at bounding box center [432, 310] width 211 height 25
select select "**********"
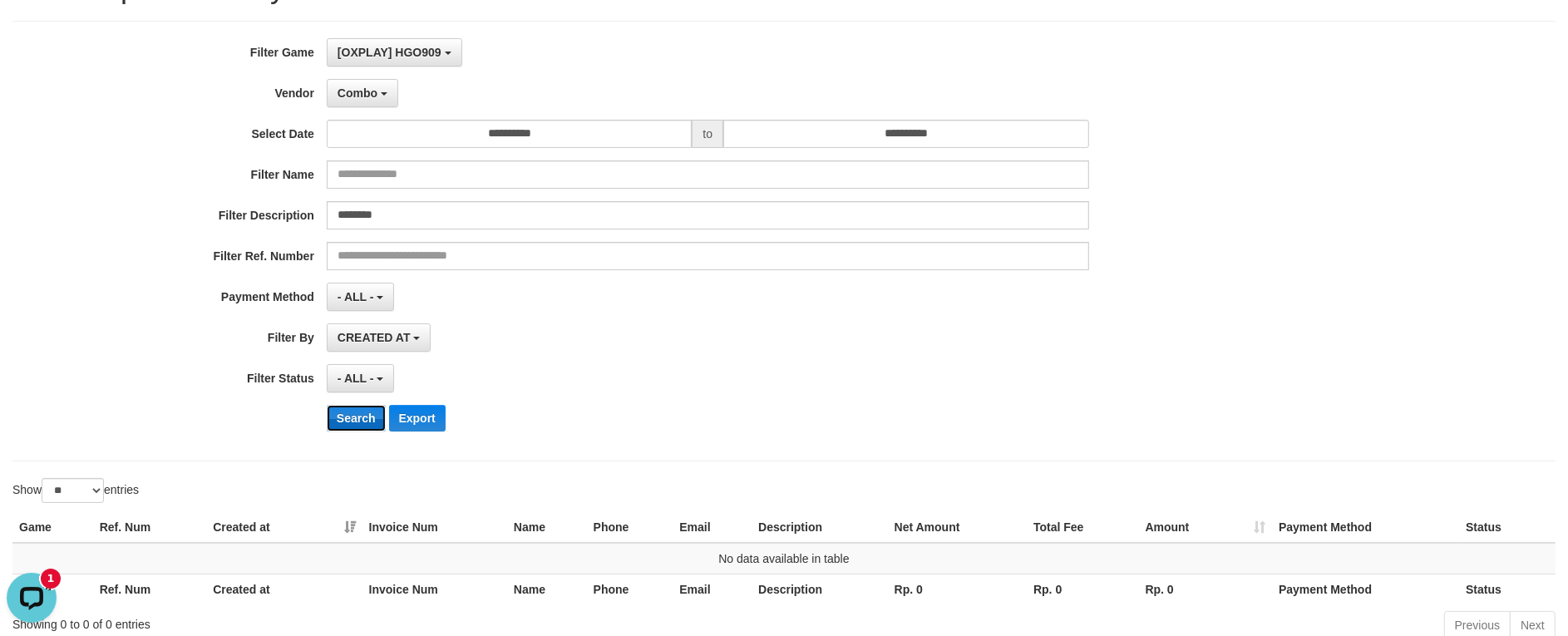
click at [331, 427] on button "Search" at bounding box center [357, 418] width 60 height 27
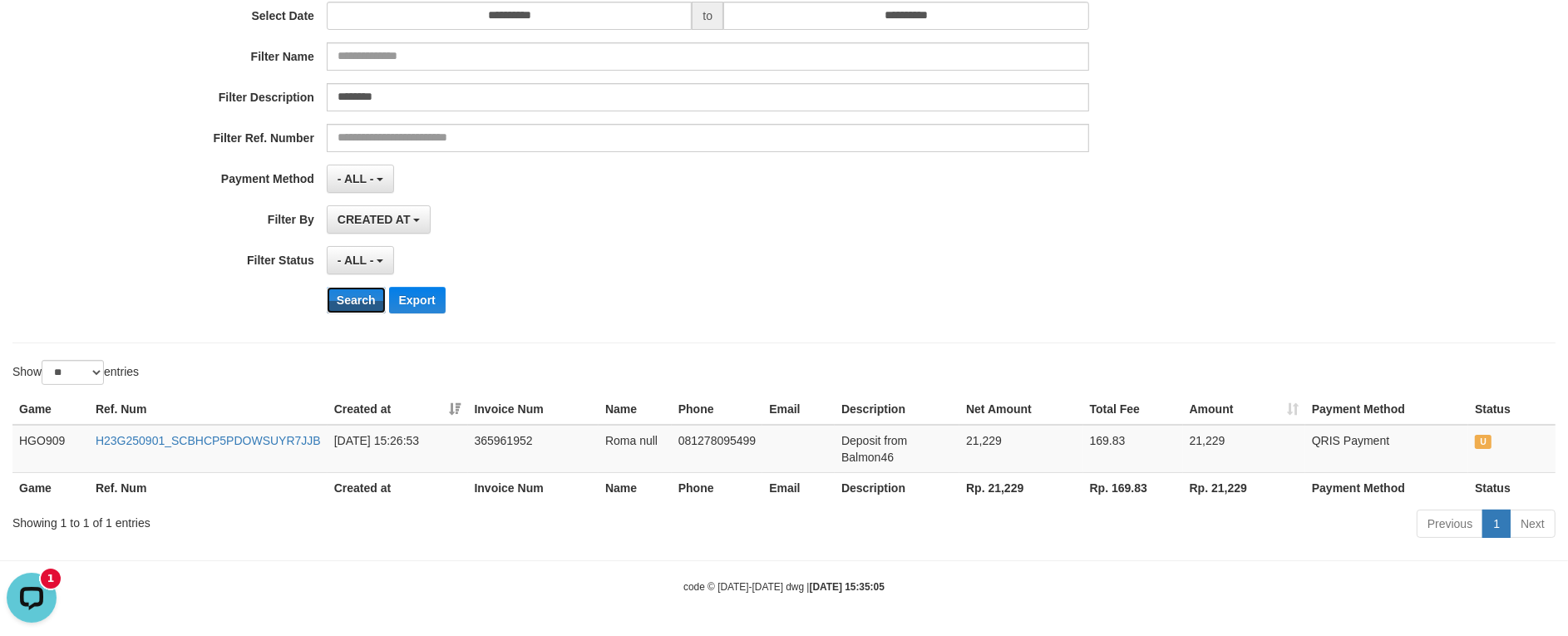
scroll to position [209, 0]
